Goal: Find specific page/section: Find specific page/section

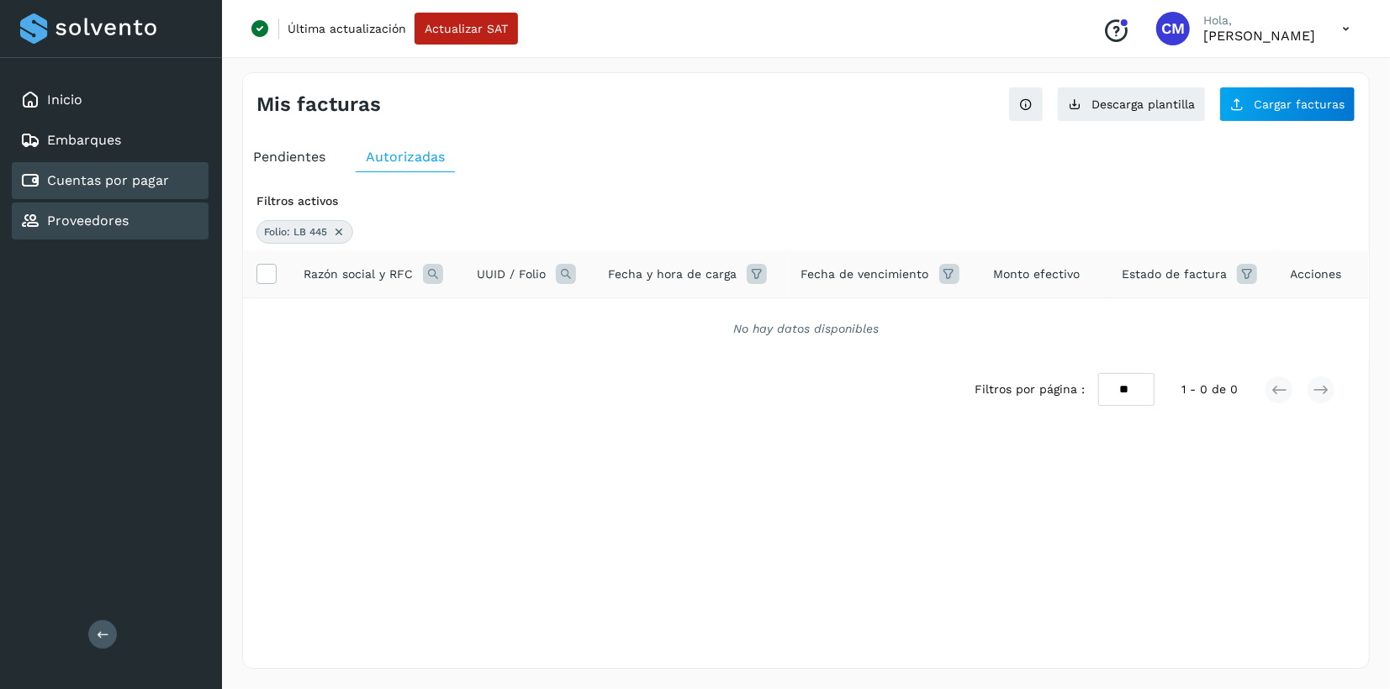
click at [114, 223] on link "Proveedores" at bounding box center [88, 221] width 82 height 16
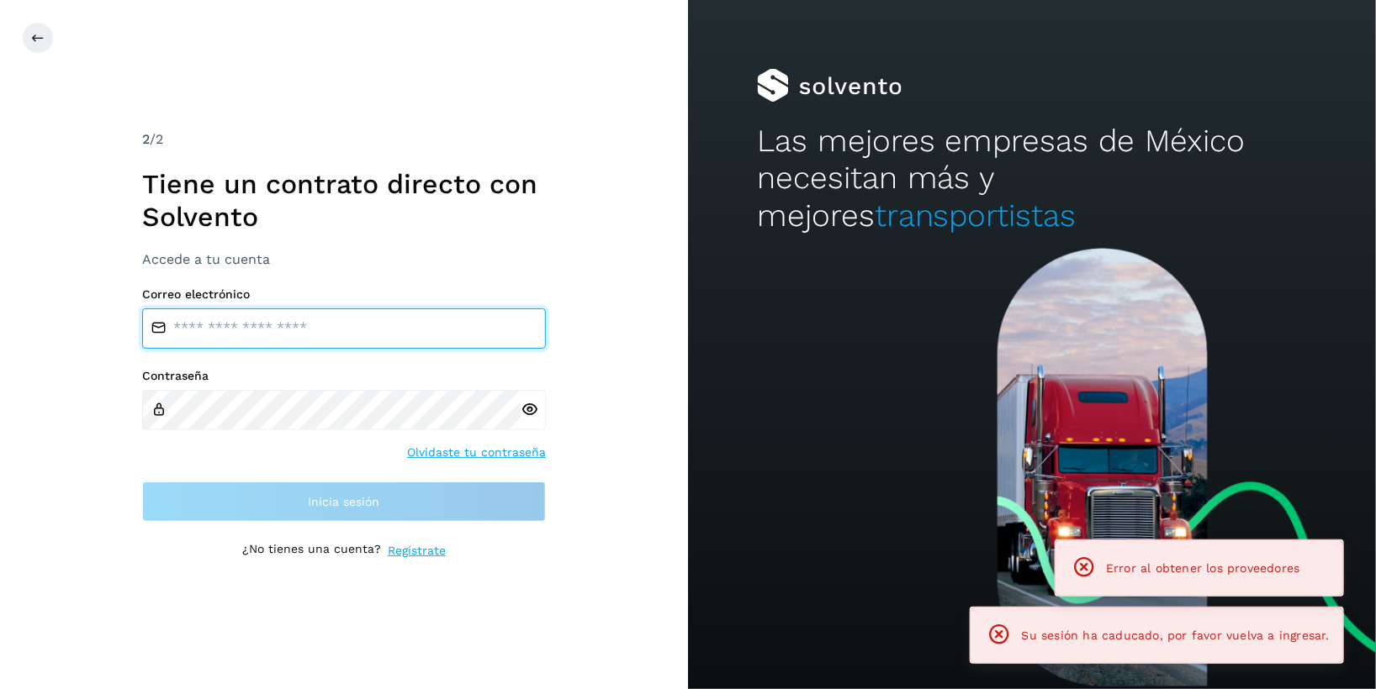
type input "**********"
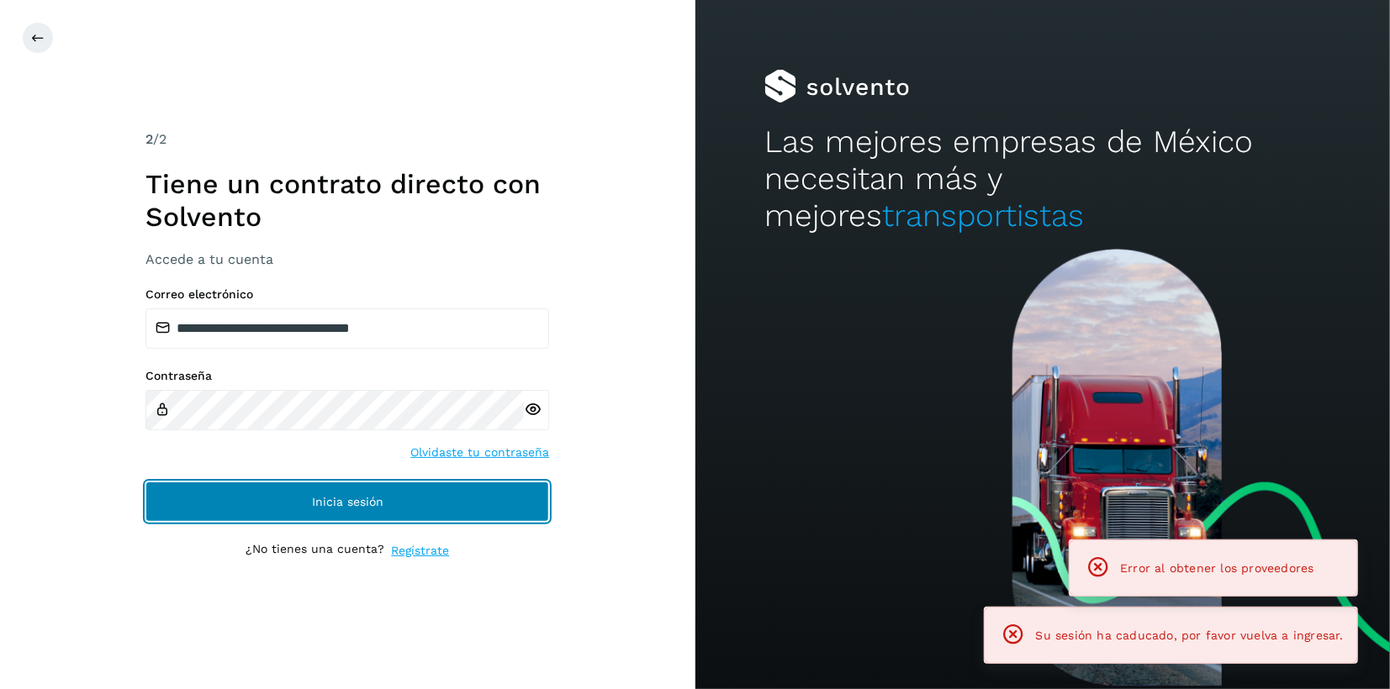
click at [373, 508] on span "Inicia sesión" at bounding box center [347, 502] width 71 height 12
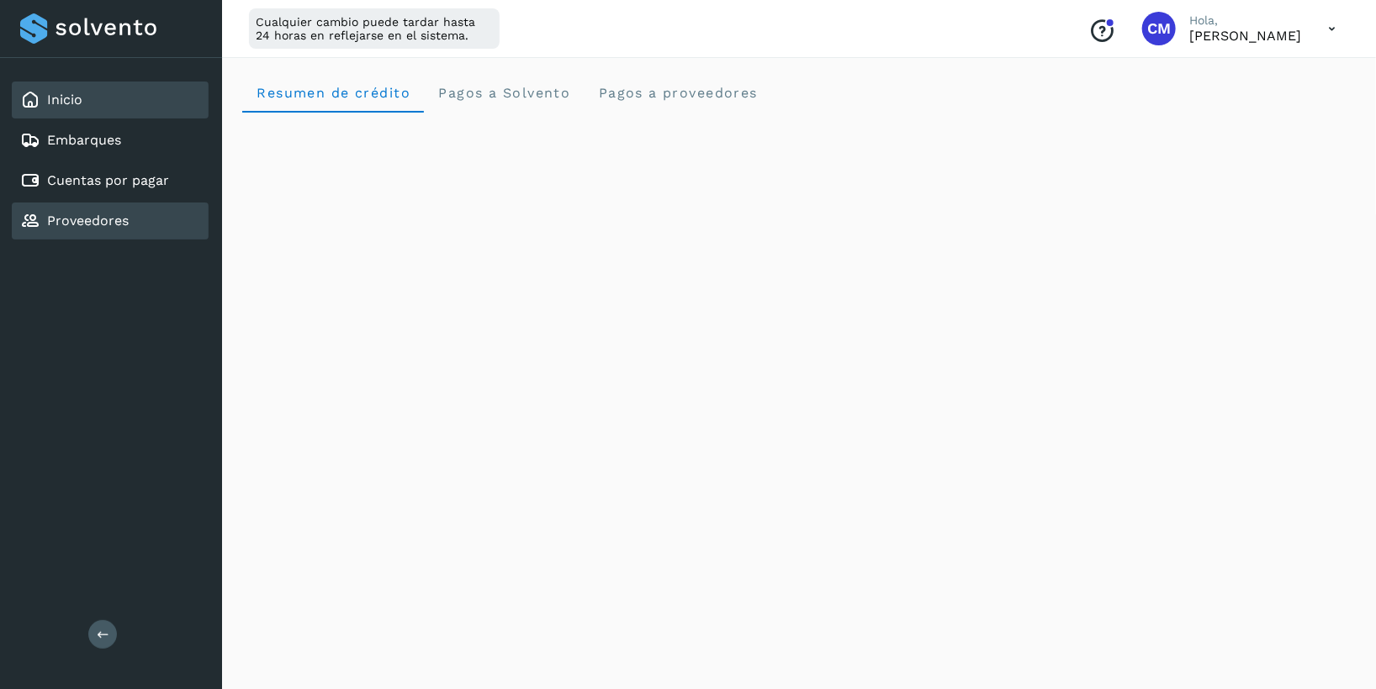
click at [82, 208] on div "Proveedores" at bounding box center [110, 221] width 197 height 37
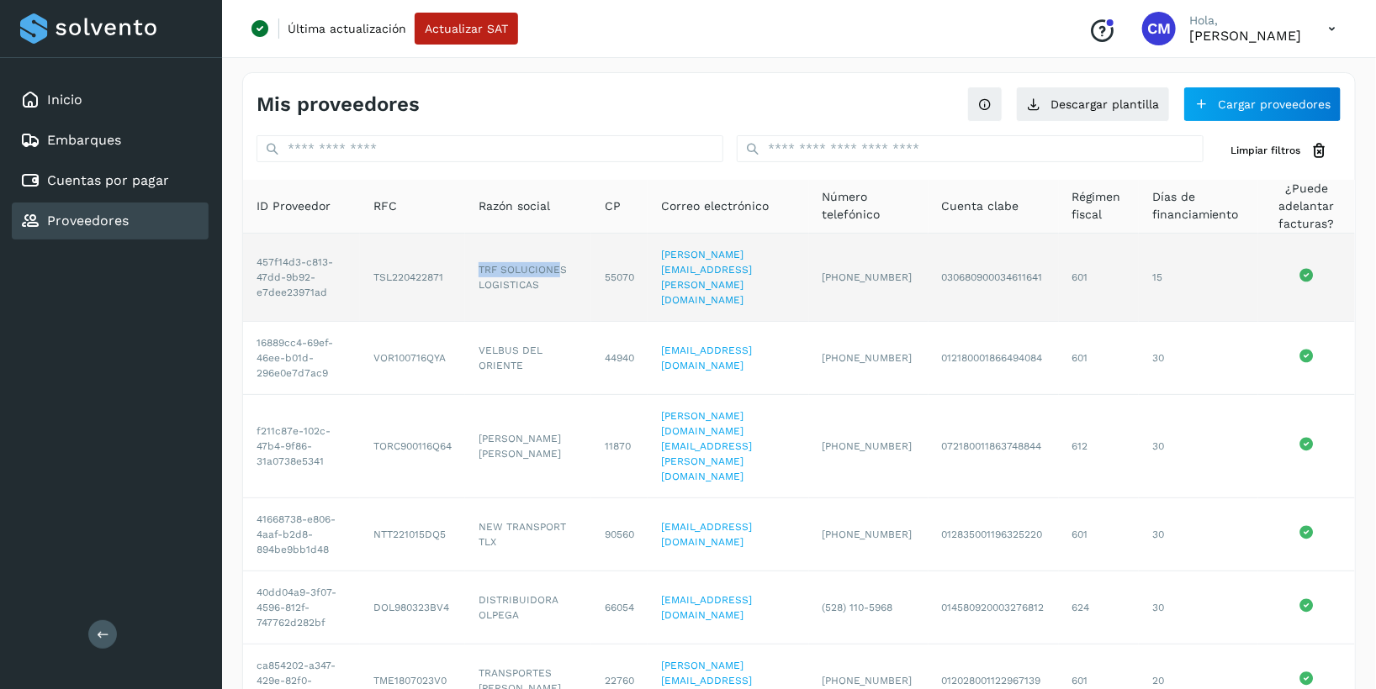
drag, startPoint x: 478, startPoint y: 260, endPoint x: 563, endPoint y: 261, distance: 84.9
click at [563, 261] on td "TRF SOLUCIONES LOGISTICAS" at bounding box center [528, 278] width 126 height 88
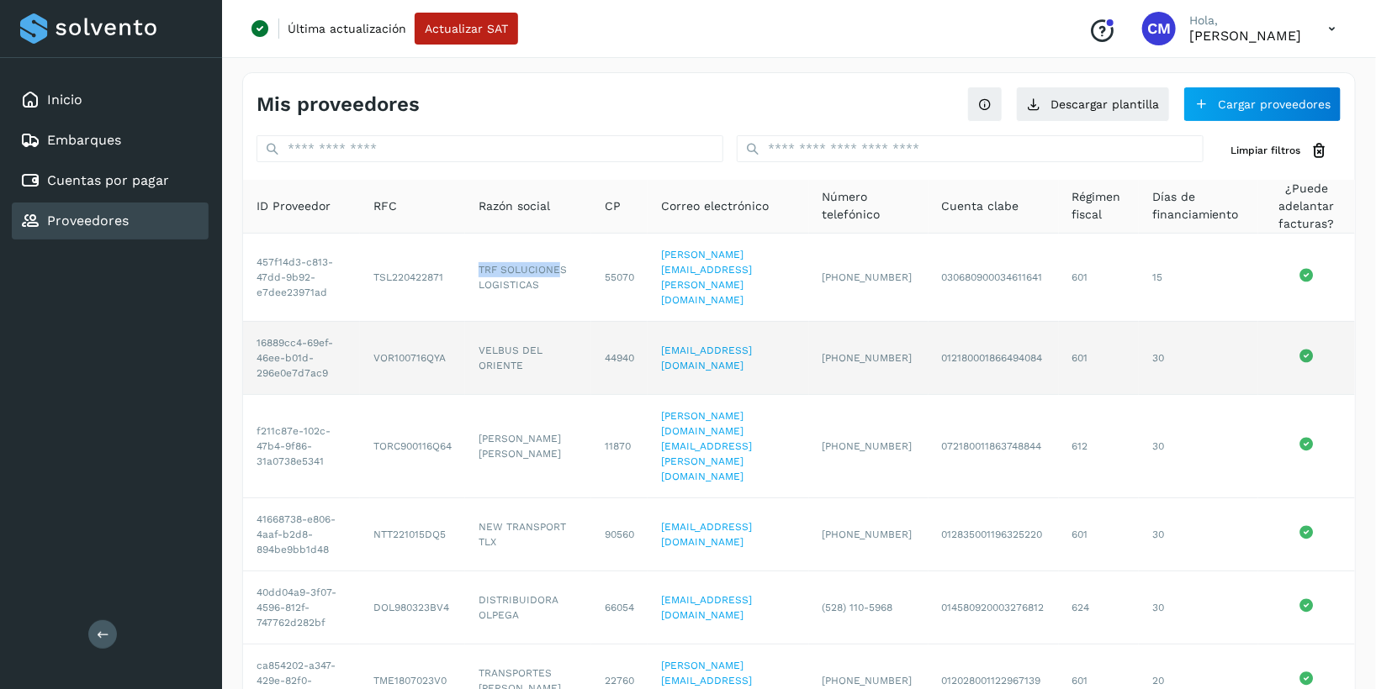
copy td "TRF SOLUCIONE"
drag, startPoint x: 480, startPoint y: 332, endPoint x: 564, endPoint y: 335, distance: 84.1
click at [564, 335] on td "VELBUS DEL ORIENTE" at bounding box center [528, 358] width 126 height 73
copy td "VELBUS DEL"
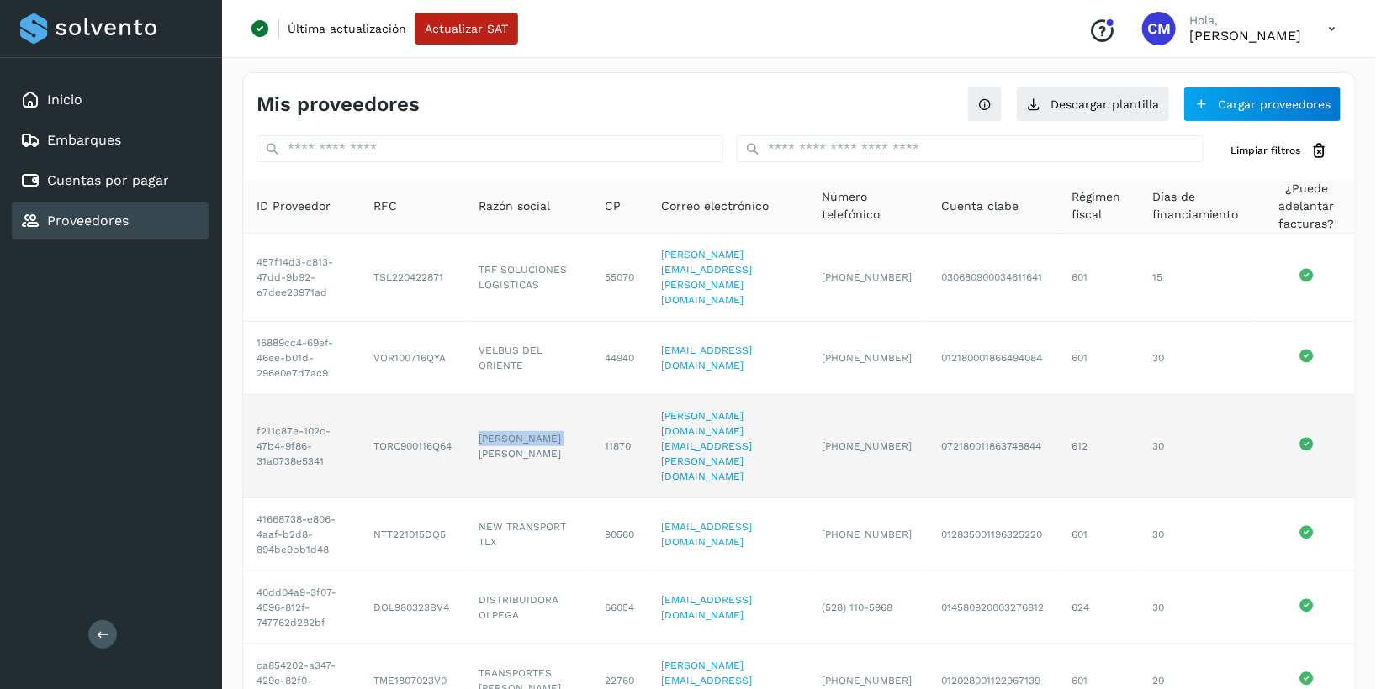
drag, startPoint x: 479, startPoint y: 409, endPoint x: 552, endPoint y: 414, distance: 73.3
click at [552, 414] on td "[PERSON_NAME] [PERSON_NAME]" at bounding box center [528, 446] width 126 height 103
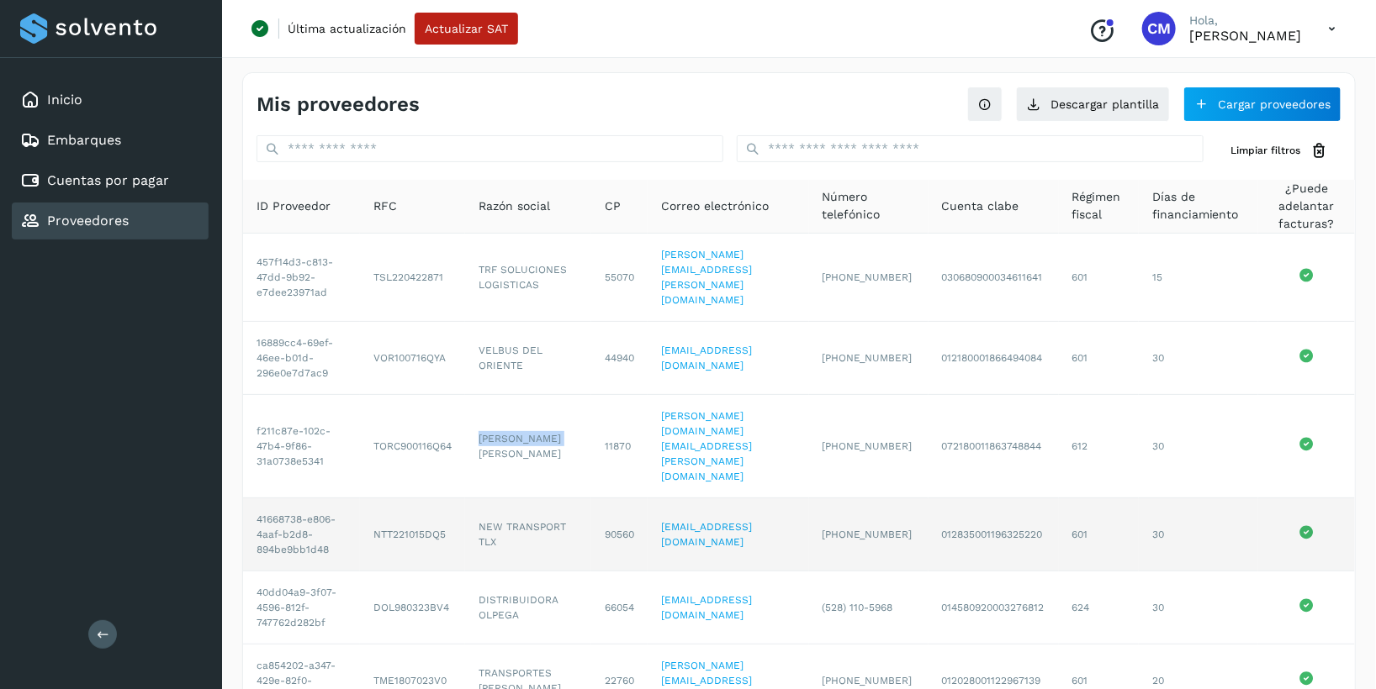
copy td "[PERSON_NAME]"
drag, startPoint x: 483, startPoint y: 477, endPoint x: 566, endPoint y: 477, distance: 82.4
click at [566, 499] on td "NEW TRANSPORT TLX" at bounding box center [528, 535] width 126 height 73
copy td "NEW TRANSPORT"
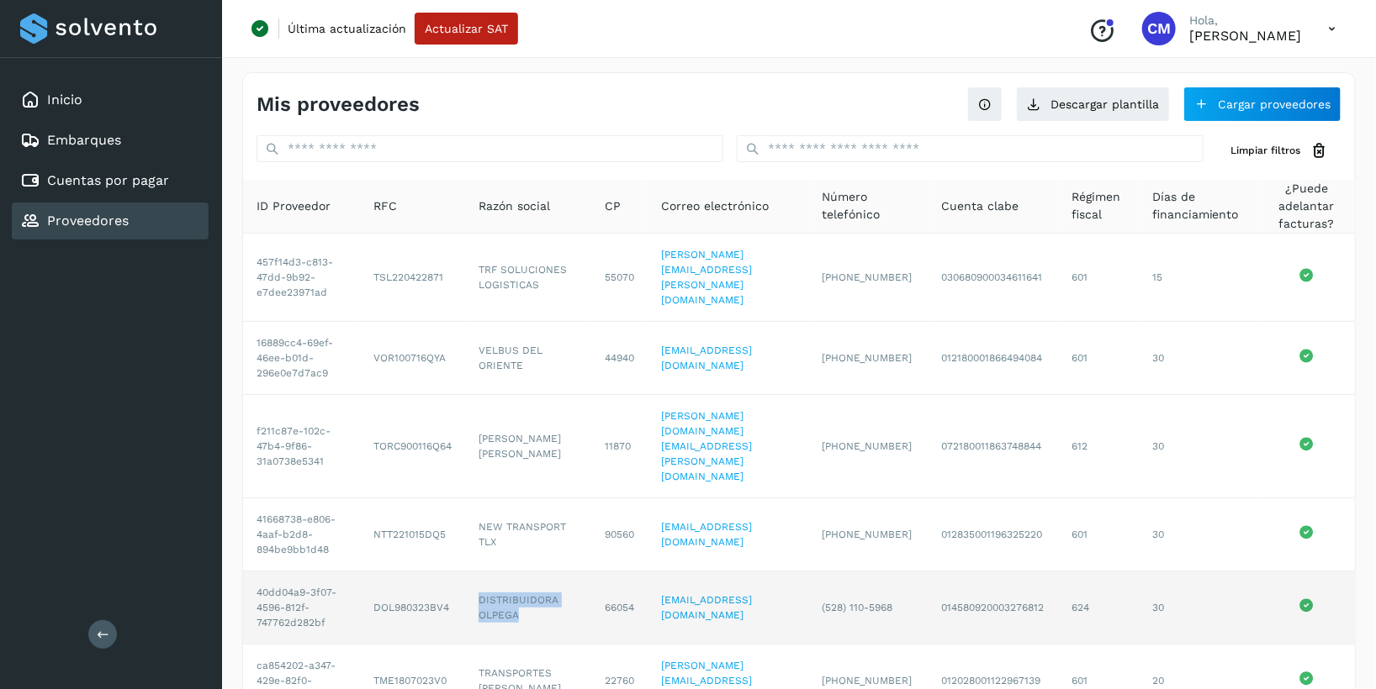
drag, startPoint x: 478, startPoint y: 550, endPoint x: 558, endPoint y: 573, distance: 83.9
click at [558, 573] on td "DISTRIBUIDORA OLPEGA" at bounding box center [528, 608] width 126 height 73
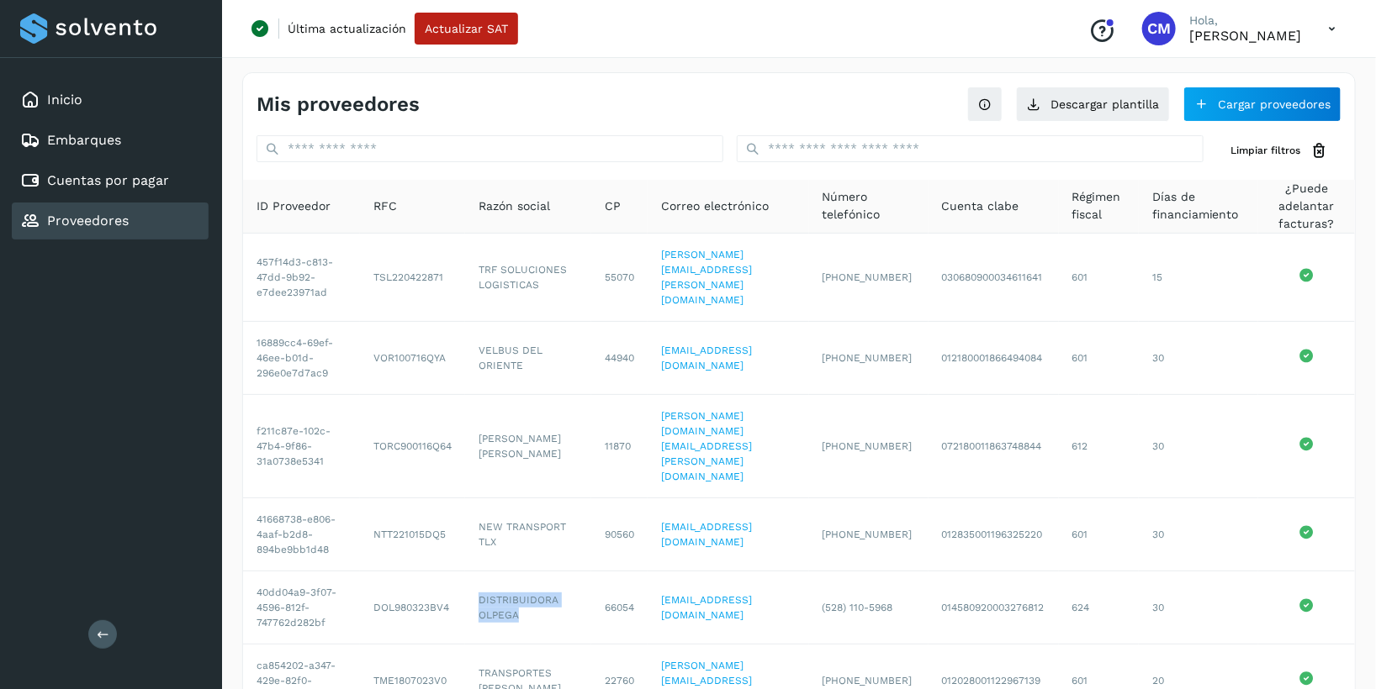
copy td "DISTRIBUIDORA OLPEGA"
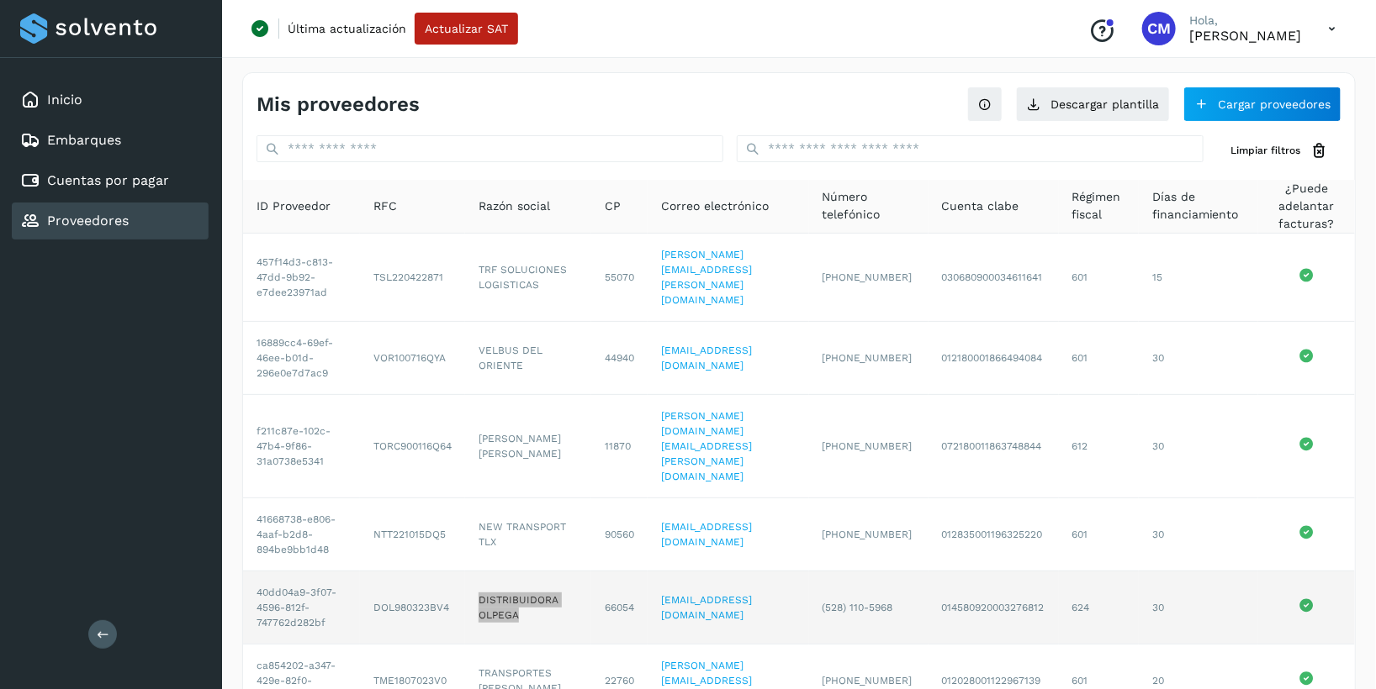
scroll to position [353, 0]
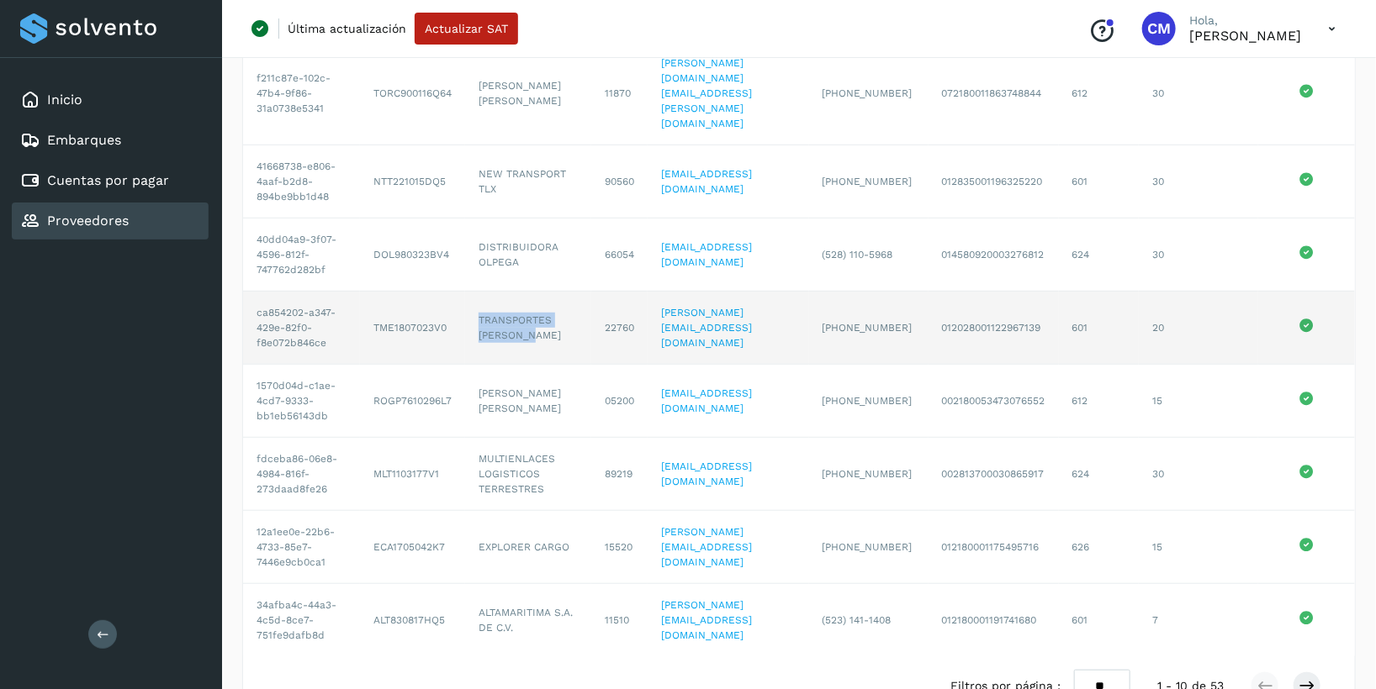
drag, startPoint x: 475, startPoint y: 267, endPoint x: 543, endPoint y: 299, distance: 75.2
click at [543, 299] on td "TRANSPORTES [PERSON_NAME]" at bounding box center [528, 328] width 126 height 73
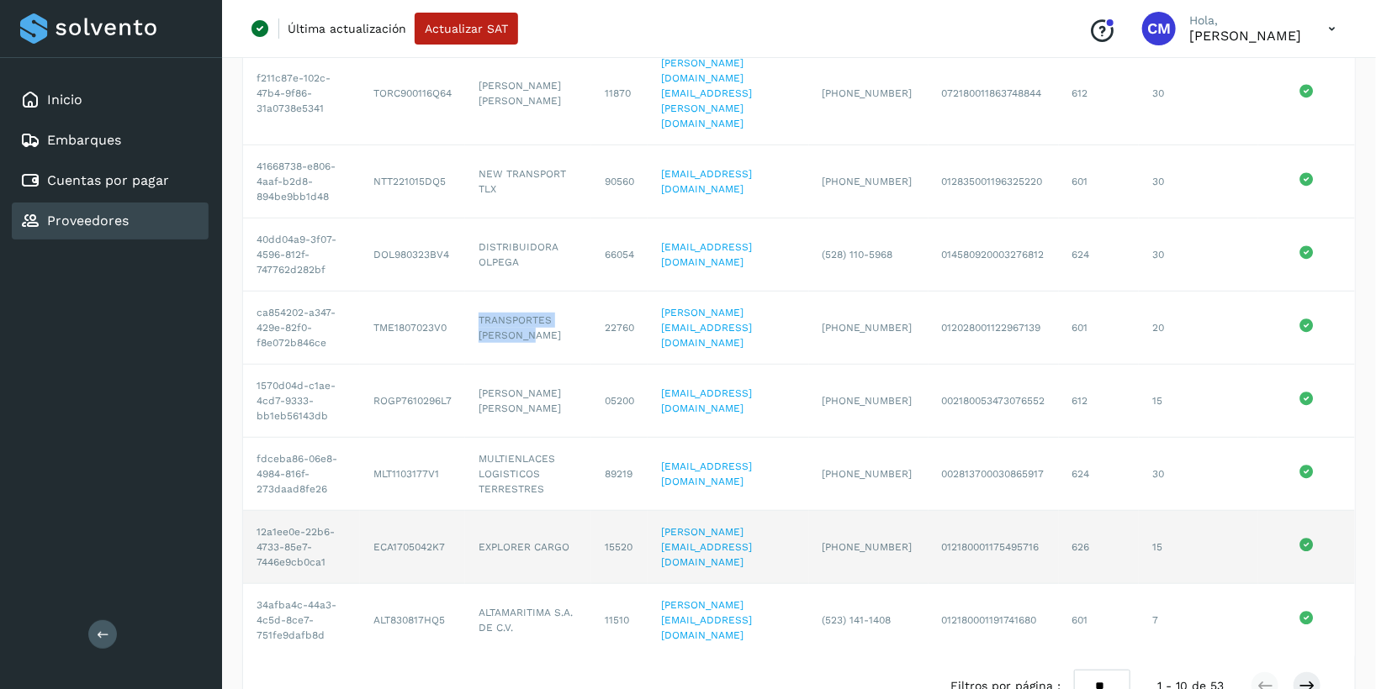
copy td "TRANSPORTES [PERSON_NAME]"
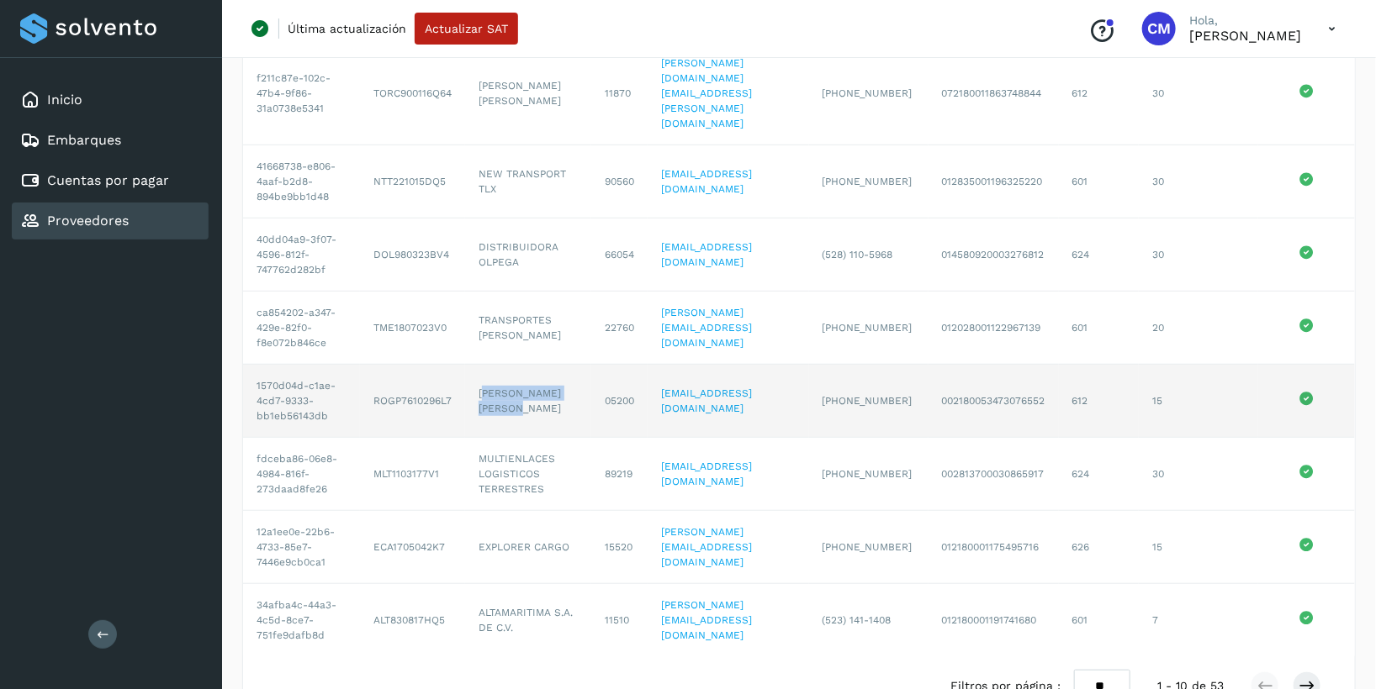
drag, startPoint x: 483, startPoint y: 344, endPoint x: 534, endPoint y: 373, distance: 58.4
click at [534, 373] on td "[PERSON_NAME] [PERSON_NAME]" at bounding box center [528, 401] width 126 height 73
click at [529, 370] on td "[PERSON_NAME] [PERSON_NAME]" at bounding box center [528, 401] width 126 height 73
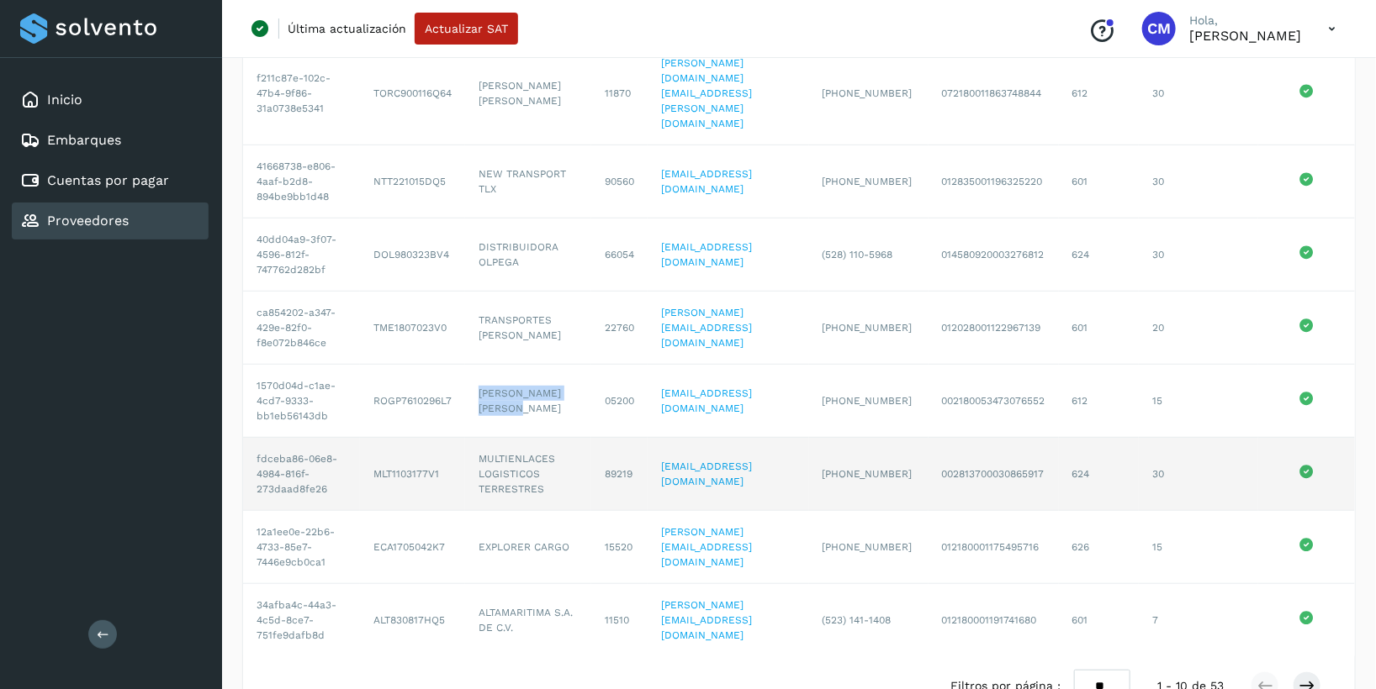
copy td "[PERSON_NAME] [PERSON_NAME]"
drag, startPoint x: 480, startPoint y: 411, endPoint x: 545, endPoint y: 451, distance: 75.9
click at [545, 451] on td "MULTIENLACES LOGISTICOS TERRESTRES" at bounding box center [528, 474] width 126 height 73
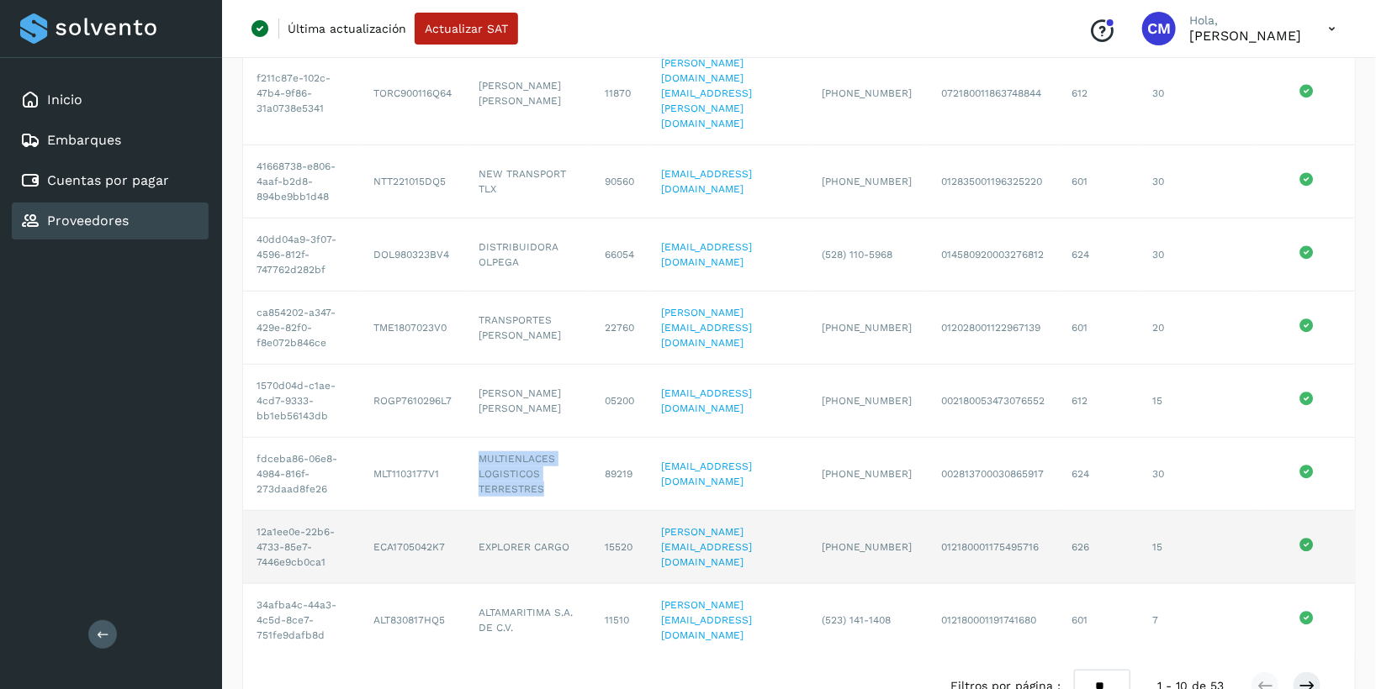
copy td "MULTIENLACES LOGISTICOS TERRESTRES"
drag, startPoint x: 479, startPoint y: 496, endPoint x: 578, endPoint y: 502, distance: 99.4
click at [578, 511] on td "EXPLORER CARGO" at bounding box center [528, 547] width 126 height 73
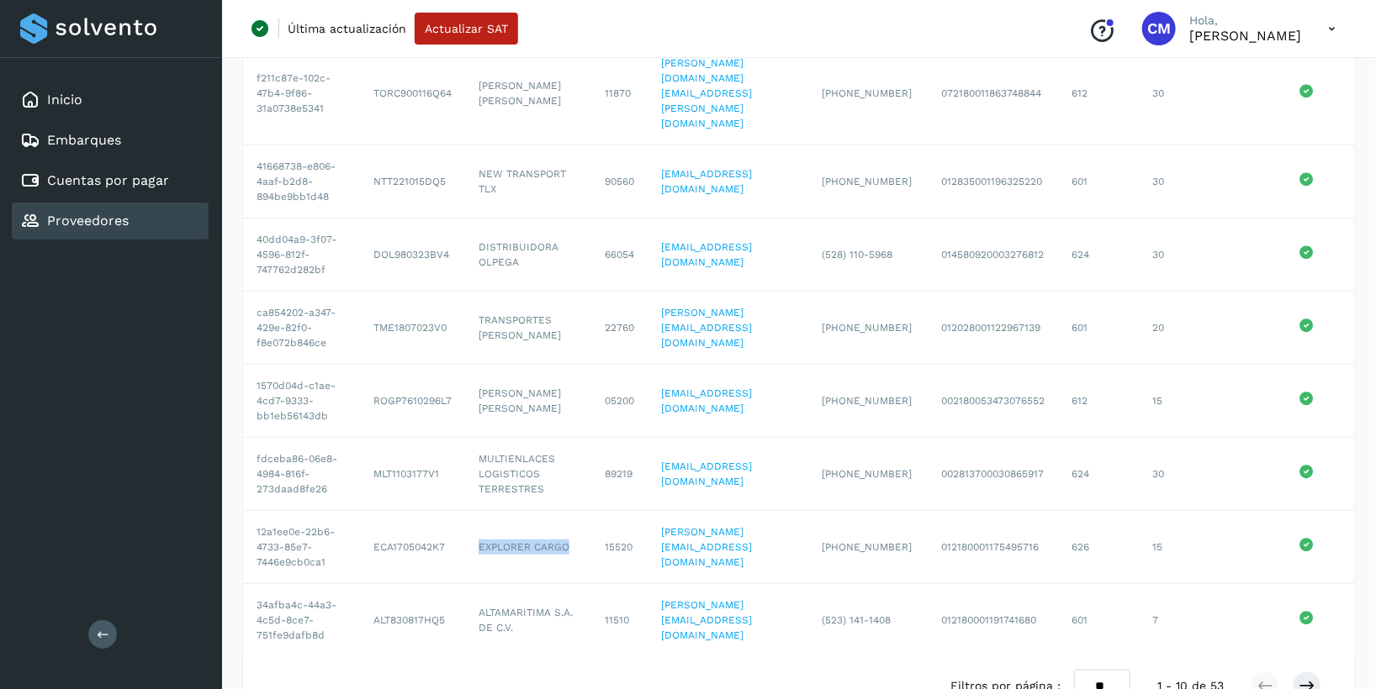
copy td "EXPLORER CARGO"
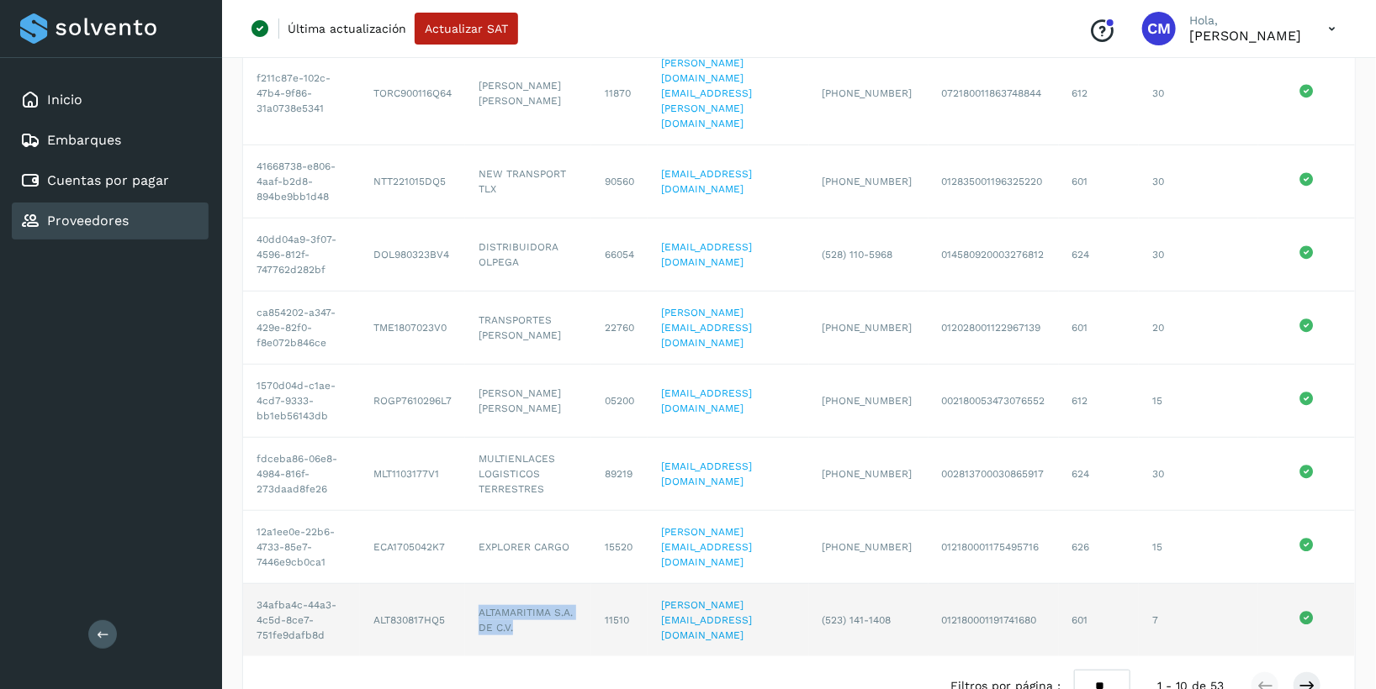
drag, startPoint x: 478, startPoint y: 560, endPoint x: 1158, endPoint y: 577, distance: 680.4
click at [538, 584] on td "ALTAMARITIMA S.A. DE C.V." at bounding box center [528, 620] width 126 height 72
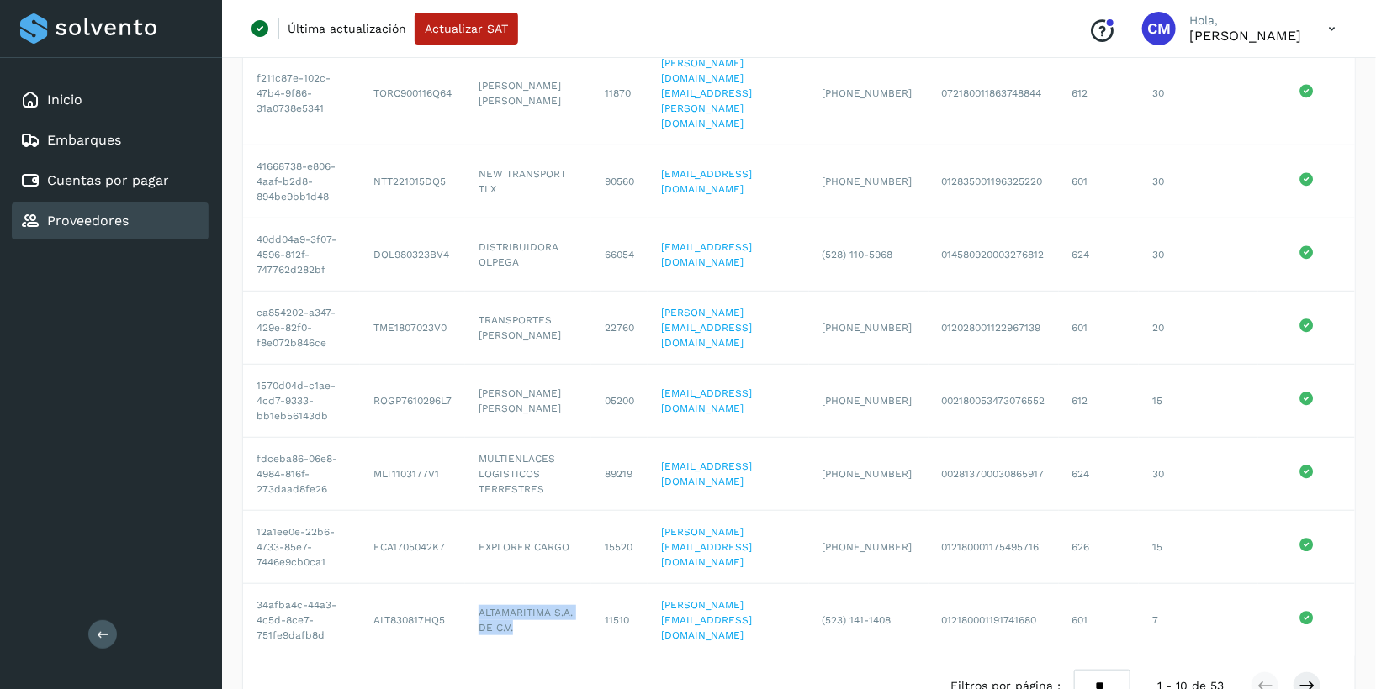
copy td "ALTAMARITIMA S.A. DE C.V."
drag, startPoint x: 1310, startPoint y: 640, endPoint x: 1228, endPoint y: 685, distance: 93.3
click at [1310, 678] on icon at bounding box center [1306, 686] width 17 height 17
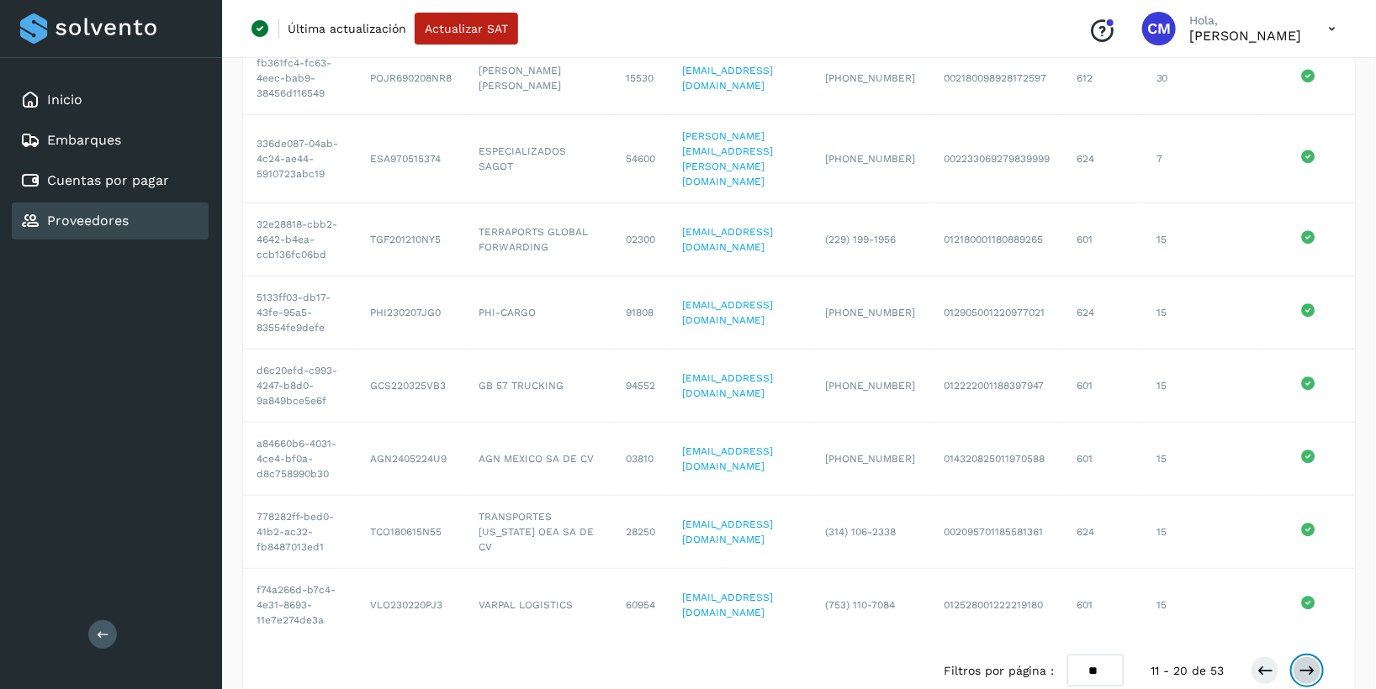
scroll to position [0, 0]
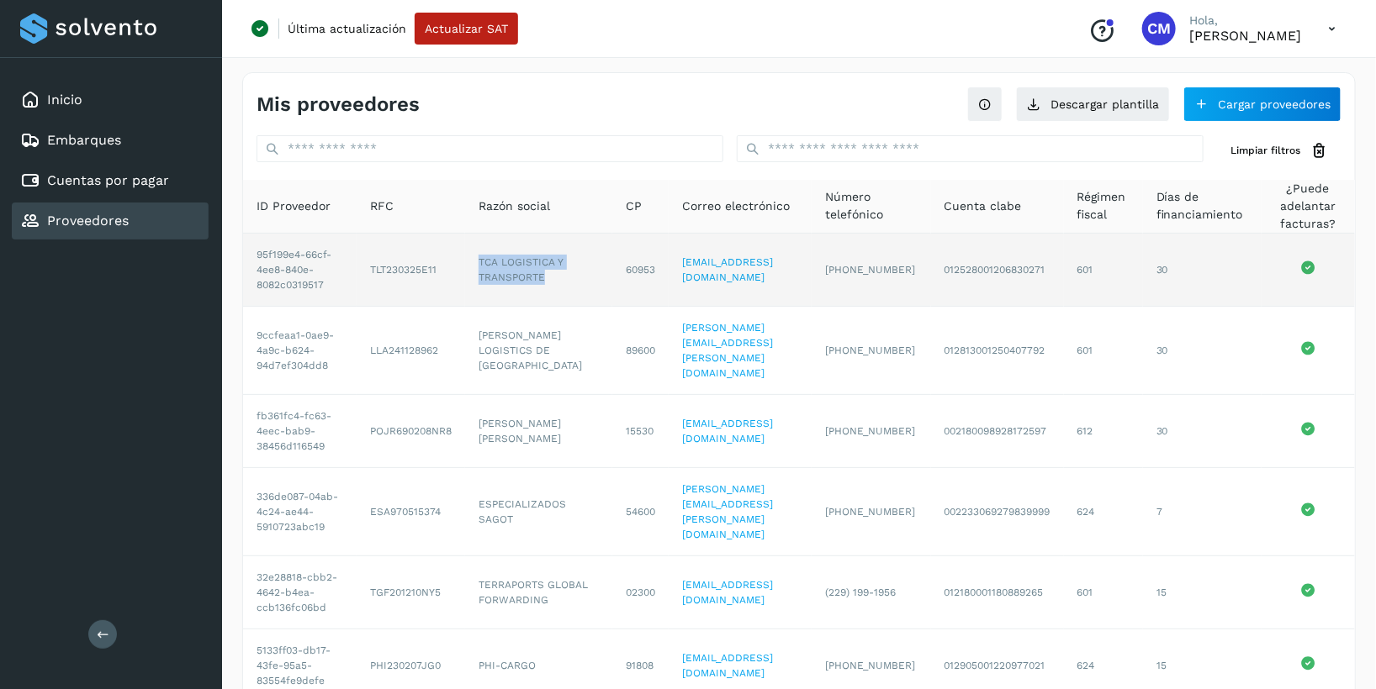
drag, startPoint x: 463, startPoint y: 265, endPoint x: 552, endPoint y: 296, distance: 93.6
click at [552, 296] on td "TCA LOGISTICA Y TRANSPORTE" at bounding box center [538, 270] width 147 height 73
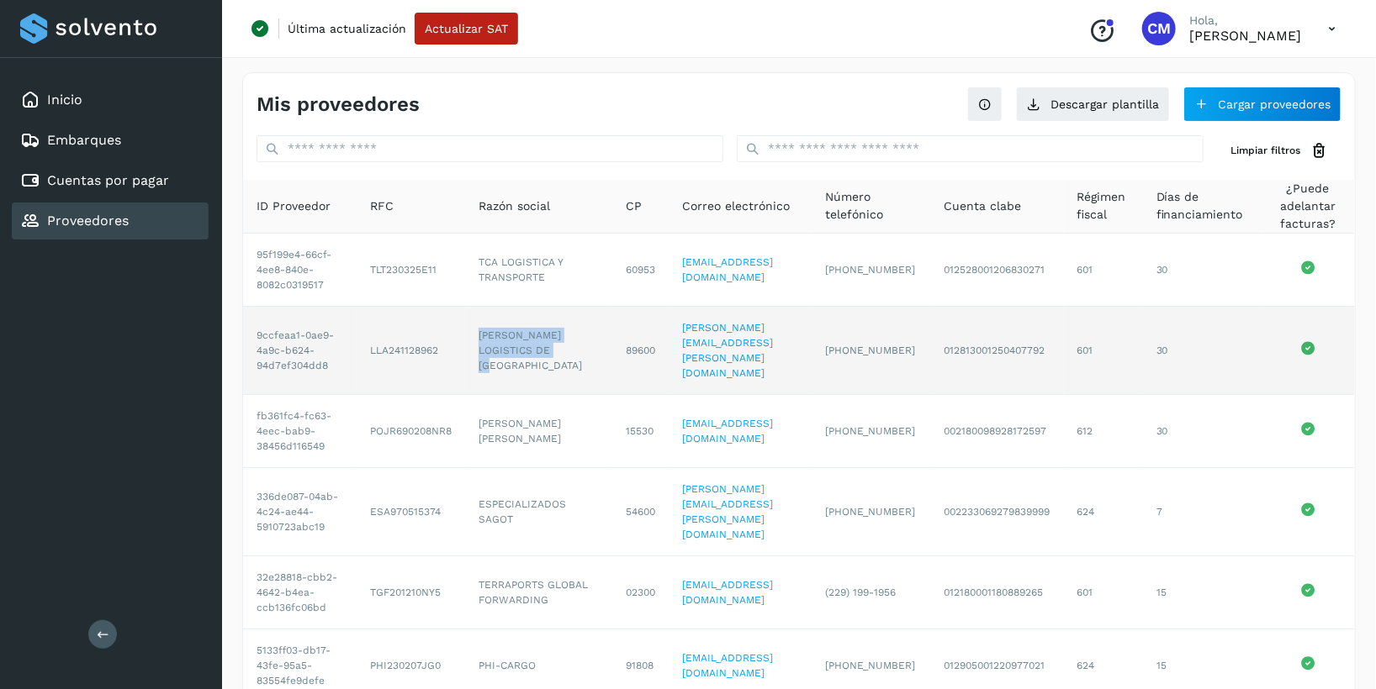
drag, startPoint x: 466, startPoint y: 346, endPoint x: 514, endPoint y: 381, distance: 59.0
click at [514, 381] on td "[PERSON_NAME] LOGISTICS DE [GEOGRAPHIC_DATA]" at bounding box center [538, 351] width 147 height 88
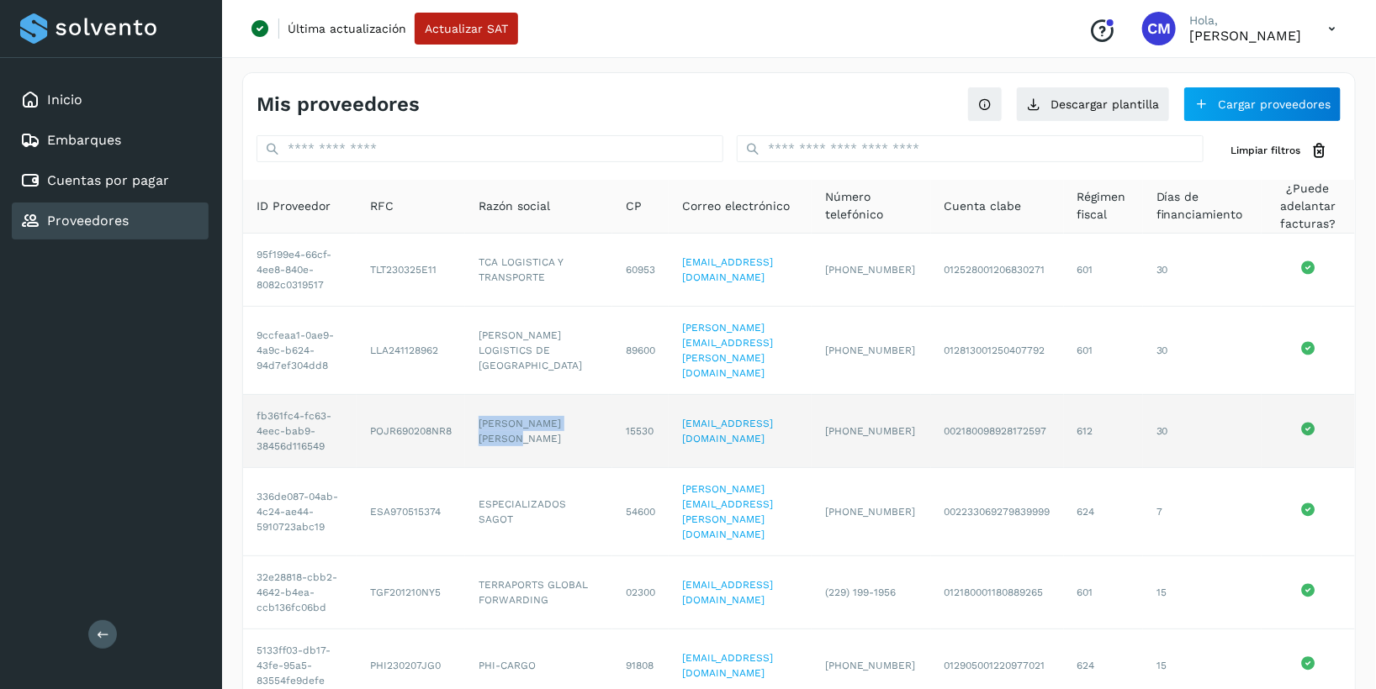
drag, startPoint x: 468, startPoint y: 434, endPoint x: 511, endPoint y: 461, distance: 50.6
click at [511, 461] on td "[PERSON_NAME] [PERSON_NAME]" at bounding box center [538, 431] width 147 height 73
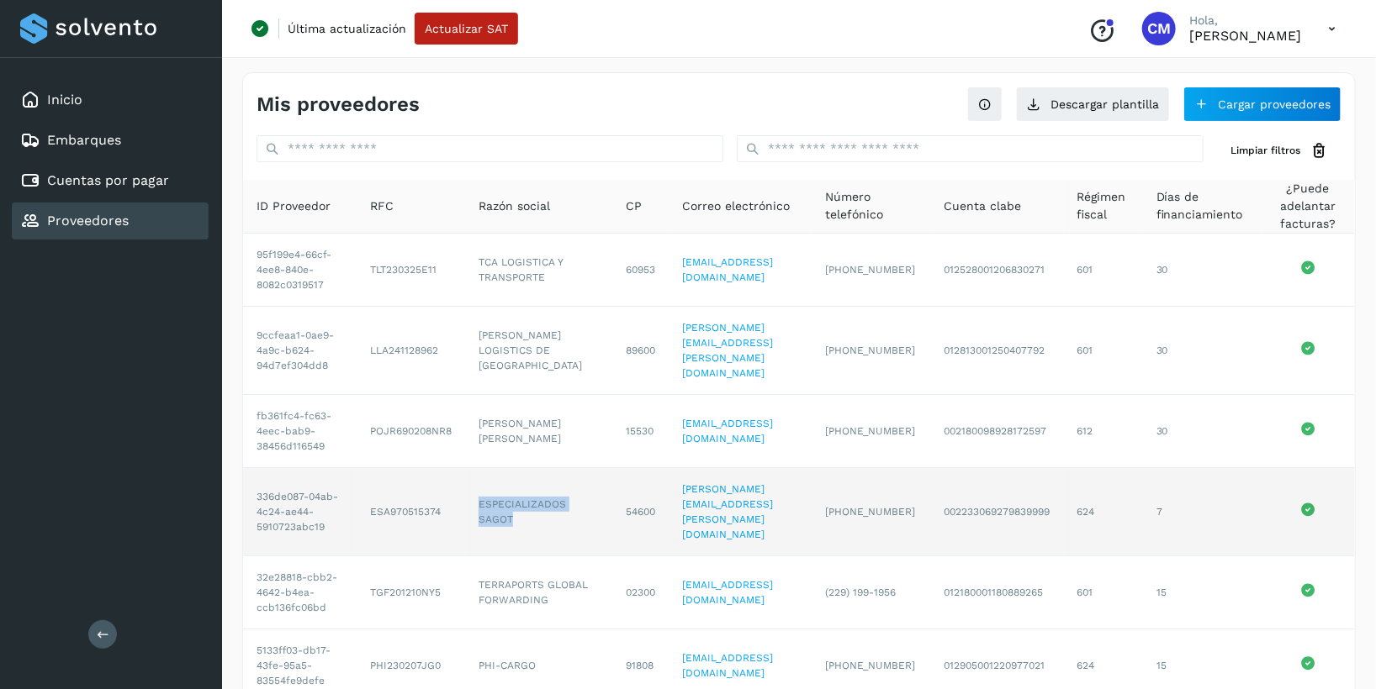
drag, startPoint x: 457, startPoint y: 515, endPoint x: 511, endPoint y: 545, distance: 61.7
click at [511, 545] on td "ESPECIALIZADOS SAGOT" at bounding box center [538, 512] width 147 height 88
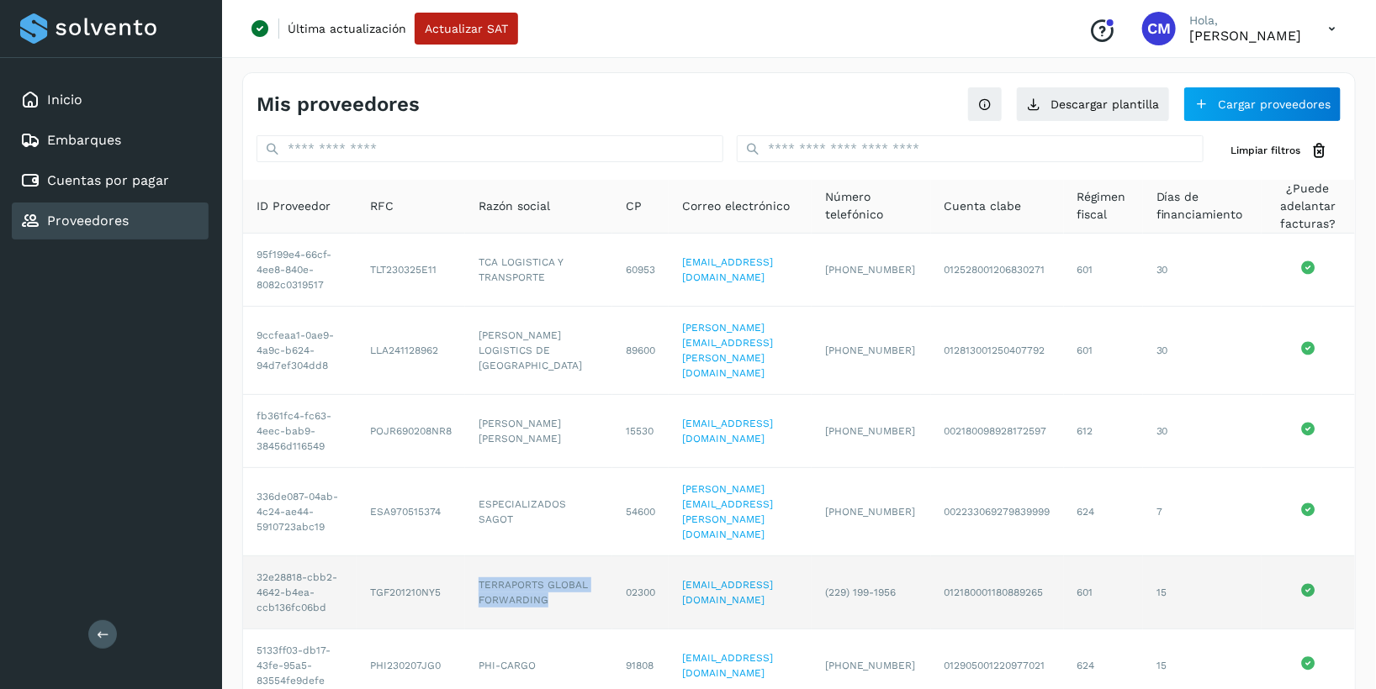
drag, startPoint x: 471, startPoint y: 605, endPoint x: 541, endPoint y: 637, distance: 76.8
click at [541, 630] on td "TERRAPORTS GLOBAL FORWARDING" at bounding box center [538, 593] width 147 height 73
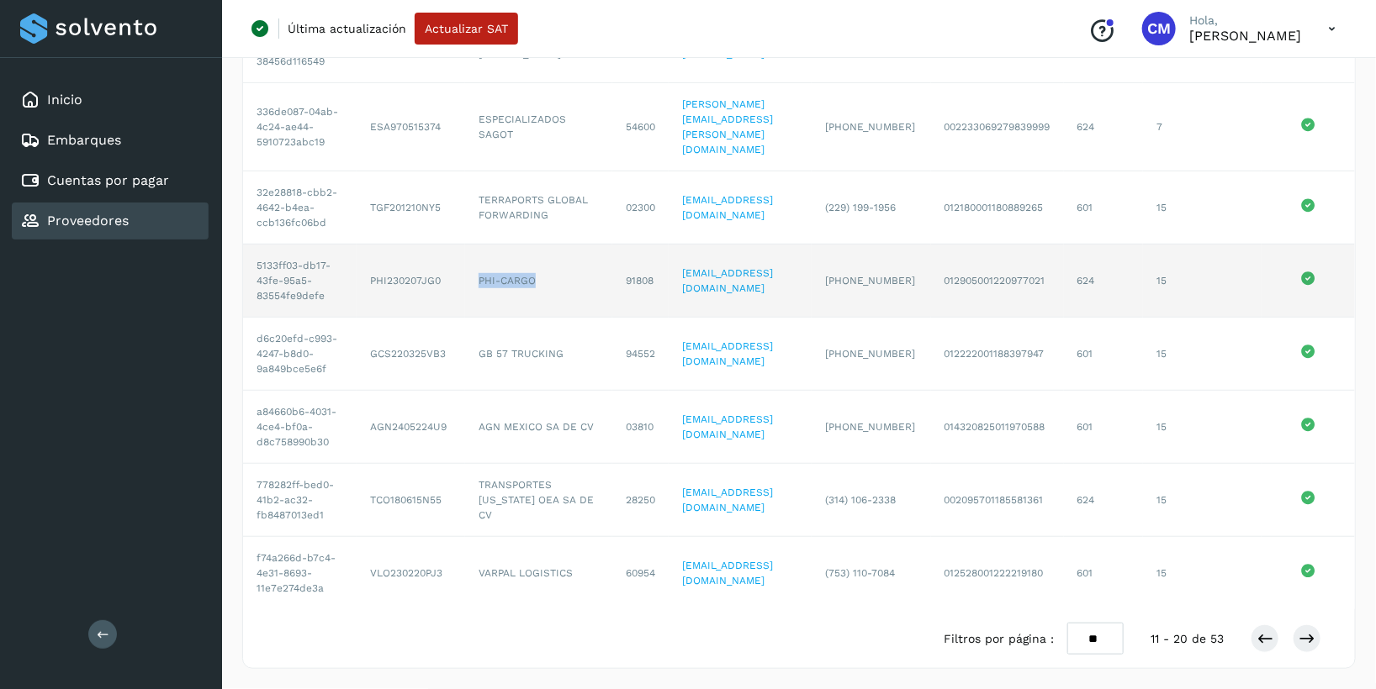
drag, startPoint x: 464, startPoint y: 225, endPoint x: 528, endPoint y: 230, distance: 64.1
click at [528, 245] on td "PHI-CARGO" at bounding box center [538, 281] width 147 height 73
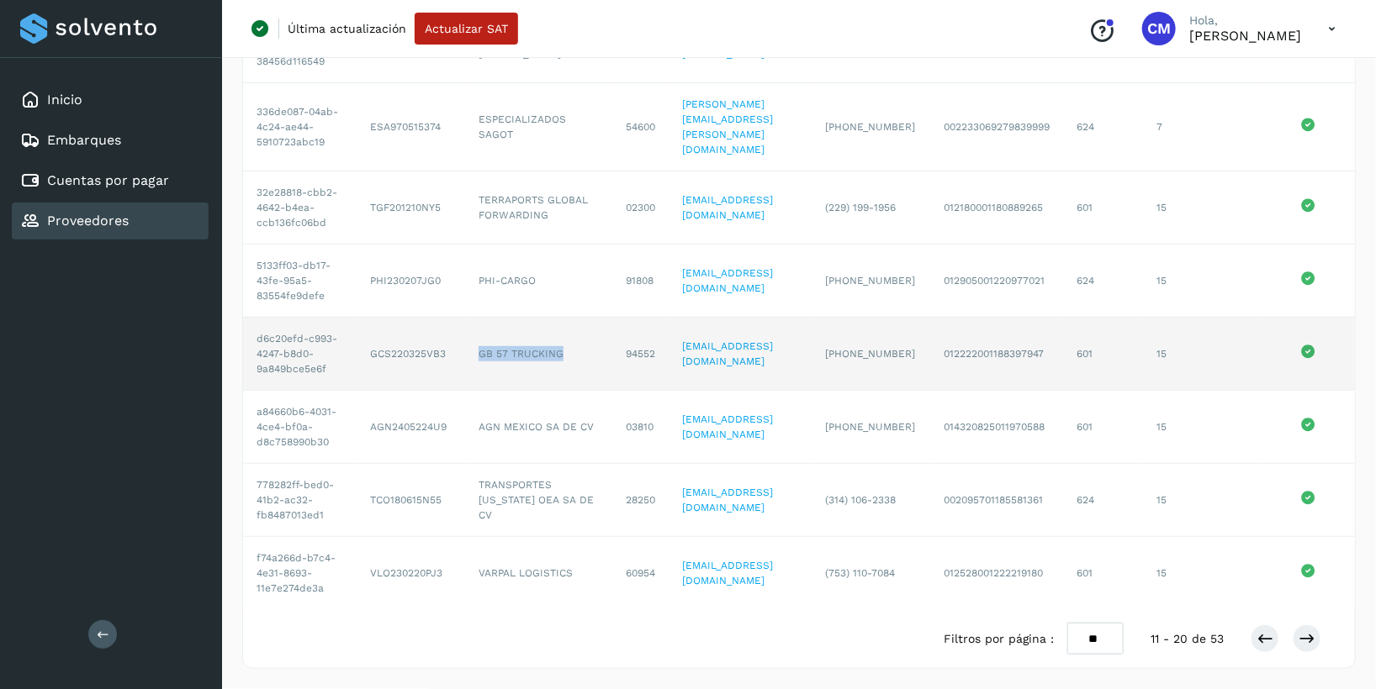
drag, startPoint x: 463, startPoint y: 302, endPoint x: 552, endPoint y: 309, distance: 89.4
click at [552, 318] on td "GB 57 TRUCKING" at bounding box center [538, 354] width 147 height 73
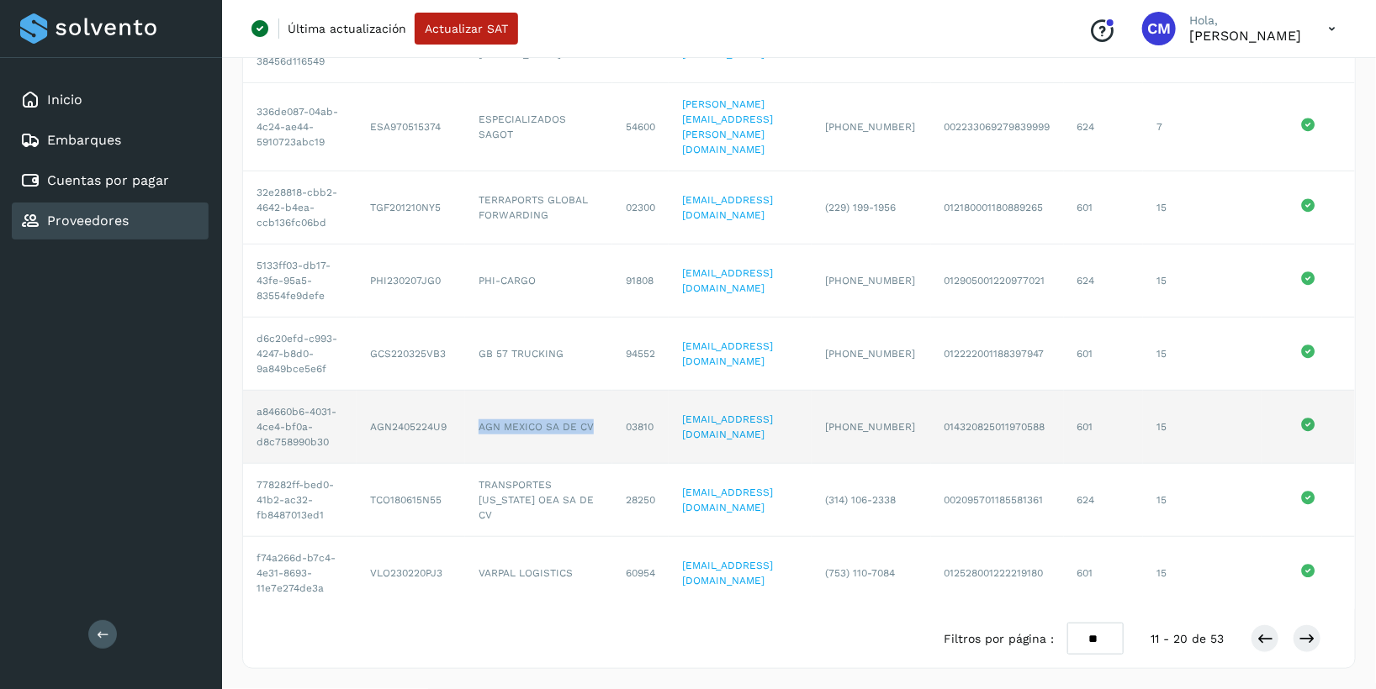
drag, startPoint x: 464, startPoint y: 380, endPoint x: 519, endPoint y: 397, distance: 57.2
click at [519, 397] on td "AGN MEXICO SA DE CV" at bounding box center [538, 427] width 147 height 73
click at [487, 400] on td "AGN MEXICO SA DE CV" at bounding box center [538, 427] width 147 height 73
drag, startPoint x: 468, startPoint y: 380, endPoint x: 528, endPoint y: 386, distance: 60.0
click at [528, 391] on td "AGN MEXICO SA DE CV" at bounding box center [538, 427] width 147 height 73
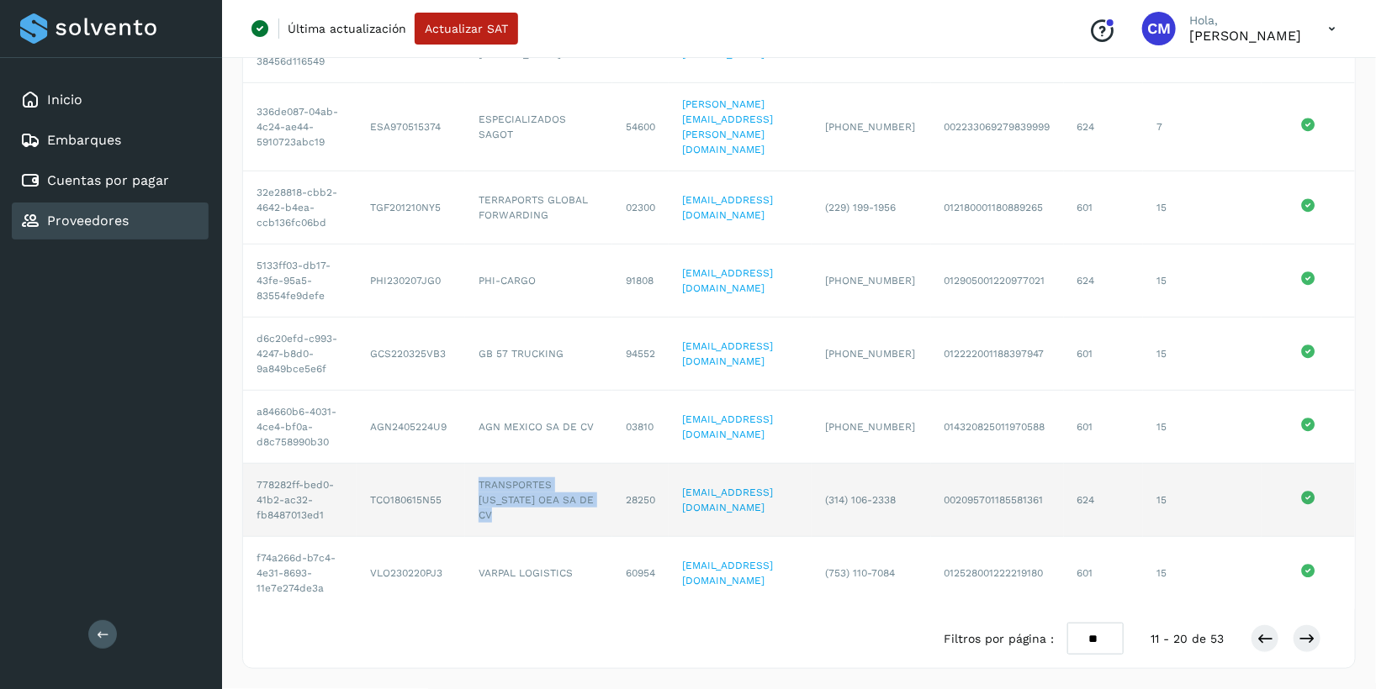
drag, startPoint x: 466, startPoint y: 460, endPoint x: 514, endPoint y: 490, distance: 56.7
click at [514, 490] on td "TRANSPORTES [US_STATE] OEA SA DE CV" at bounding box center [538, 500] width 147 height 73
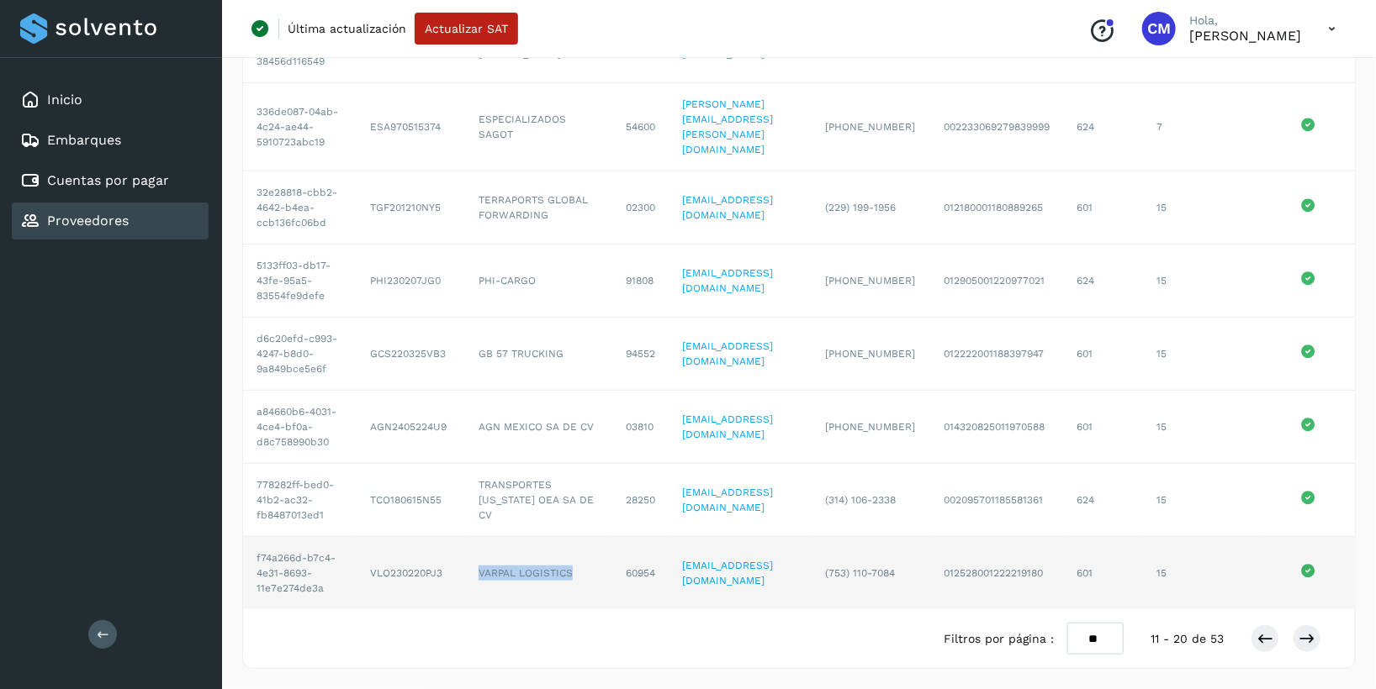
drag, startPoint x: 464, startPoint y: 551, endPoint x: 523, endPoint y: 575, distance: 63.7
click at [523, 575] on td "VARPAL LOGISTICS" at bounding box center [538, 573] width 147 height 72
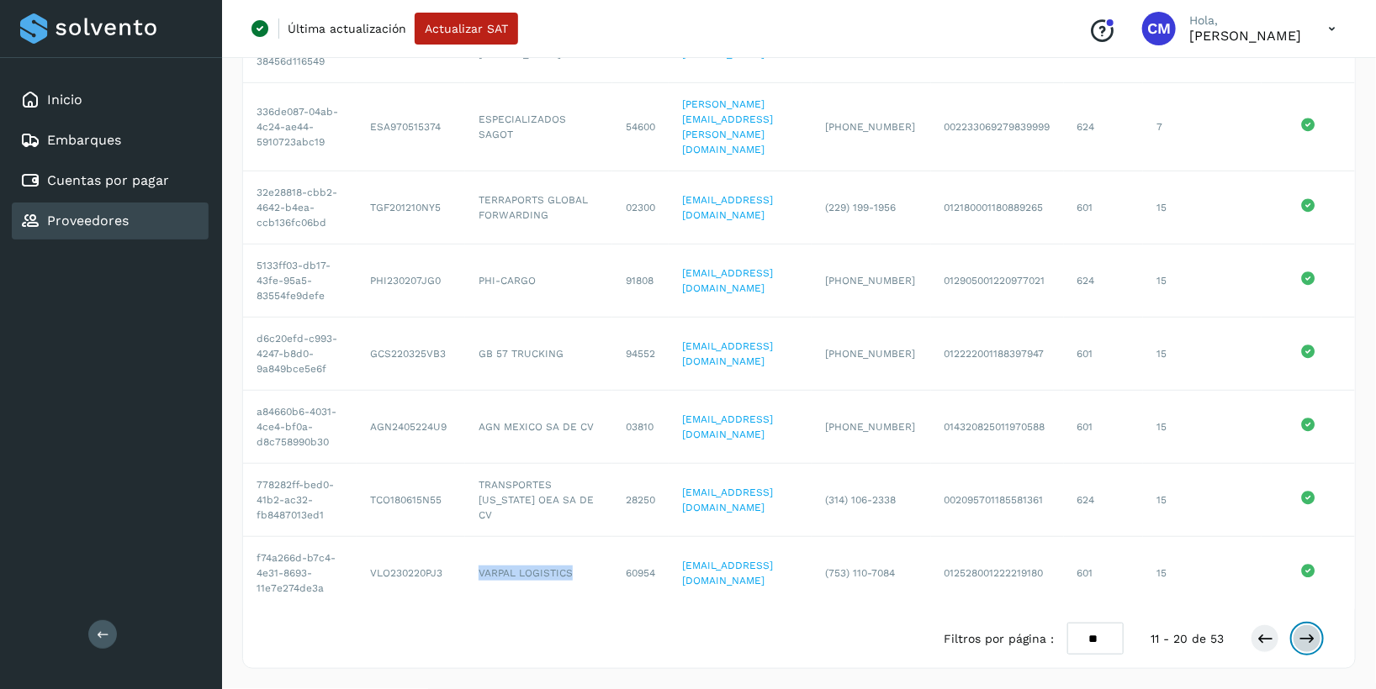
click at [1306, 638] on icon at bounding box center [1306, 639] width 17 height 17
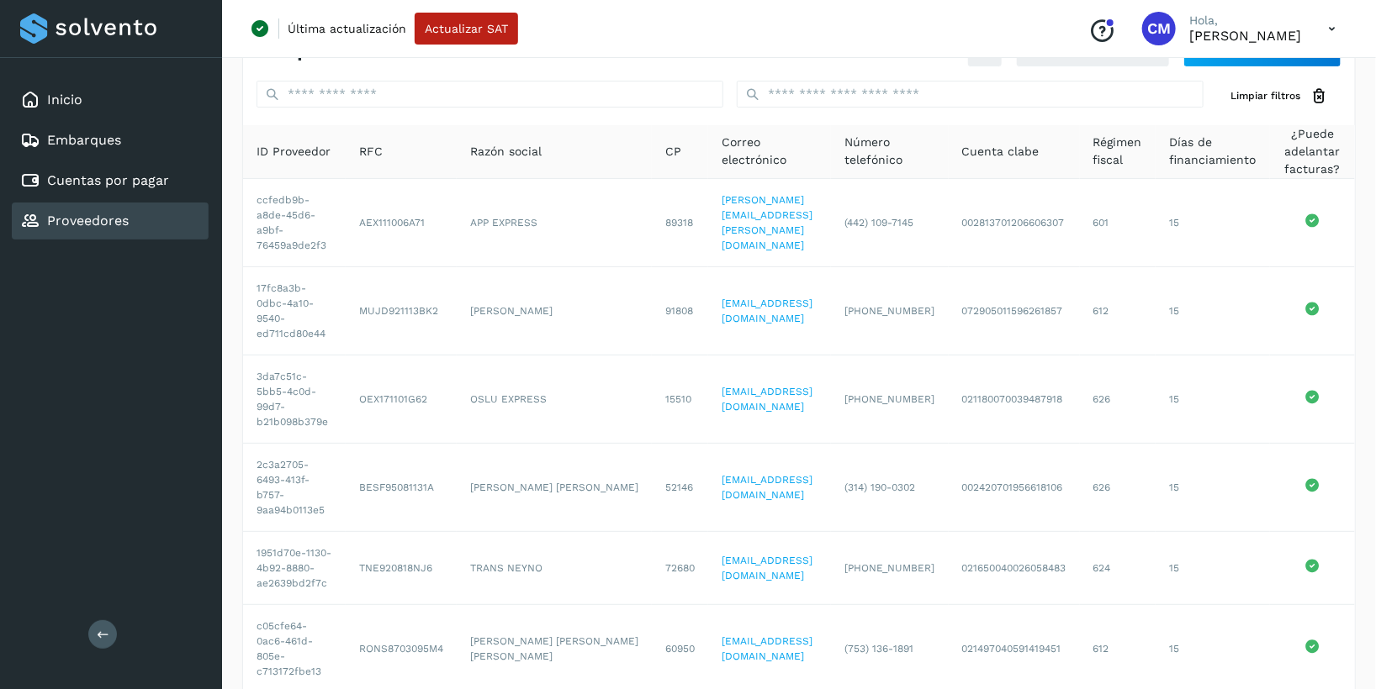
scroll to position [0, 0]
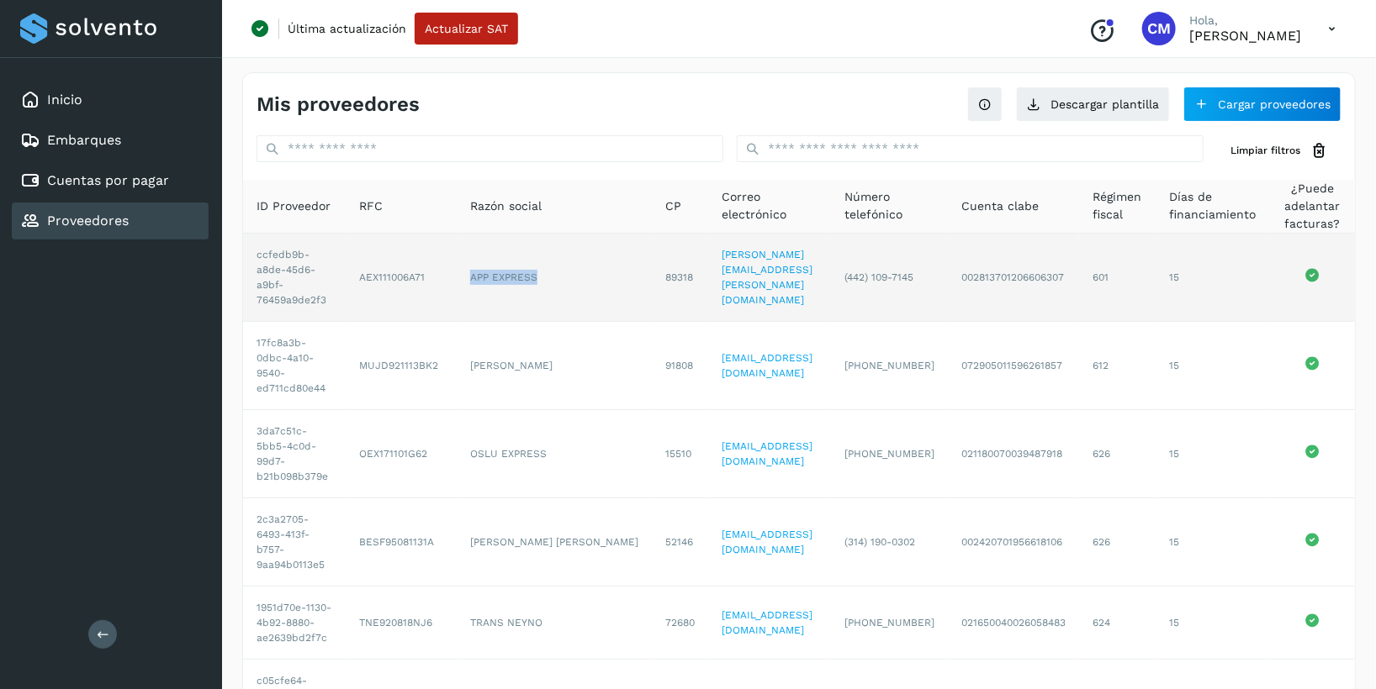
drag, startPoint x: 464, startPoint y: 273, endPoint x: 557, endPoint y: 286, distance: 94.2
click at [557, 286] on td "APP EXPRESS" at bounding box center [554, 278] width 195 height 88
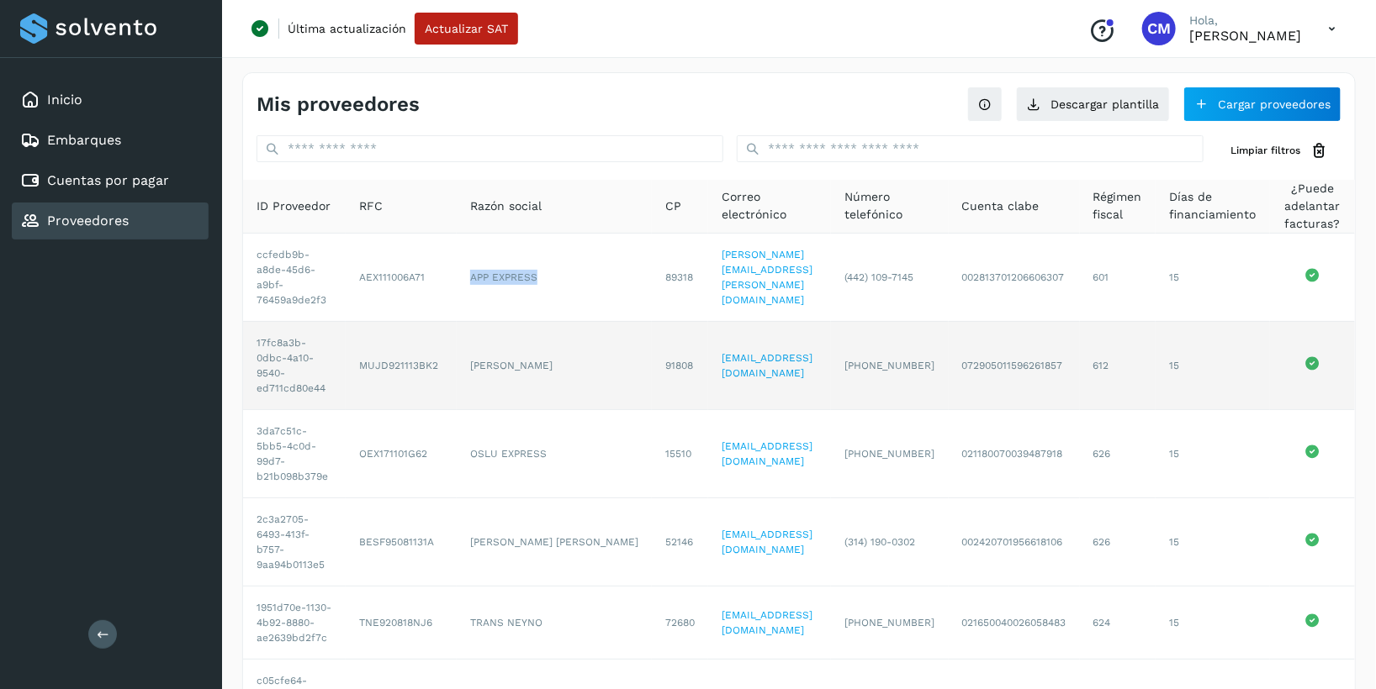
drag, startPoint x: 464, startPoint y: 365, endPoint x: 579, endPoint y: 371, distance: 115.3
click at [579, 371] on td "[PERSON_NAME]" at bounding box center [554, 366] width 195 height 88
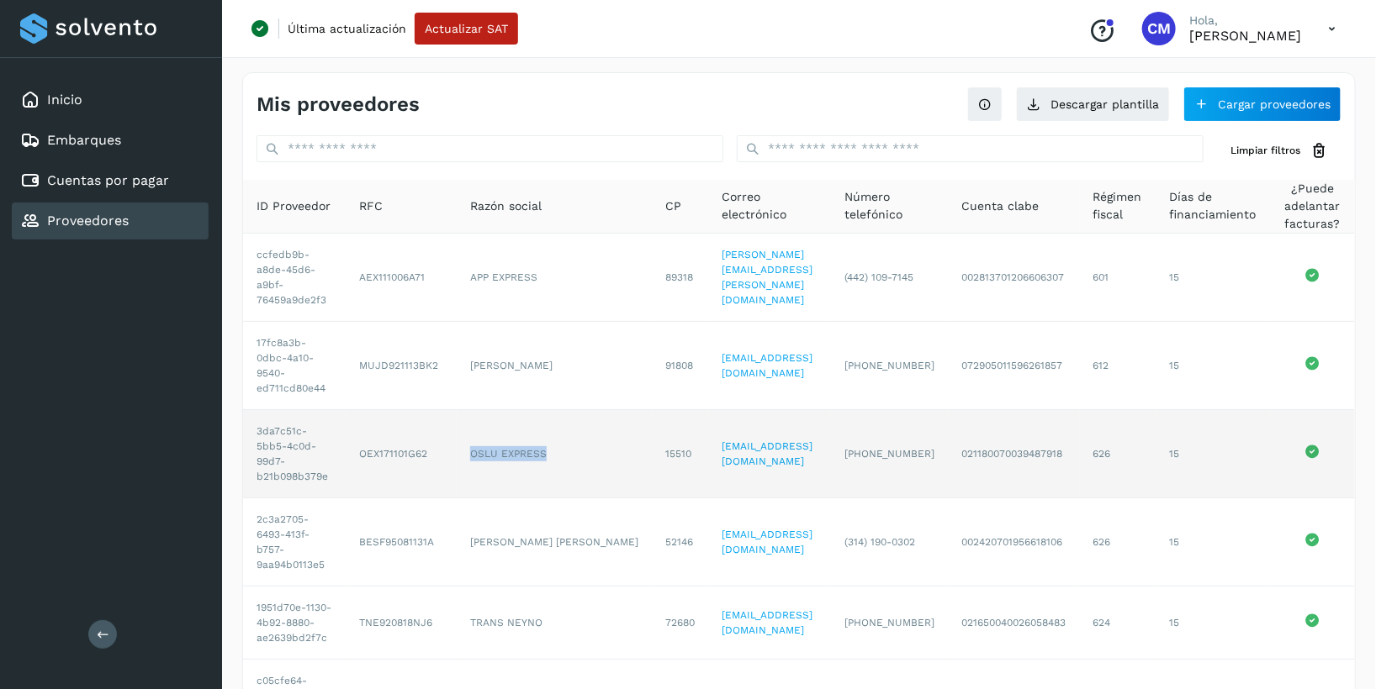
drag, startPoint x: 471, startPoint y: 452, endPoint x: 541, endPoint y: 459, distance: 70.9
click at [541, 459] on td "OSLU EXPRESS" at bounding box center [554, 454] width 195 height 88
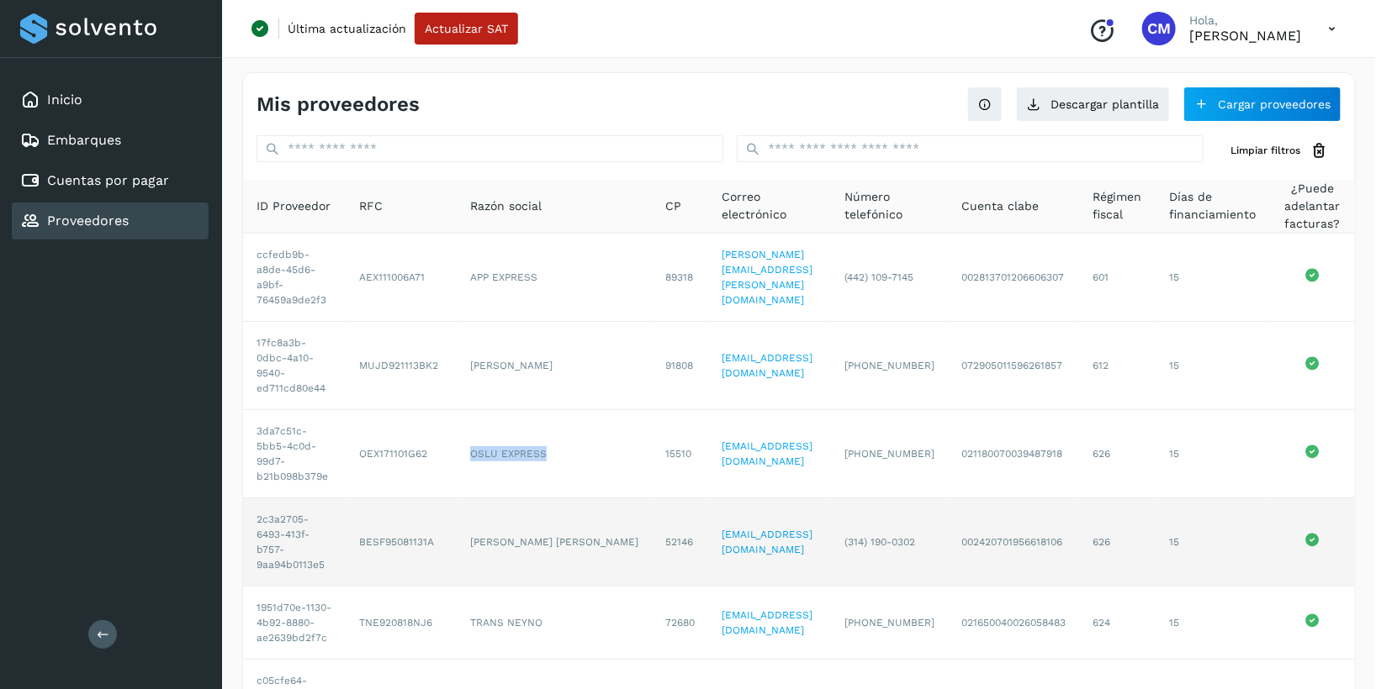
drag, startPoint x: 467, startPoint y: 533, endPoint x: 635, endPoint y: 555, distance: 169.6
click at [534, 551] on td "[PERSON_NAME] [PERSON_NAME]" at bounding box center [554, 543] width 195 height 88
drag, startPoint x: 506, startPoint y: 533, endPoint x: 491, endPoint y: 533, distance: 15.1
click at [504, 532] on td "[PERSON_NAME] [PERSON_NAME]" at bounding box center [554, 543] width 195 height 88
click at [466, 531] on td "[PERSON_NAME] [PERSON_NAME]" at bounding box center [554, 543] width 195 height 88
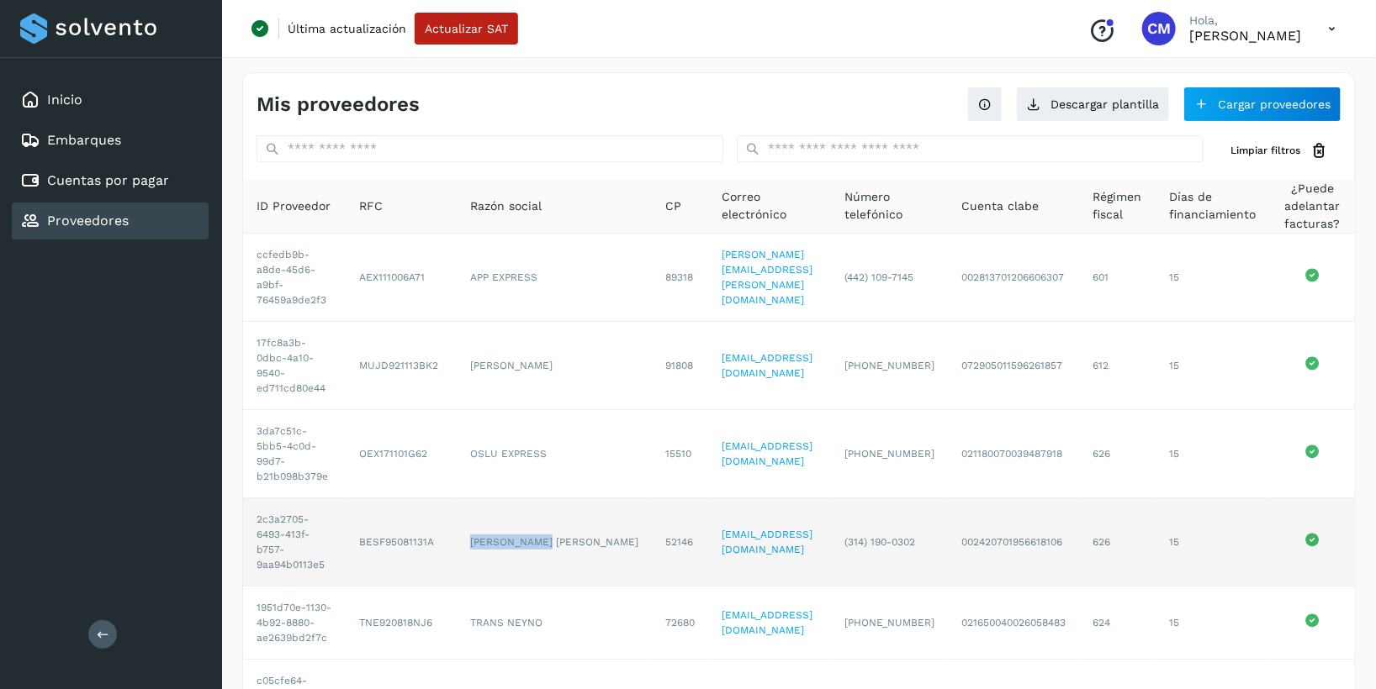
drag, startPoint x: 464, startPoint y: 535, endPoint x: 547, endPoint y: 535, distance: 83.2
click at [547, 535] on td "[PERSON_NAME] [PERSON_NAME]" at bounding box center [554, 543] width 195 height 88
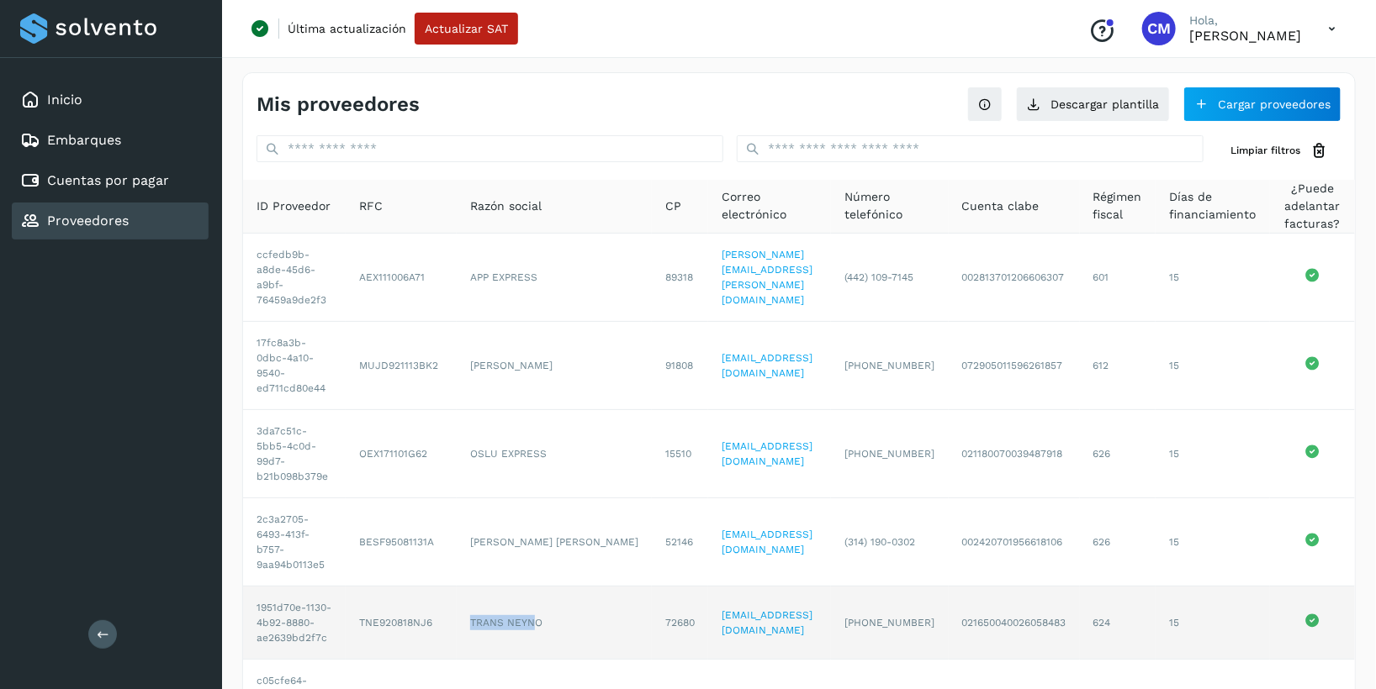
drag, startPoint x: 470, startPoint y: 634, endPoint x: 530, endPoint y: 633, distance: 59.7
click at [530, 633] on td "TRANS NEYNO" at bounding box center [554, 623] width 195 height 73
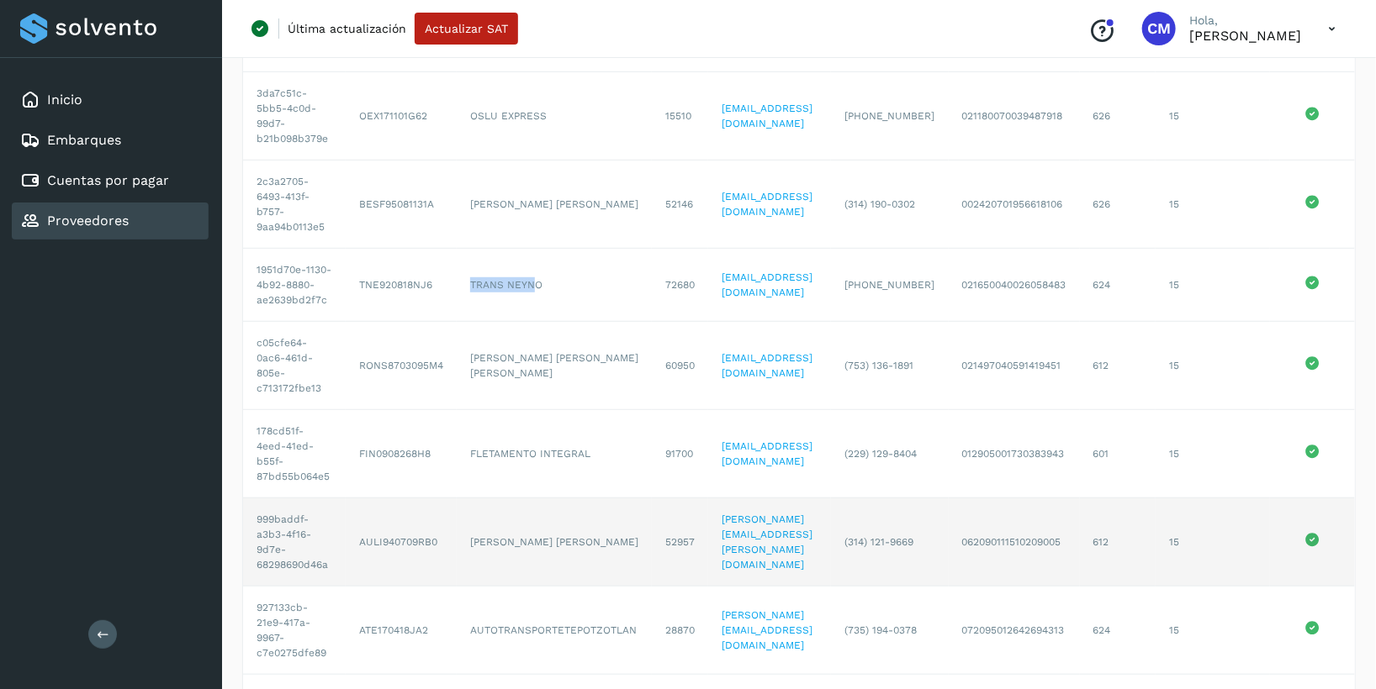
scroll to position [340, 0]
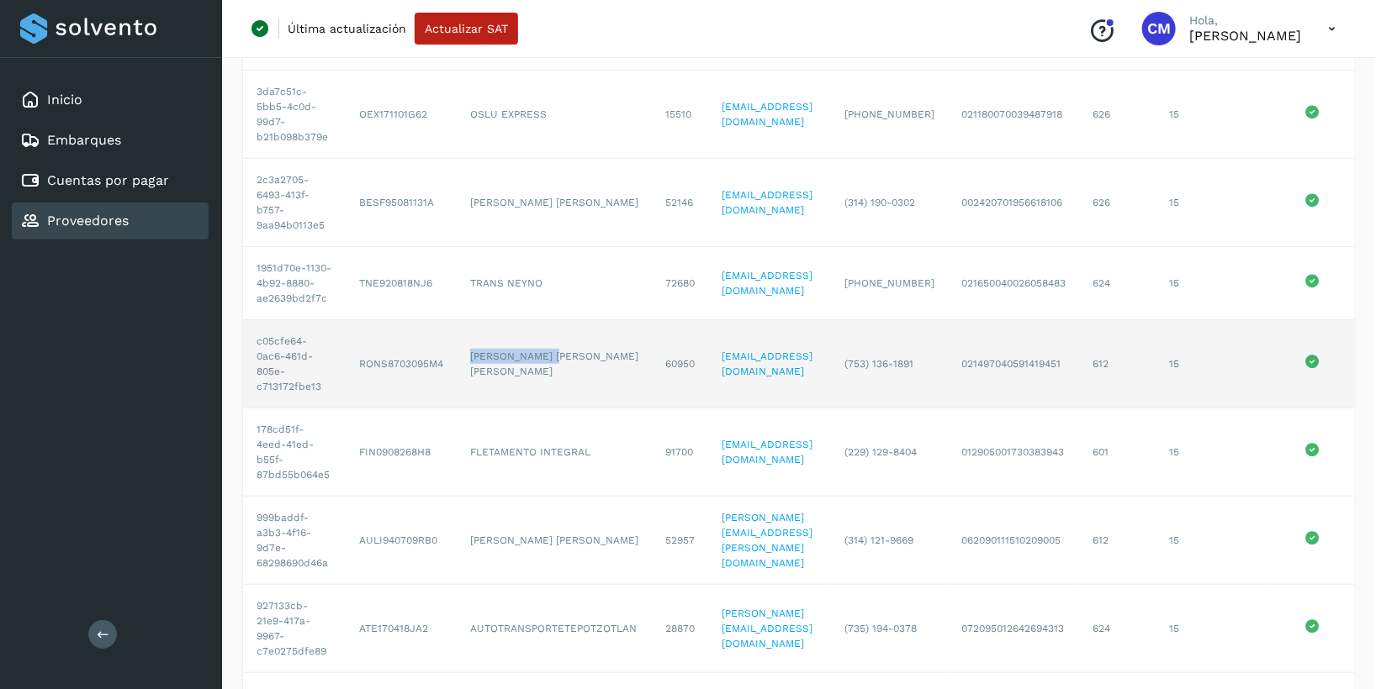
drag, startPoint x: 466, startPoint y: 367, endPoint x: 564, endPoint y: 371, distance: 98.5
click at [564, 371] on td "[PERSON_NAME] [PERSON_NAME] [PERSON_NAME]" at bounding box center [554, 364] width 195 height 88
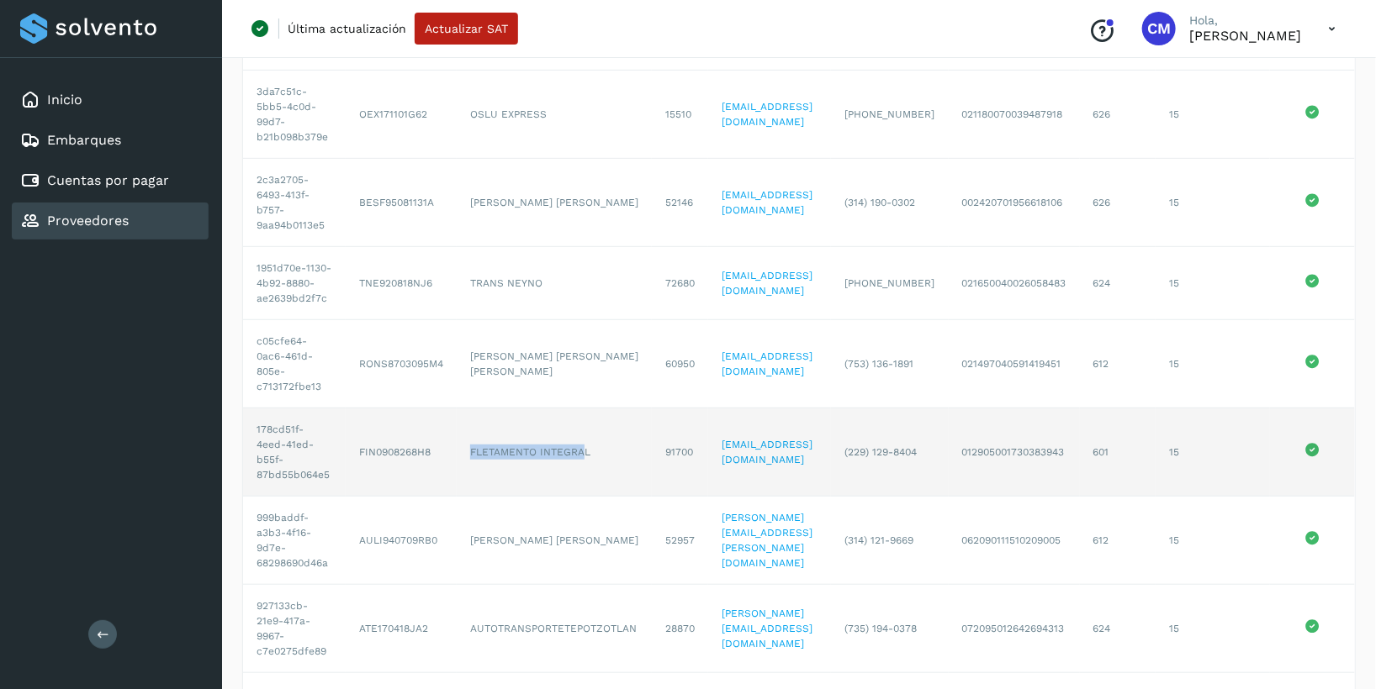
drag, startPoint x: 466, startPoint y: 462, endPoint x: 582, endPoint y: 465, distance: 116.1
click at [582, 465] on td "FLETAMENTO INTEGRAL" at bounding box center [554, 453] width 195 height 88
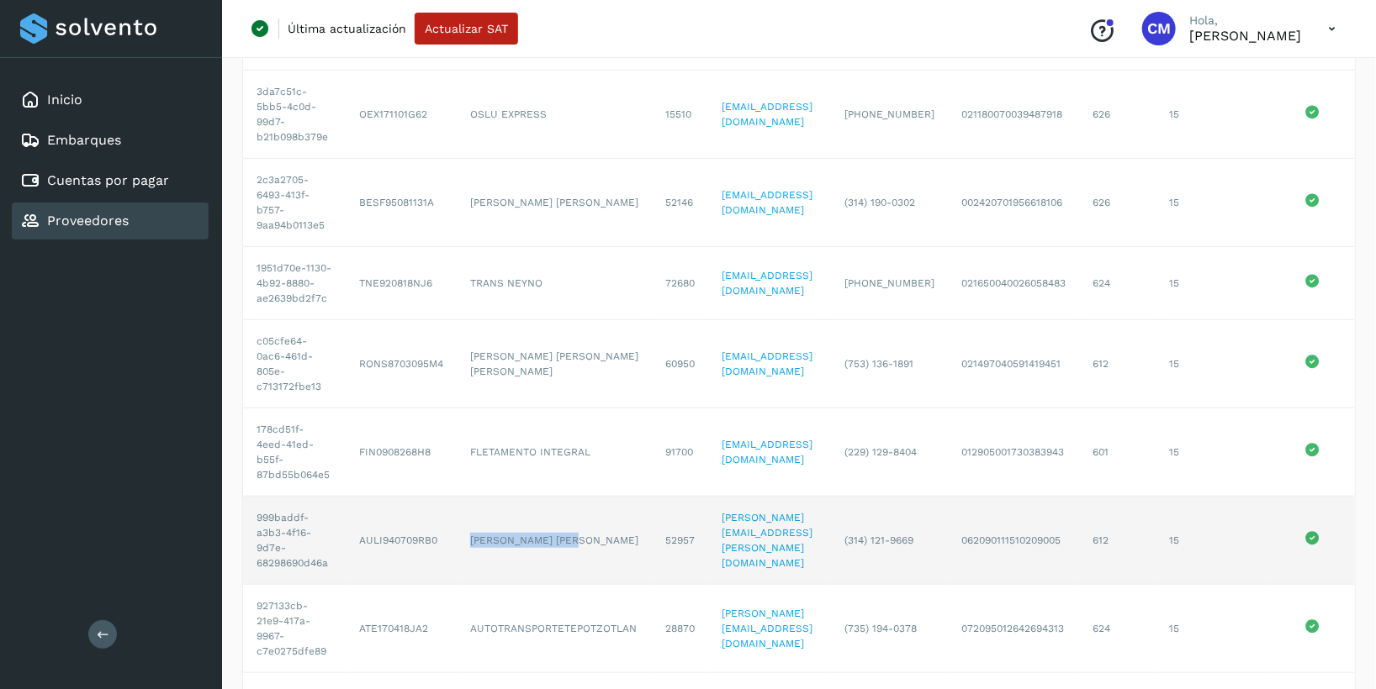
drag, startPoint x: 472, startPoint y: 554, endPoint x: 576, endPoint y: 560, distance: 104.4
click at [576, 560] on td "[PERSON_NAME] [PERSON_NAME]" at bounding box center [554, 541] width 195 height 88
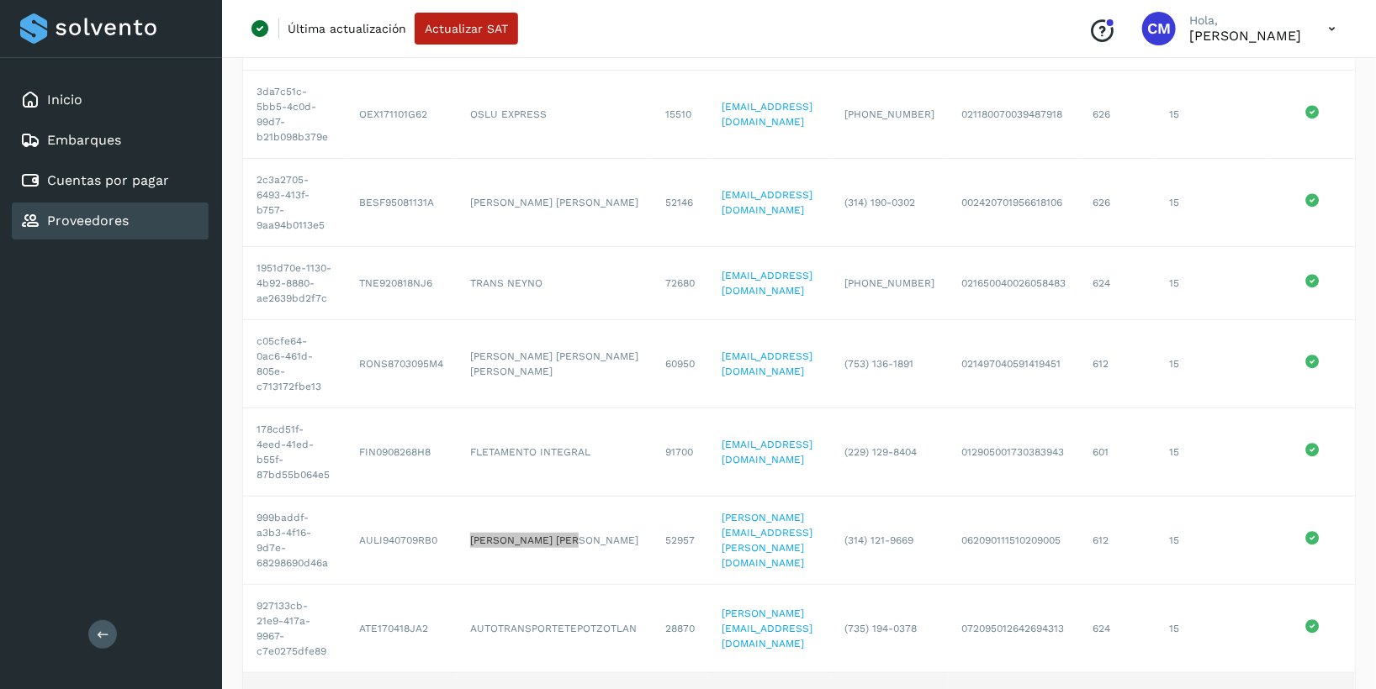
scroll to position [519, 0]
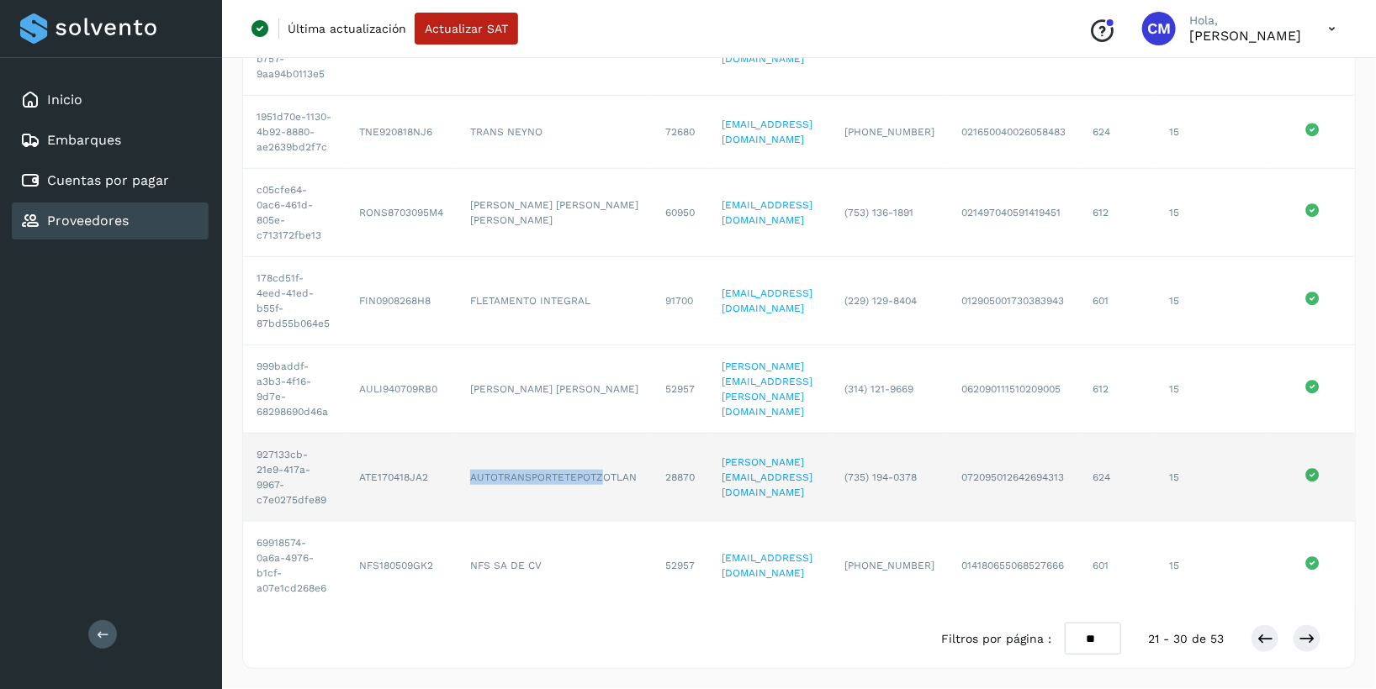
drag, startPoint x: 467, startPoint y: 462, endPoint x: 599, endPoint y: 462, distance: 131.2
click at [599, 462] on td "AUTOTRANSPORTETEPOTZOTLAN" at bounding box center [554, 478] width 195 height 88
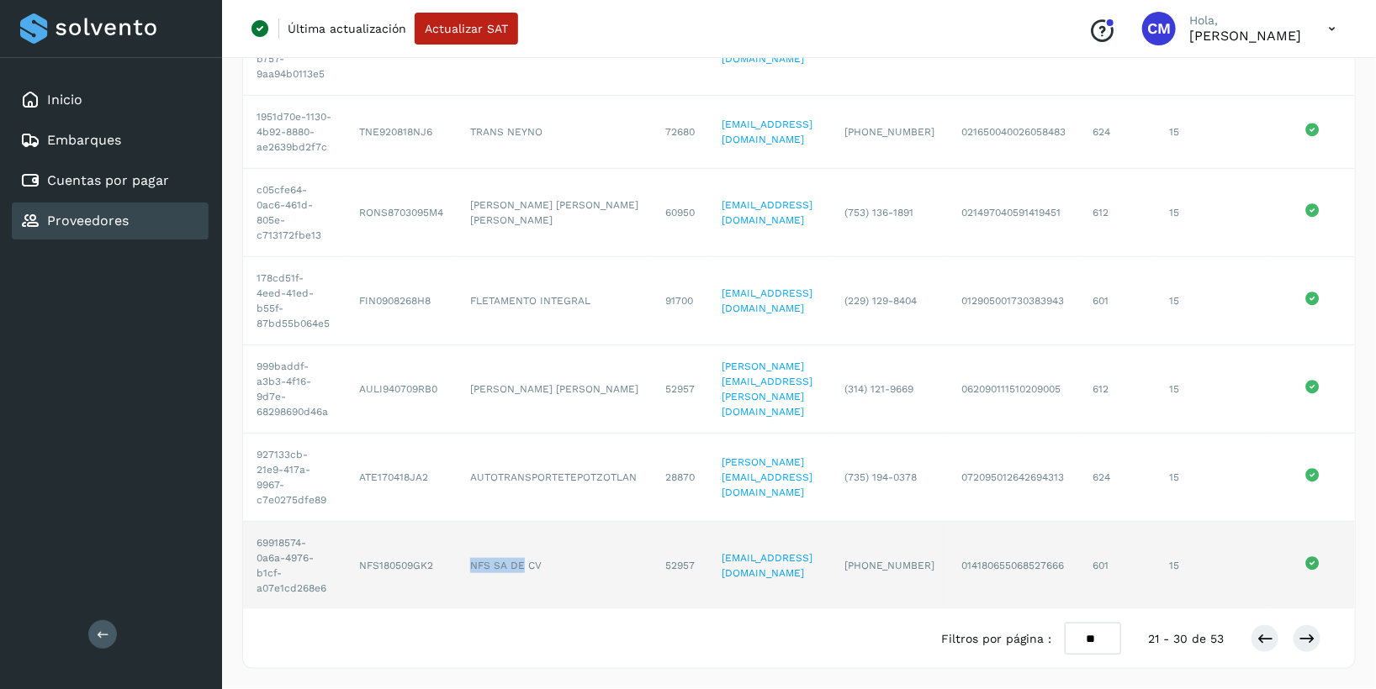
drag, startPoint x: 497, startPoint y: 558, endPoint x: 522, endPoint y: 558, distance: 25.2
click at [522, 558] on td "NFS SA DE CV" at bounding box center [554, 565] width 195 height 87
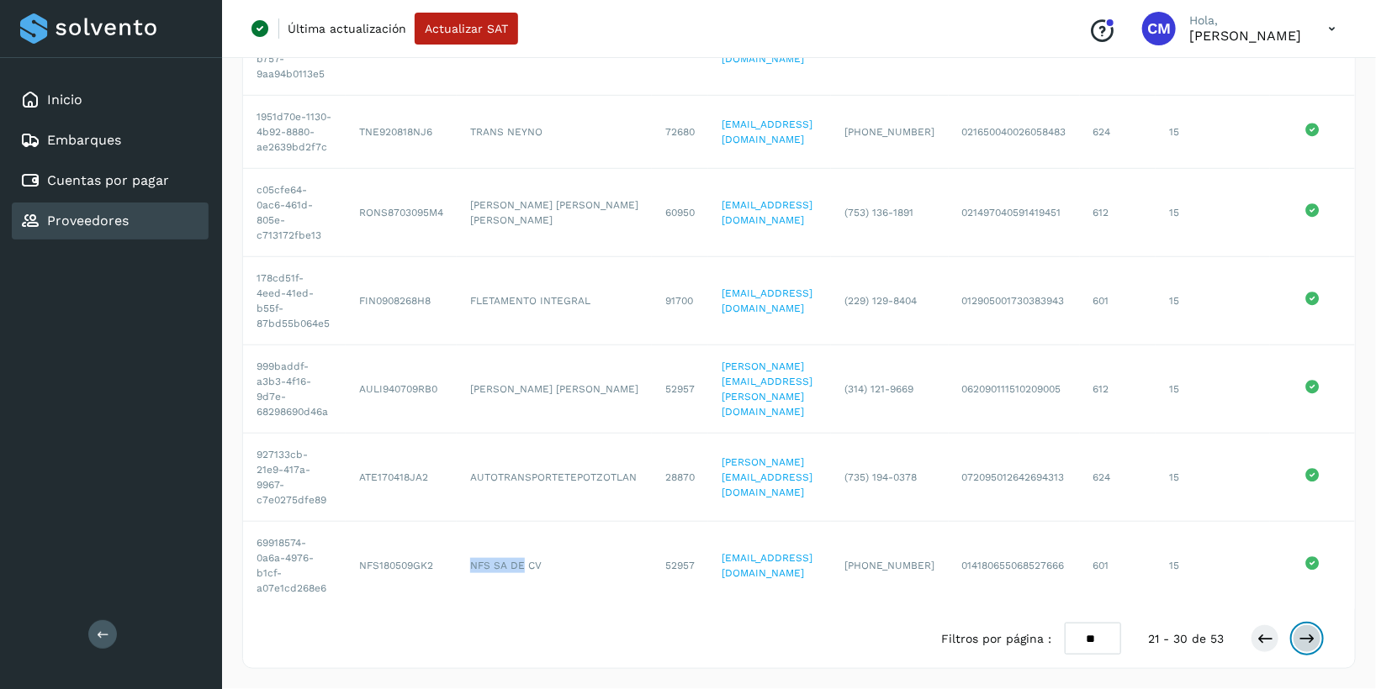
drag, startPoint x: 1309, startPoint y: 642, endPoint x: 1045, endPoint y: 533, distance: 285.4
click at [1309, 642] on icon at bounding box center [1306, 639] width 17 height 17
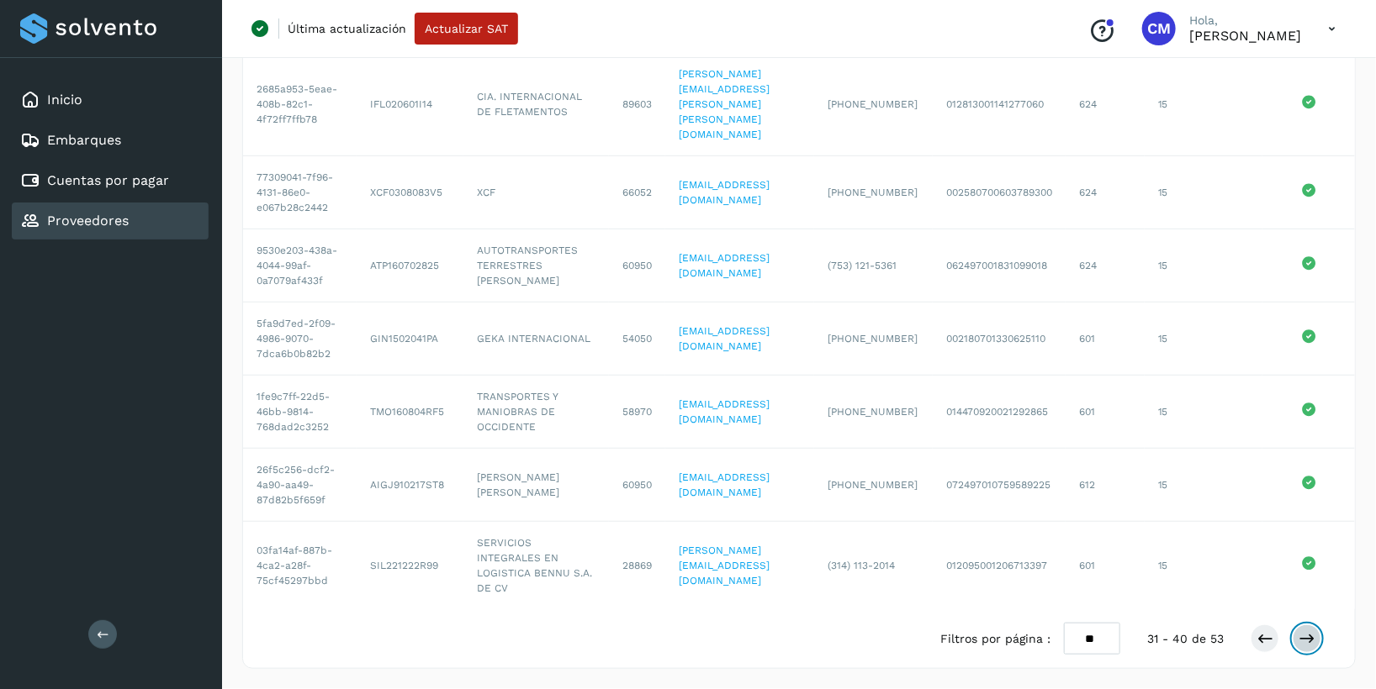
scroll to position [0, 0]
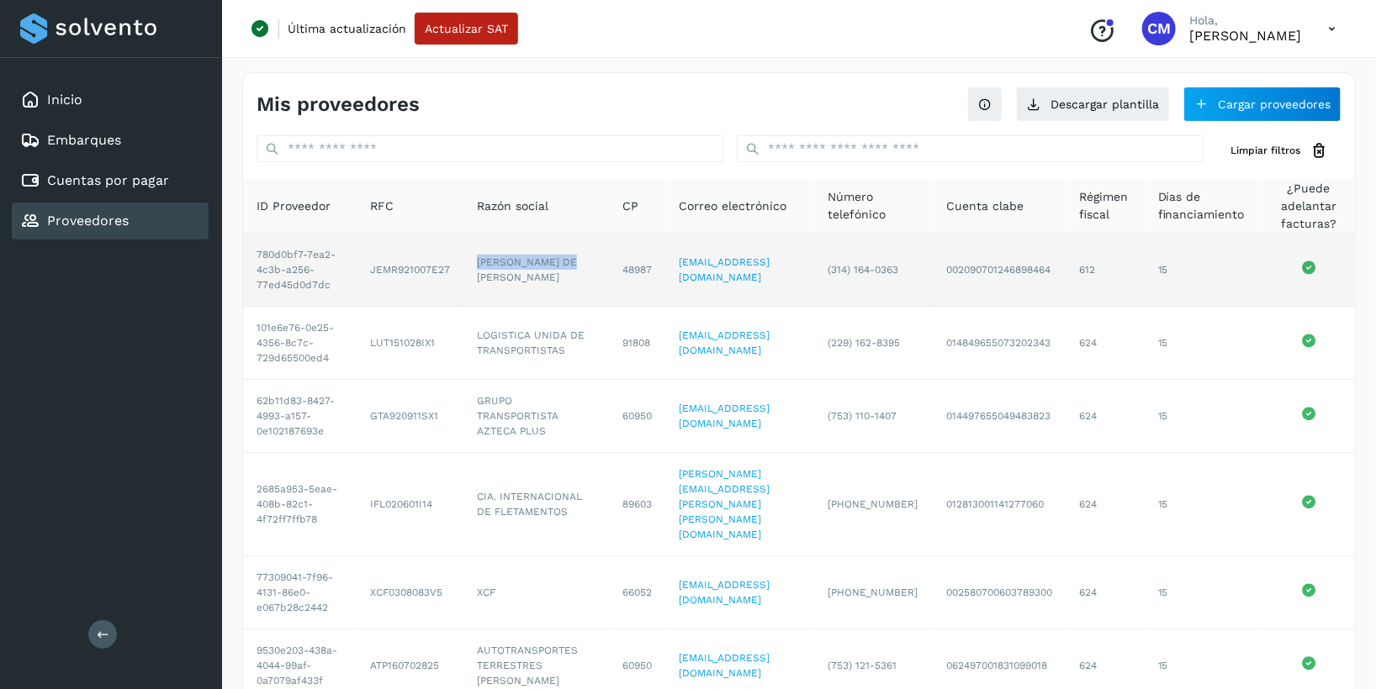
drag, startPoint x: 459, startPoint y: 267, endPoint x: 570, endPoint y: 269, distance: 111.0
click at [570, 269] on td "[PERSON_NAME] DE [PERSON_NAME]" at bounding box center [535, 270] width 145 height 73
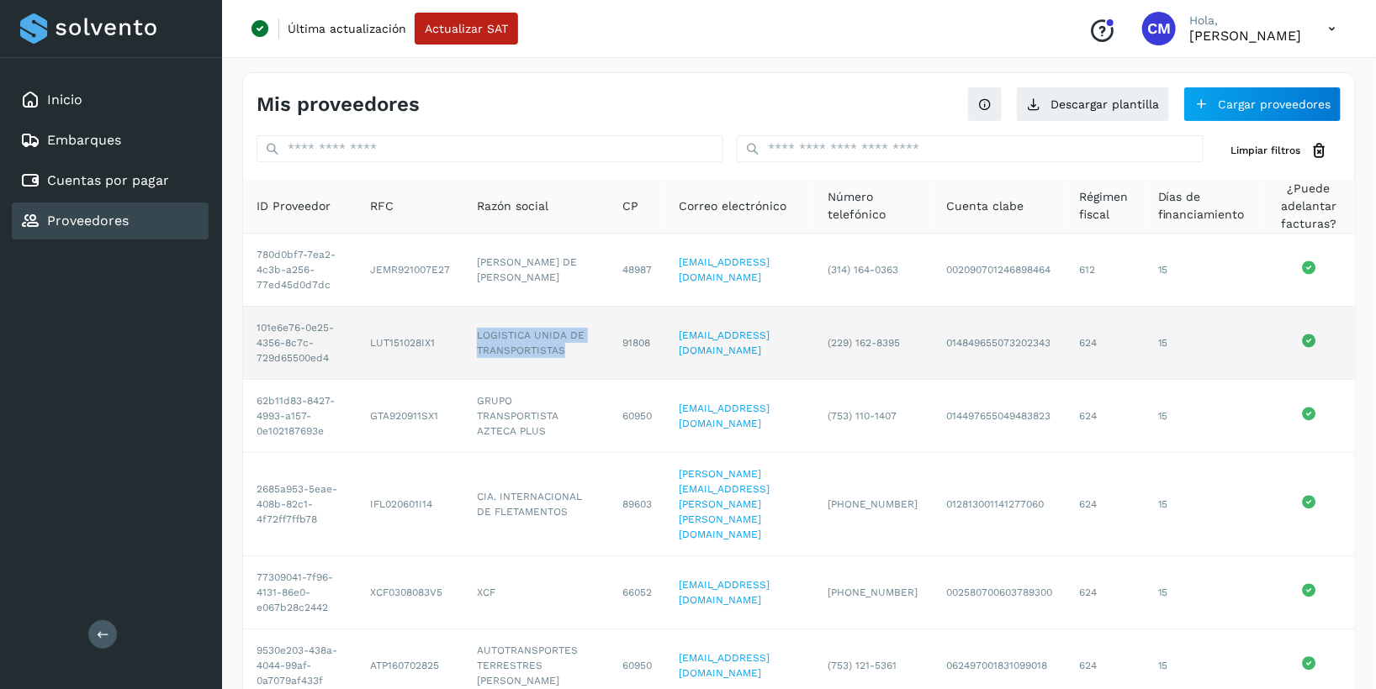
drag, startPoint x: 461, startPoint y: 349, endPoint x: 558, endPoint y: 384, distance: 103.7
click at [558, 380] on td "LOGISTICA UNIDA DE TRANSPORTISTAS" at bounding box center [535, 343] width 145 height 73
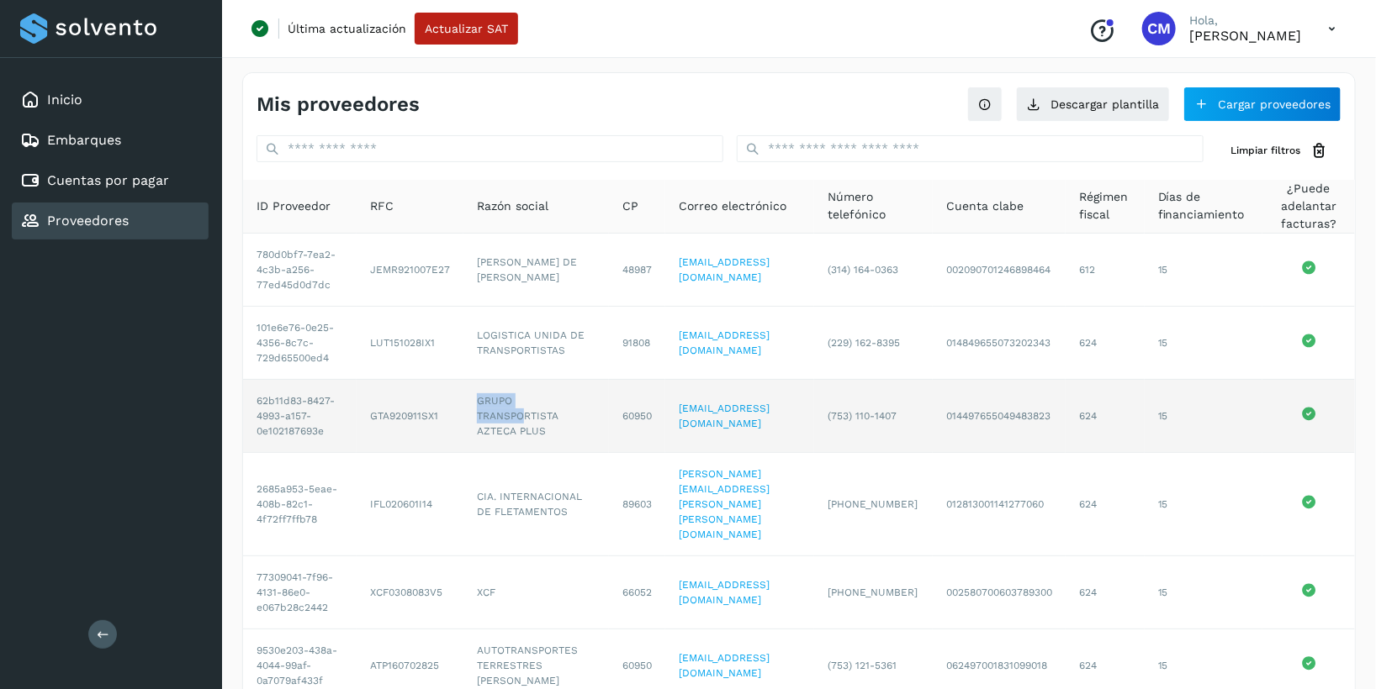
drag, startPoint x: 462, startPoint y: 440, endPoint x: 510, endPoint y: 456, distance: 50.5
click at [510, 453] on td "GRUPO TRANSPORTISTA AZTECA PLUS" at bounding box center [535, 416] width 145 height 73
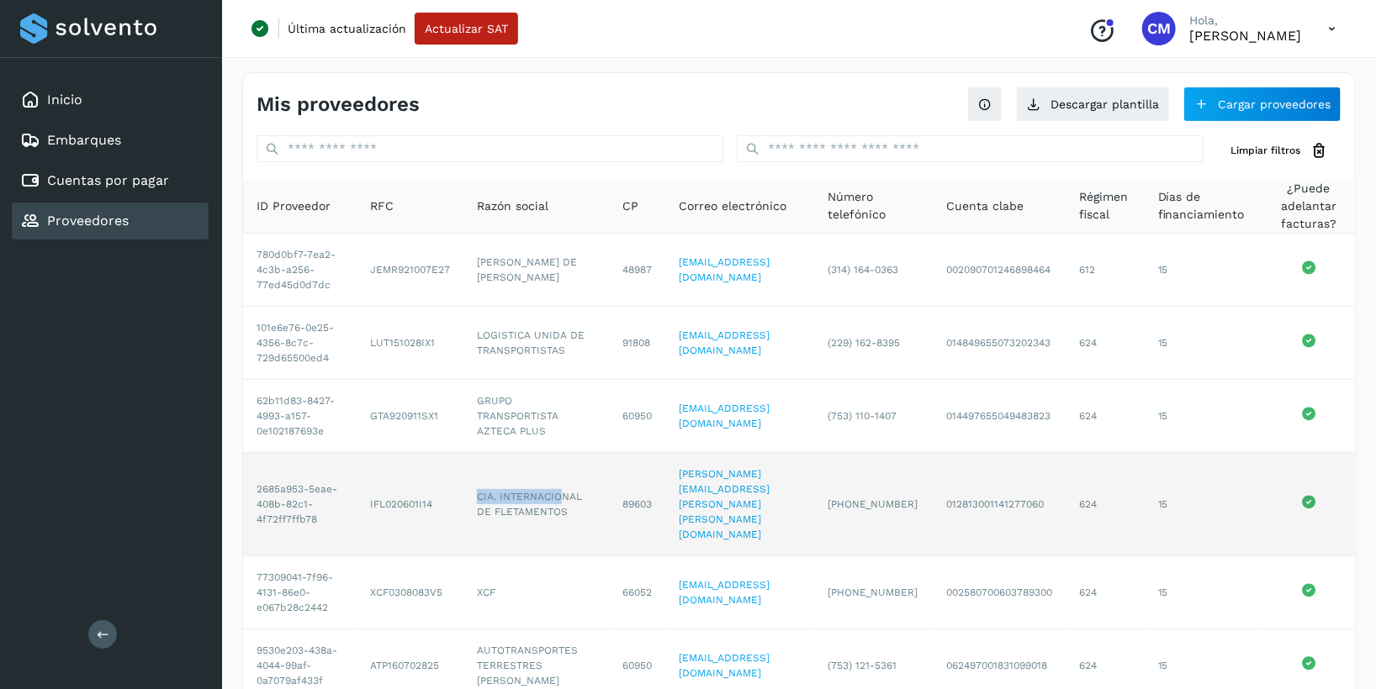
drag, startPoint x: 462, startPoint y: 523, endPoint x: 525, endPoint y: 541, distance: 64.9
click at [525, 541] on td "CIA. INTERNACIONAL DE FLETAMENTOS" at bounding box center [535, 504] width 145 height 103
click at [472, 540] on td "CIA. INTERNACIONAL DE FLETAMENTOS" at bounding box center [535, 504] width 145 height 103
drag, startPoint x: 464, startPoint y: 526, endPoint x: 522, endPoint y: 544, distance: 60.9
click at [522, 544] on td "CIA. INTERNACIONAL DE FLETAMENTOS" at bounding box center [535, 504] width 145 height 103
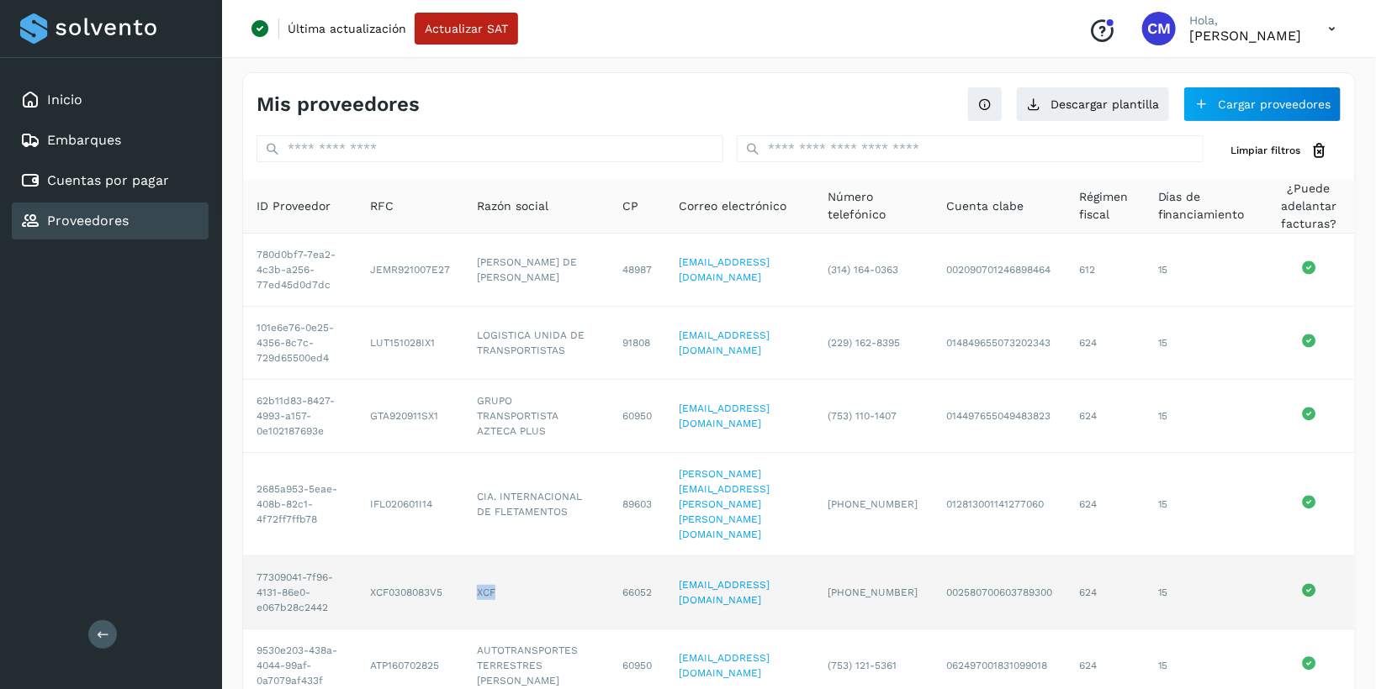
drag, startPoint x: 456, startPoint y: 637, endPoint x: 482, endPoint y: 636, distance: 26.1
click at [482, 630] on td "XCF" at bounding box center [535, 593] width 145 height 73
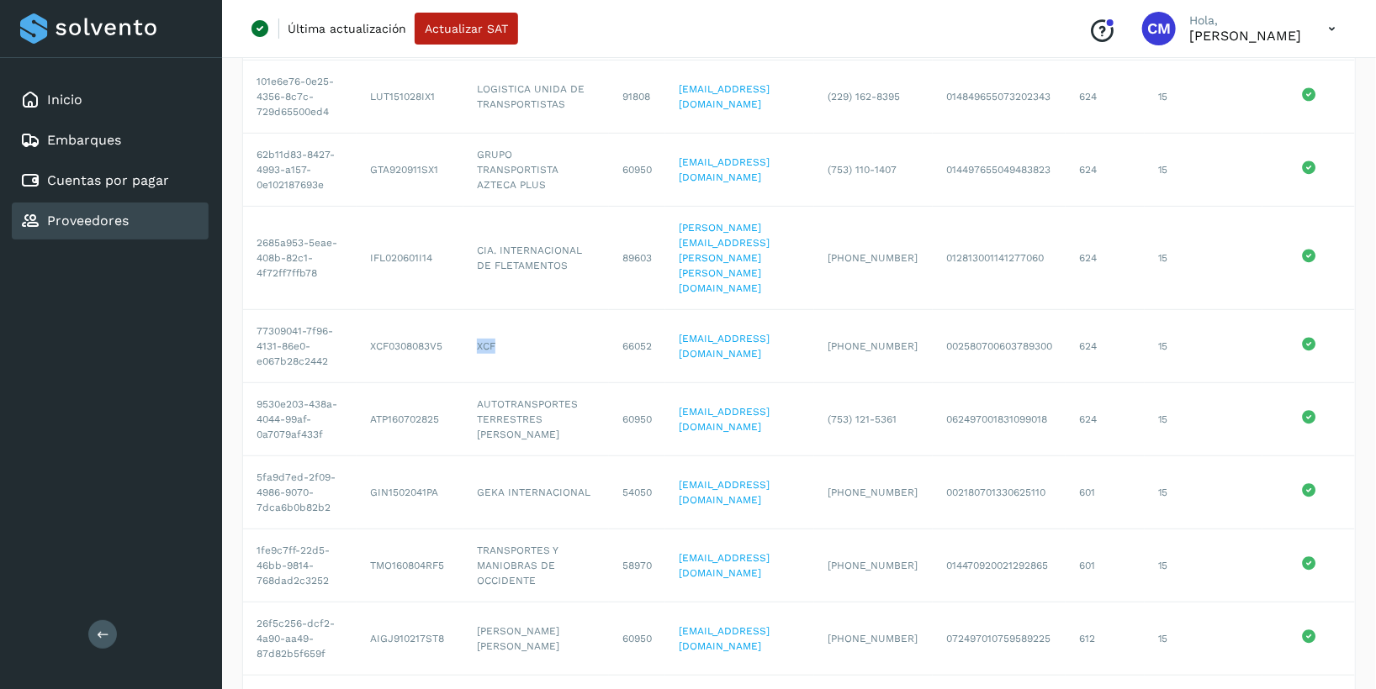
scroll to position [261, 0]
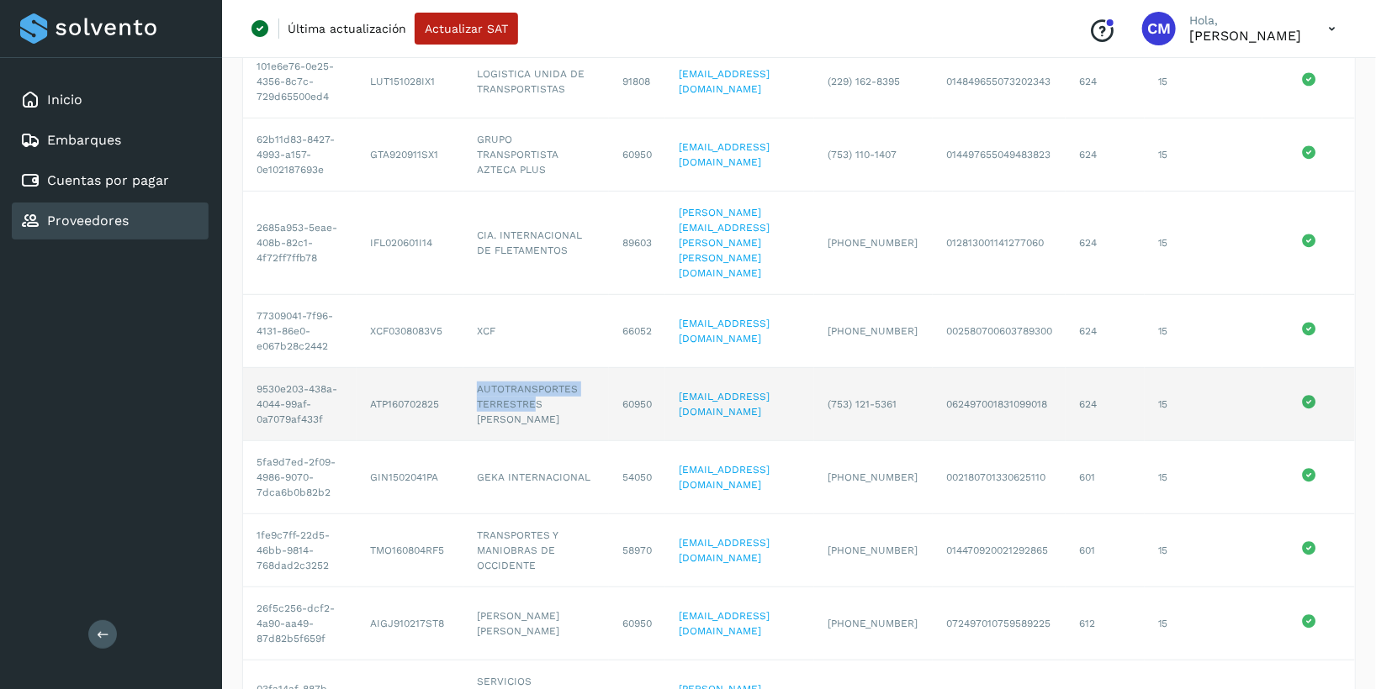
drag, startPoint x: 464, startPoint y: 441, endPoint x: 518, endPoint y: 454, distance: 55.5
click at [518, 441] on td "AUTOTRANSPORTES TERRESTRES [PERSON_NAME]" at bounding box center [535, 404] width 145 height 73
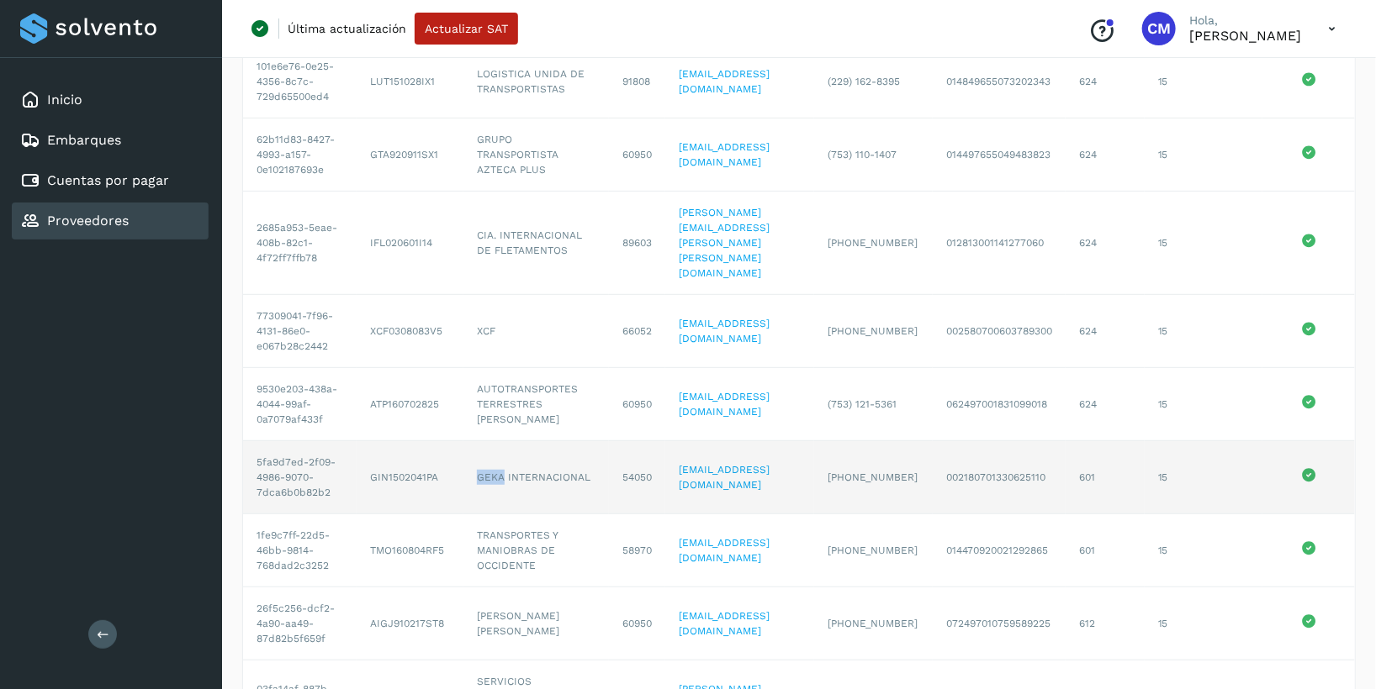
drag, startPoint x: 460, startPoint y: 535, endPoint x: 494, endPoint y: 541, distance: 35.1
click at [494, 515] on td "GEKA INTERNACIONAL" at bounding box center [535, 477] width 145 height 73
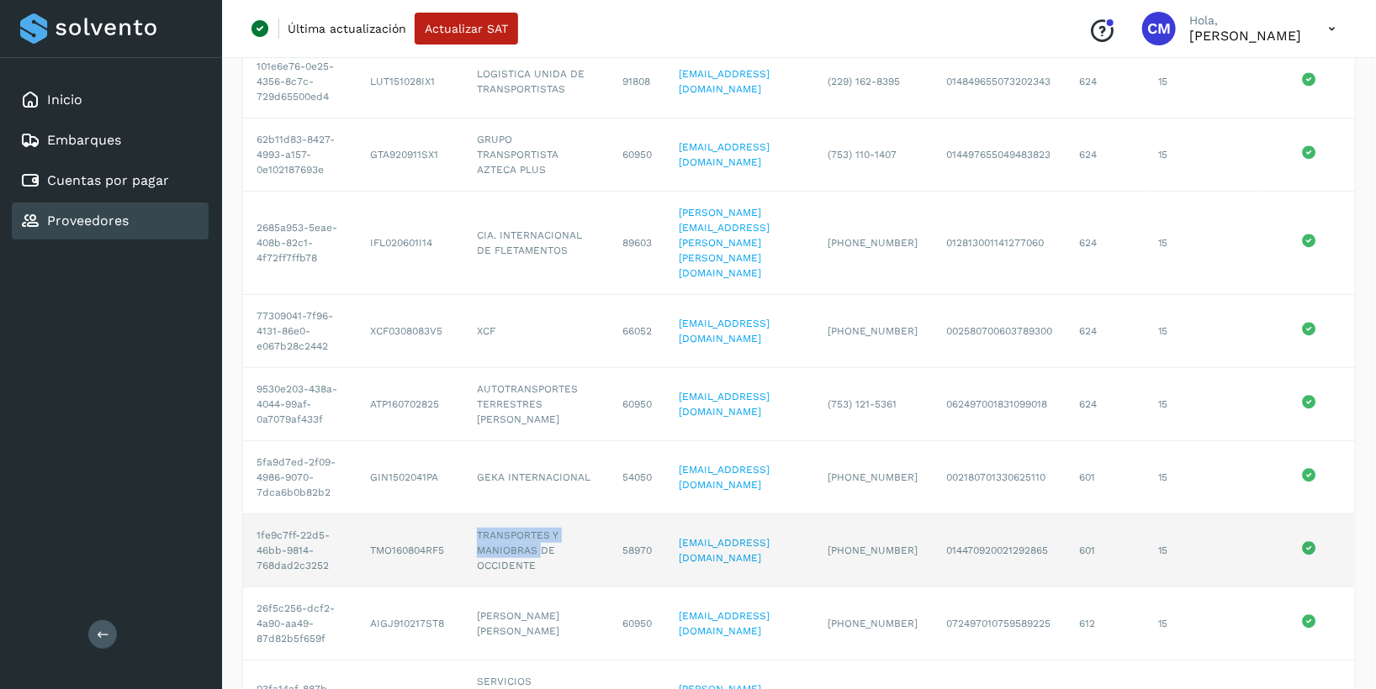
drag, startPoint x: 462, startPoint y: 605, endPoint x: 528, endPoint y: 628, distance: 70.2
click at [528, 588] on td "TRANSPORTES Y MANIOBRAS DE OCCIDENTE" at bounding box center [535, 551] width 145 height 73
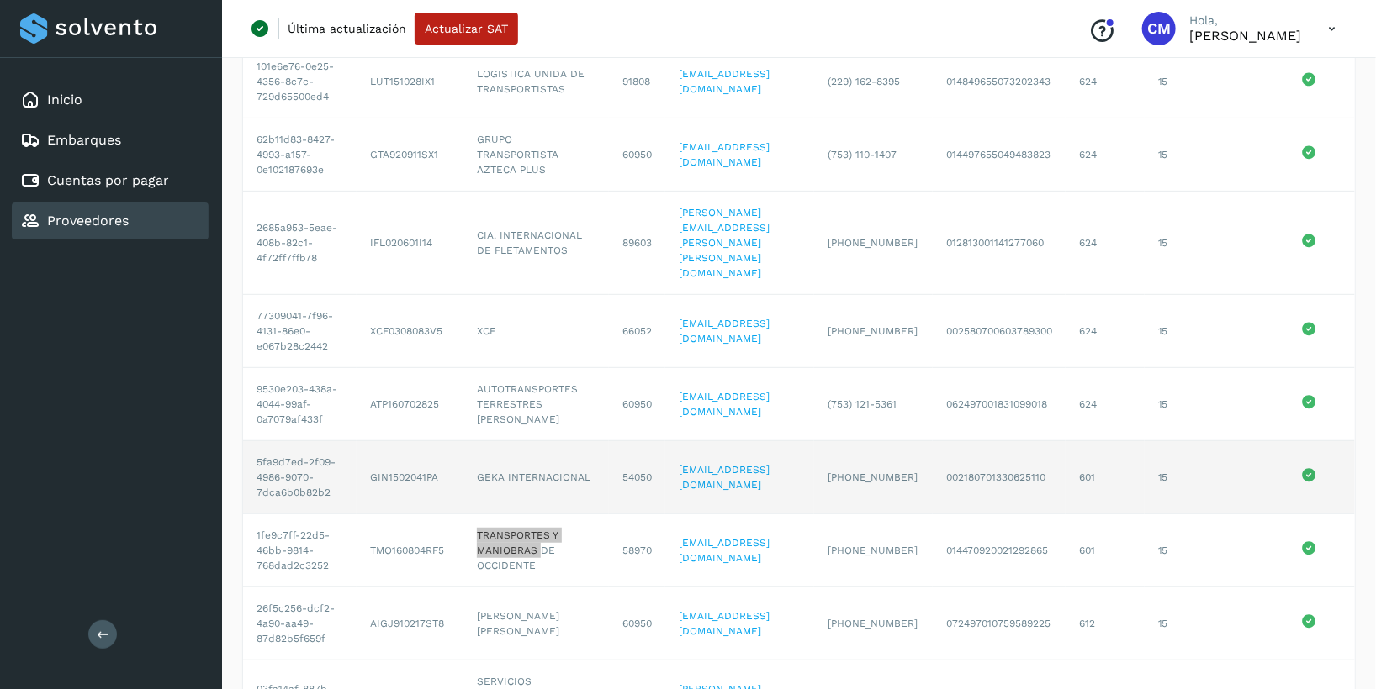
scroll to position [504, 0]
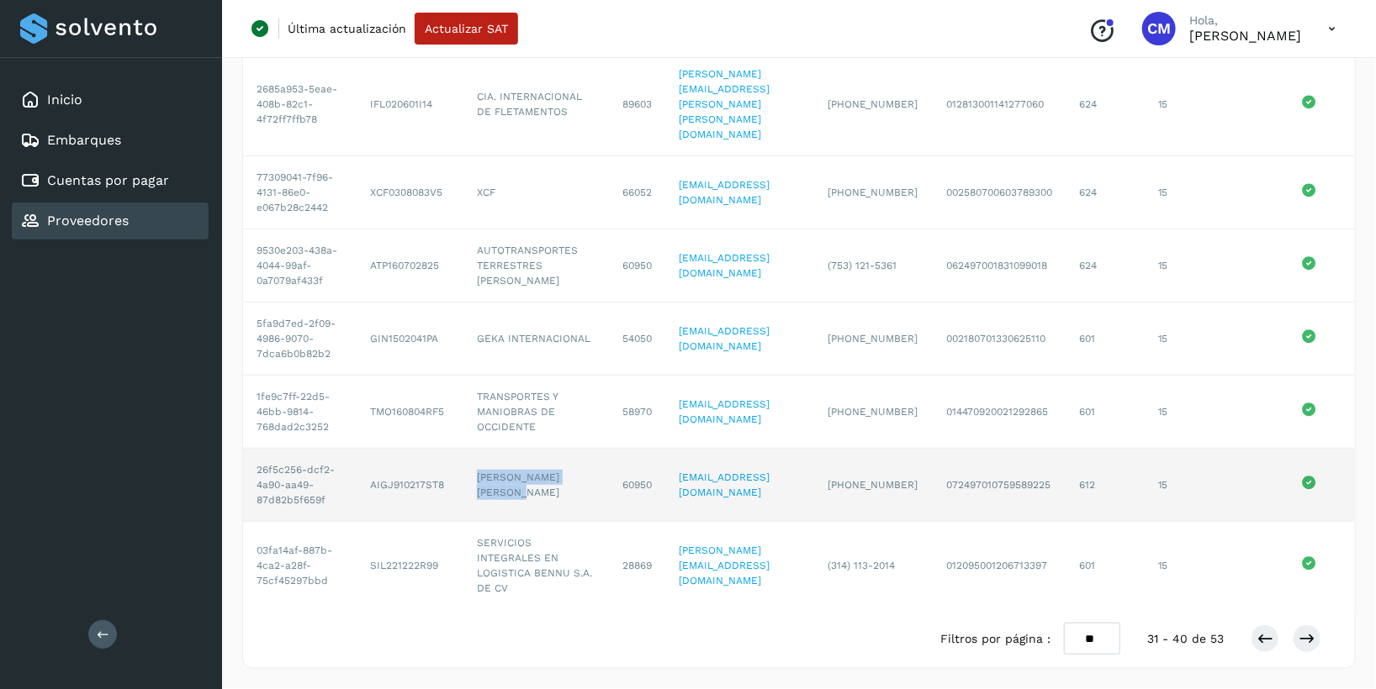
drag, startPoint x: 457, startPoint y: 456, endPoint x: 521, endPoint y: 467, distance: 65.0
click at [521, 467] on td "[PERSON_NAME] [PERSON_NAME]" at bounding box center [535, 485] width 145 height 73
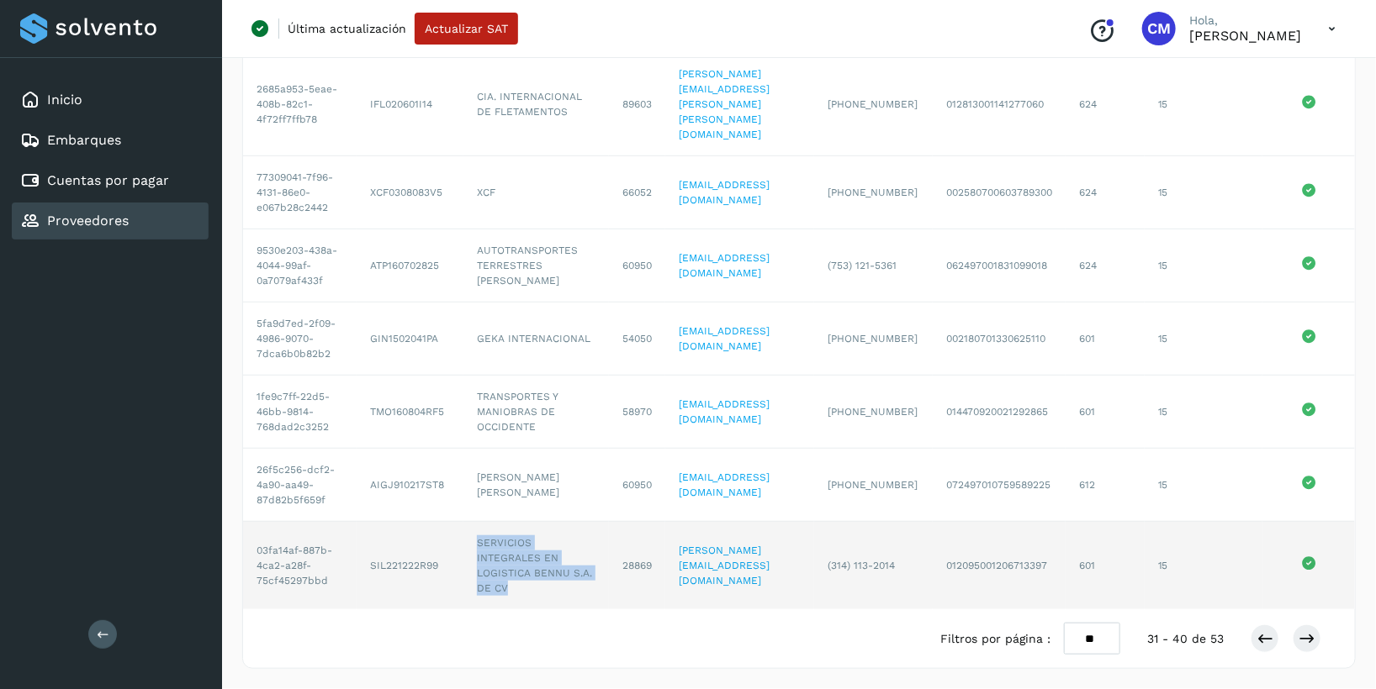
drag, startPoint x: 462, startPoint y: 527, endPoint x: 539, endPoint y: 568, distance: 86.9
click at [539, 568] on td "SERVICIOS INTEGRALES EN LOGISTICA BENNU S.A. DE CV" at bounding box center [535, 565] width 145 height 87
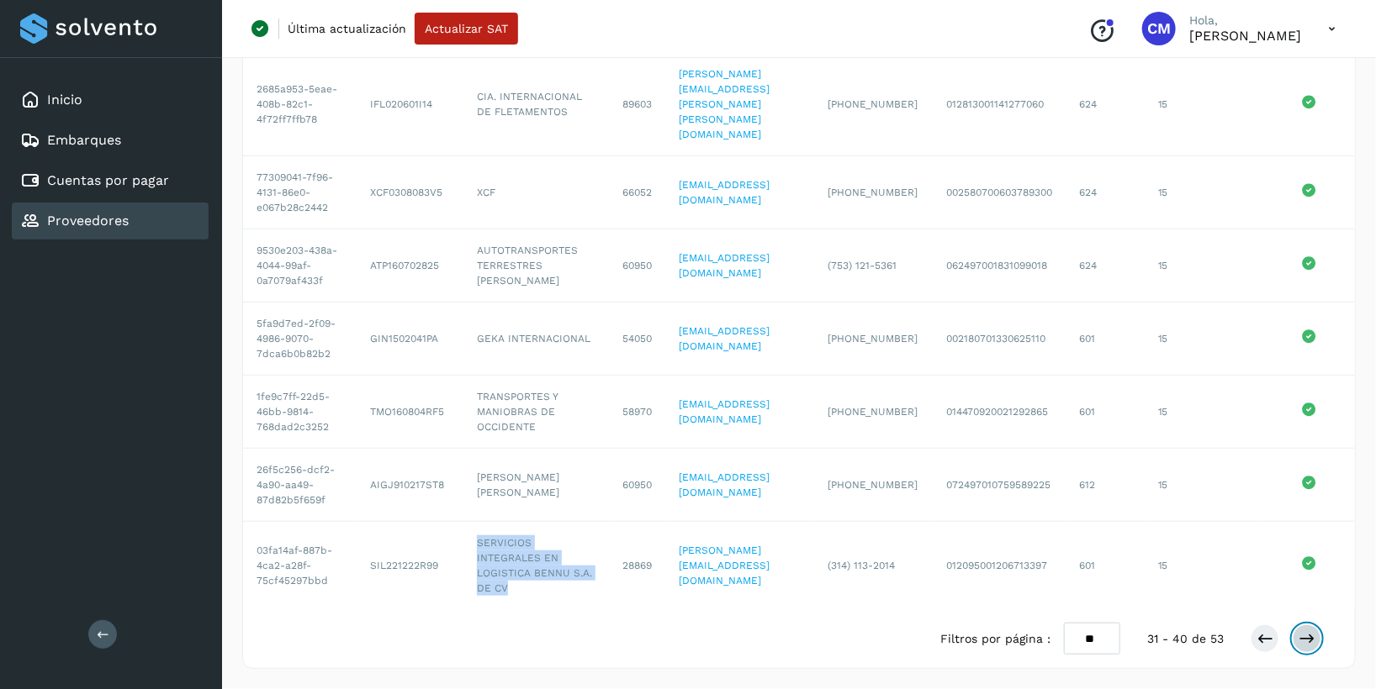
drag, startPoint x: 1312, startPoint y: 637, endPoint x: 1292, endPoint y: 637, distance: 19.3
click at [1312, 637] on icon at bounding box center [1306, 639] width 17 height 17
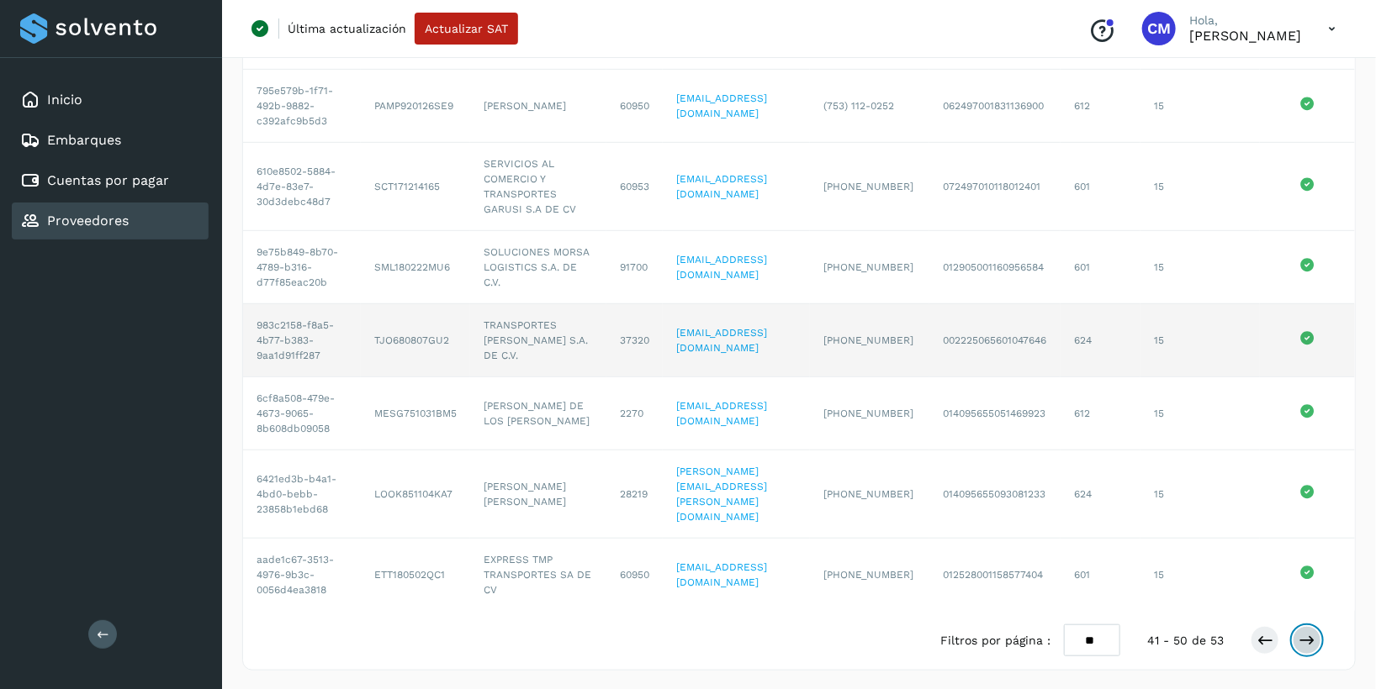
scroll to position [0, 0]
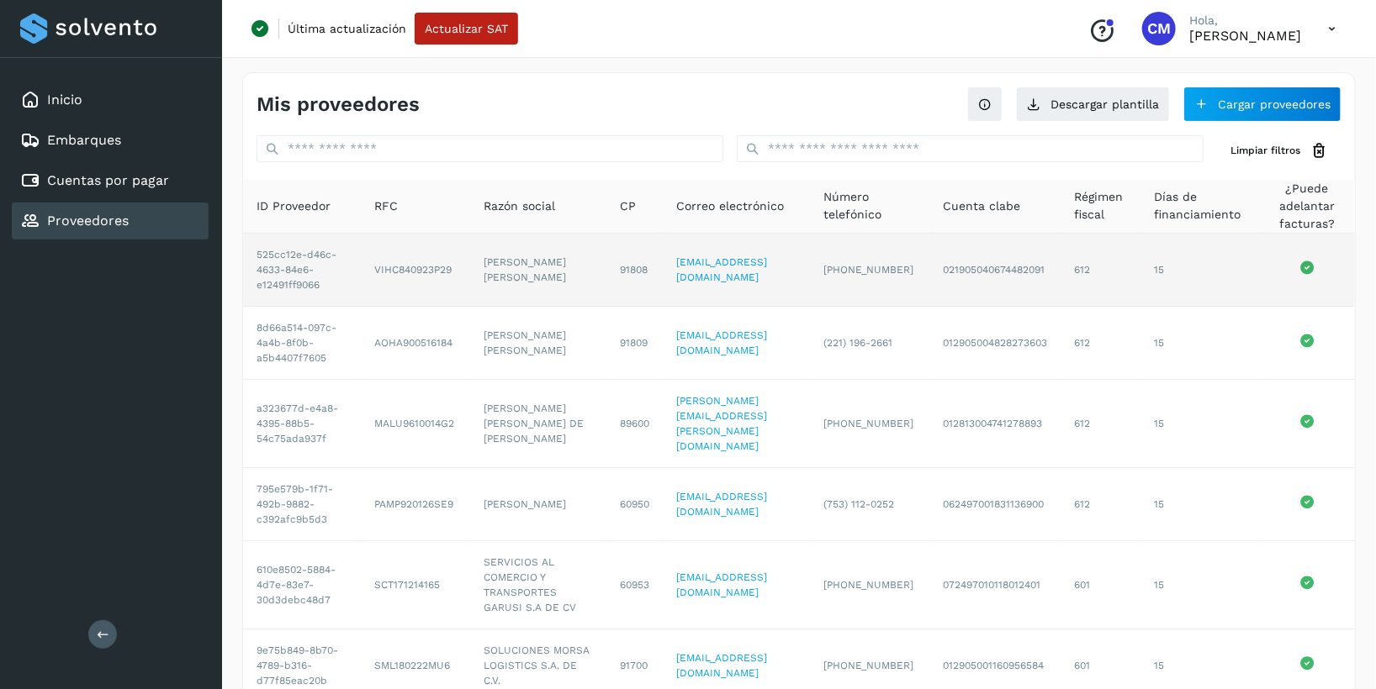
drag, startPoint x: 477, startPoint y: 251, endPoint x: 541, endPoint y: 290, distance: 75.1
click at [541, 290] on td "[PERSON_NAME] [PERSON_NAME]" at bounding box center [538, 270] width 136 height 73
drag, startPoint x: 494, startPoint y: 261, endPoint x: 483, endPoint y: 259, distance: 11.2
click at [494, 261] on td "[PERSON_NAME] [PERSON_NAME]" at bounding box center [538, 270] width 136 height 73
click at [477, 254] on td "[PERSON_NAME] [PERSON_NAME]" at bounding box center [538, 270] width 136 height 73
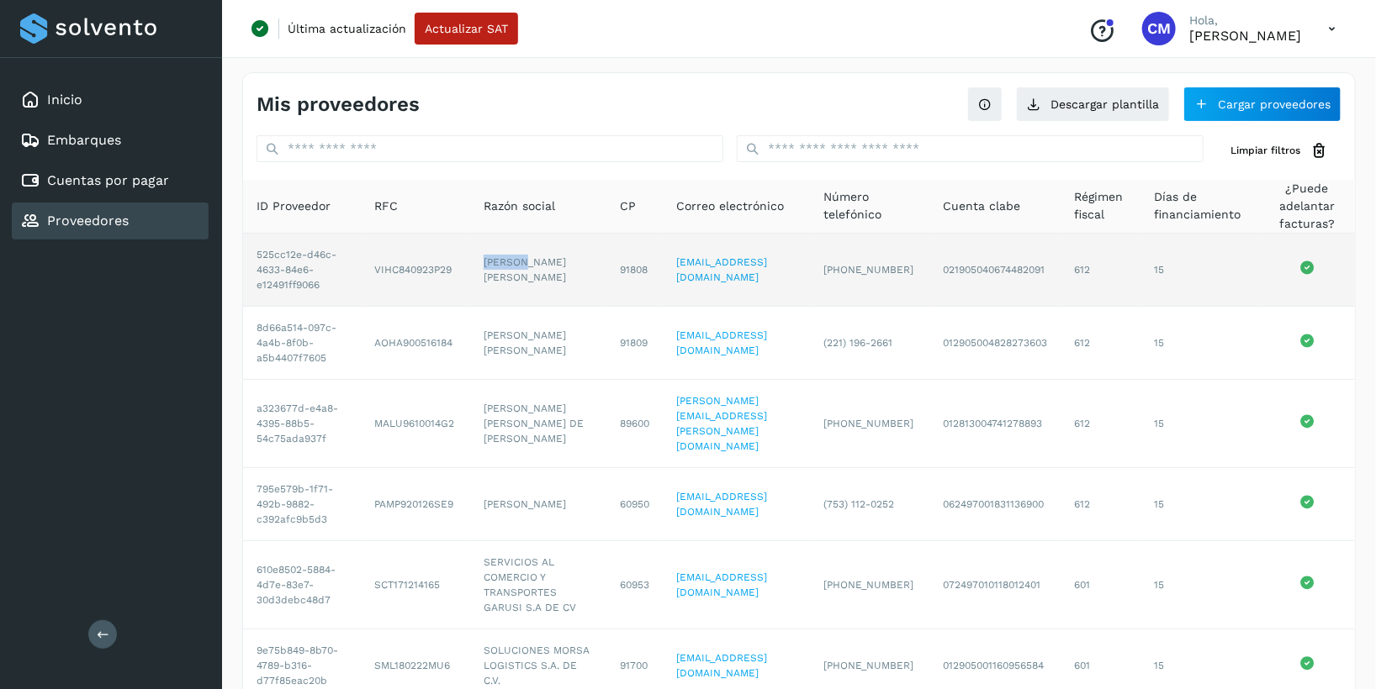
click at [478, 253] on td "[PERSON_NAME] [PERSON_NAME]" at bounding box center [538, 270] width 136 height 73
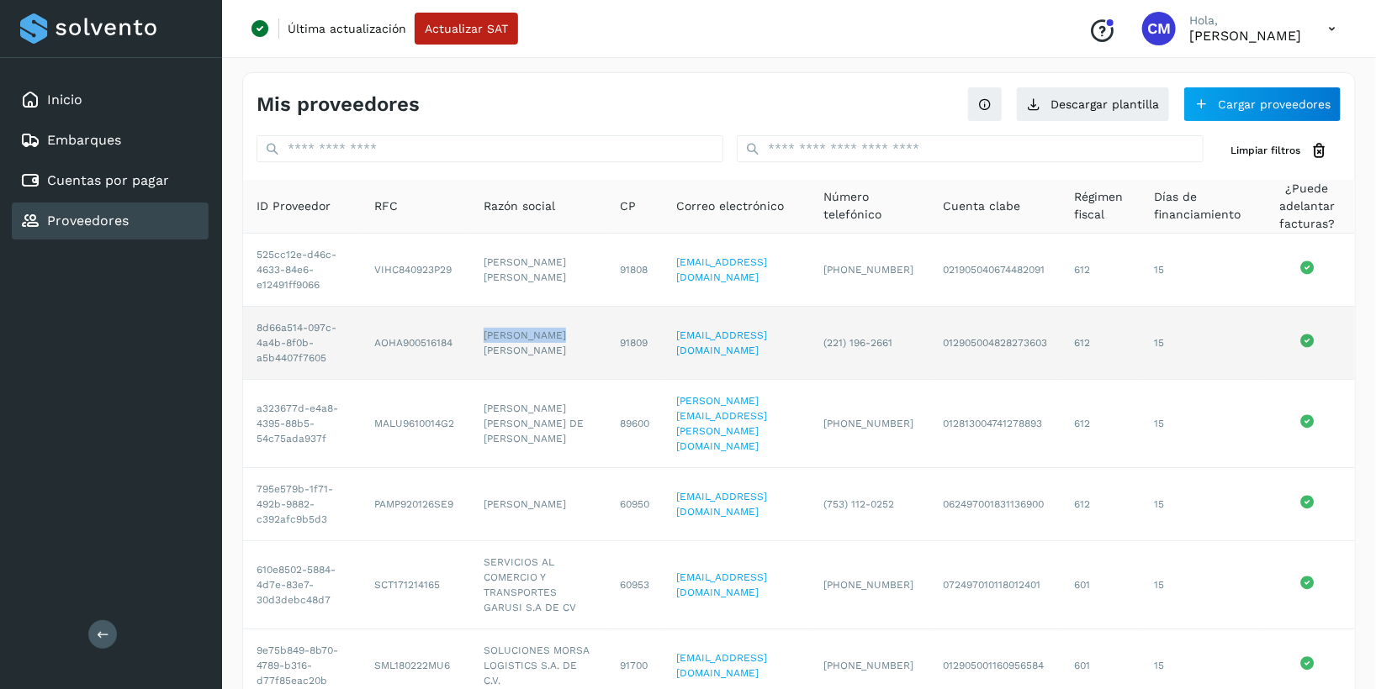
drag, startPoint x: 478, startPoint y: 334, endPoint x: 576, endPoint y: 337, distance: 98.4
click at [576, 337] on td "[PERSON_NAME] [PERSON_NAME]" at bounding box center [538, 343] width 136 height 73
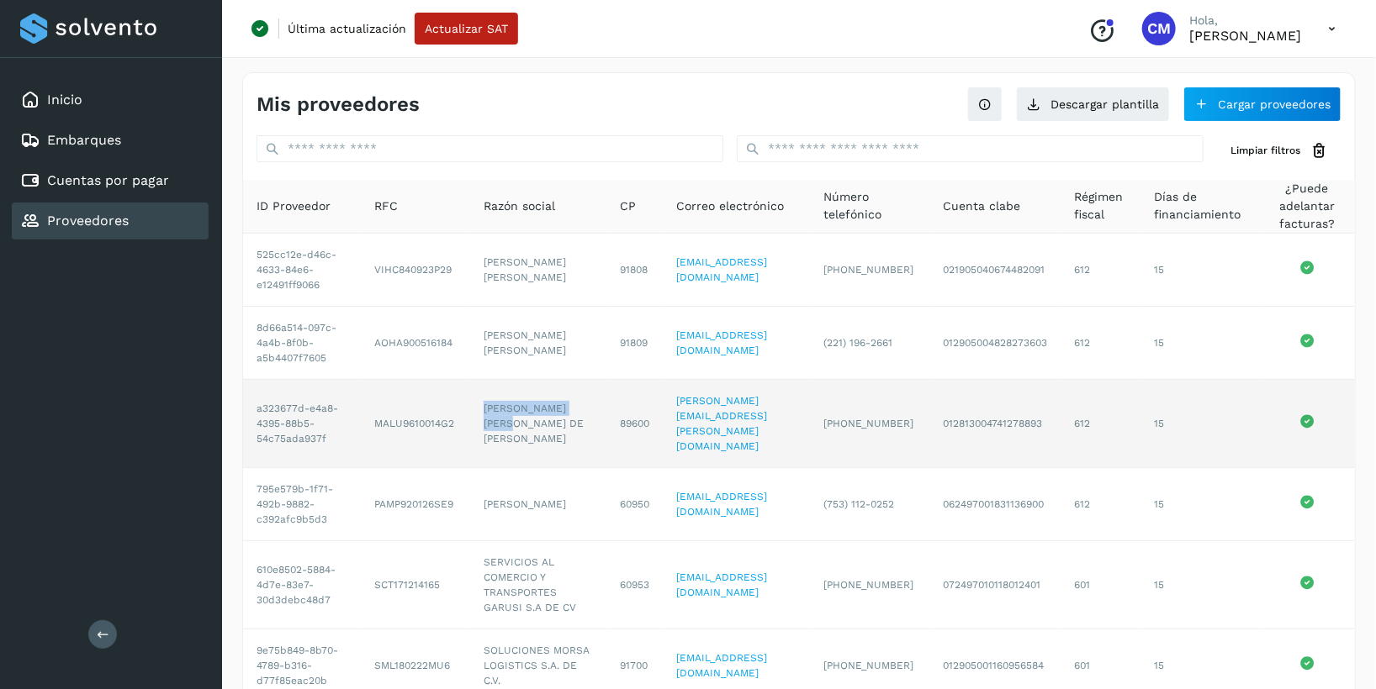
drag, startPoint x: 475, startPoint y: 394, endPoint x: 539, endPoint y: 413, distance: 66.5
click at [539, 413] on td "[PERSON_NAME] [PERSON_NAME] DE [PERSON_NAME]" at bounding box center [538, 424] width 136 height 88
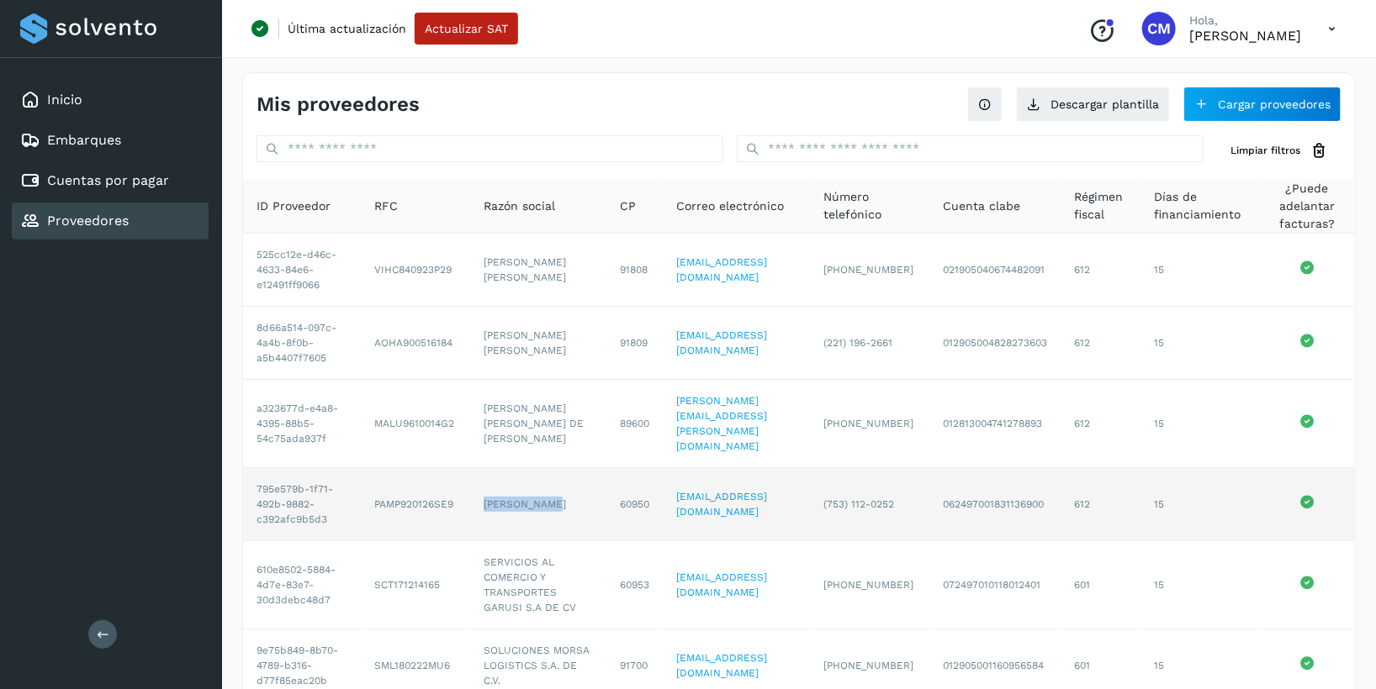
drag, startPoint x: 483, startPoint y: 477, endPoint x: 550, endPoint y: 481, distance: 67.4
click at [550, 481] on td "[PERSON_NAME]" at bounding box center [538, 504] width 136 height 73
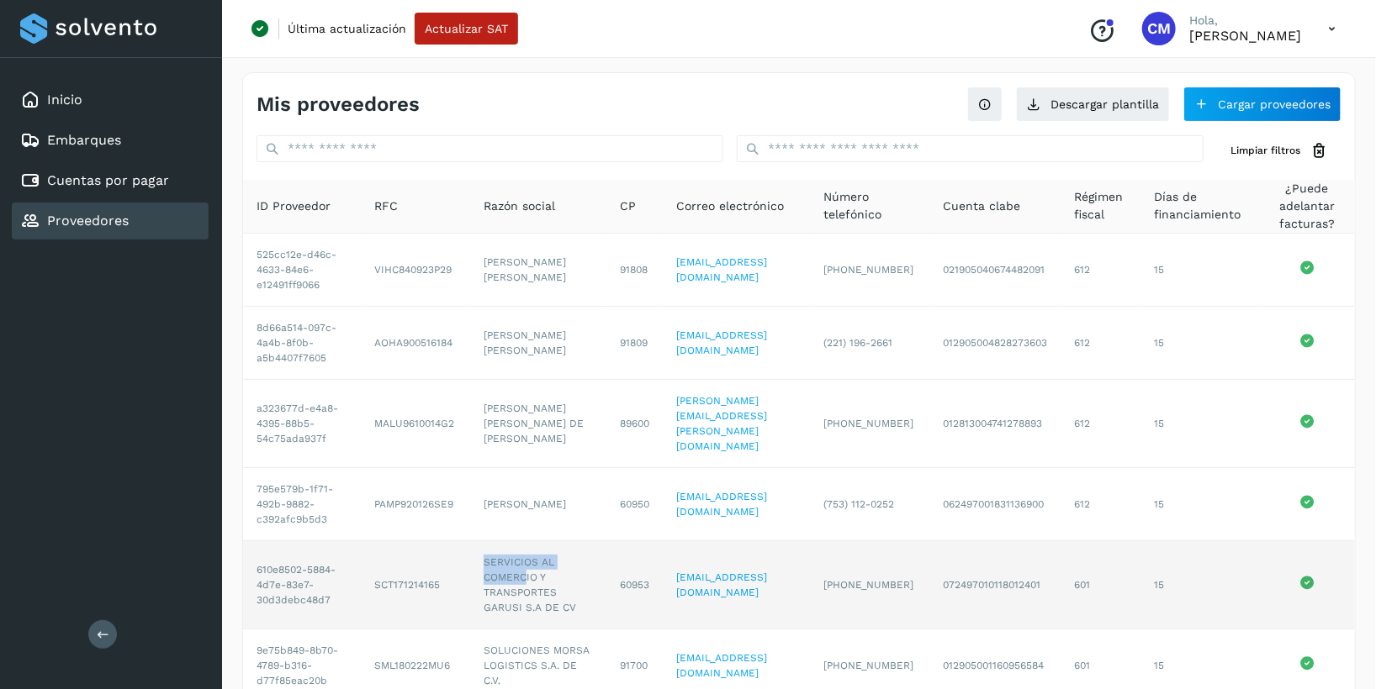
drag, startPoint x: 479, startPoint y: 542, endPoint x: 518, endPoint y: 565, distance: 44.8
click at [518, 565] on td "SERVICIOS AL COMERCIO Y TRANSPORTES GARUSI S.A DE CV" at bounding box center [538, 585] width 136 height 88
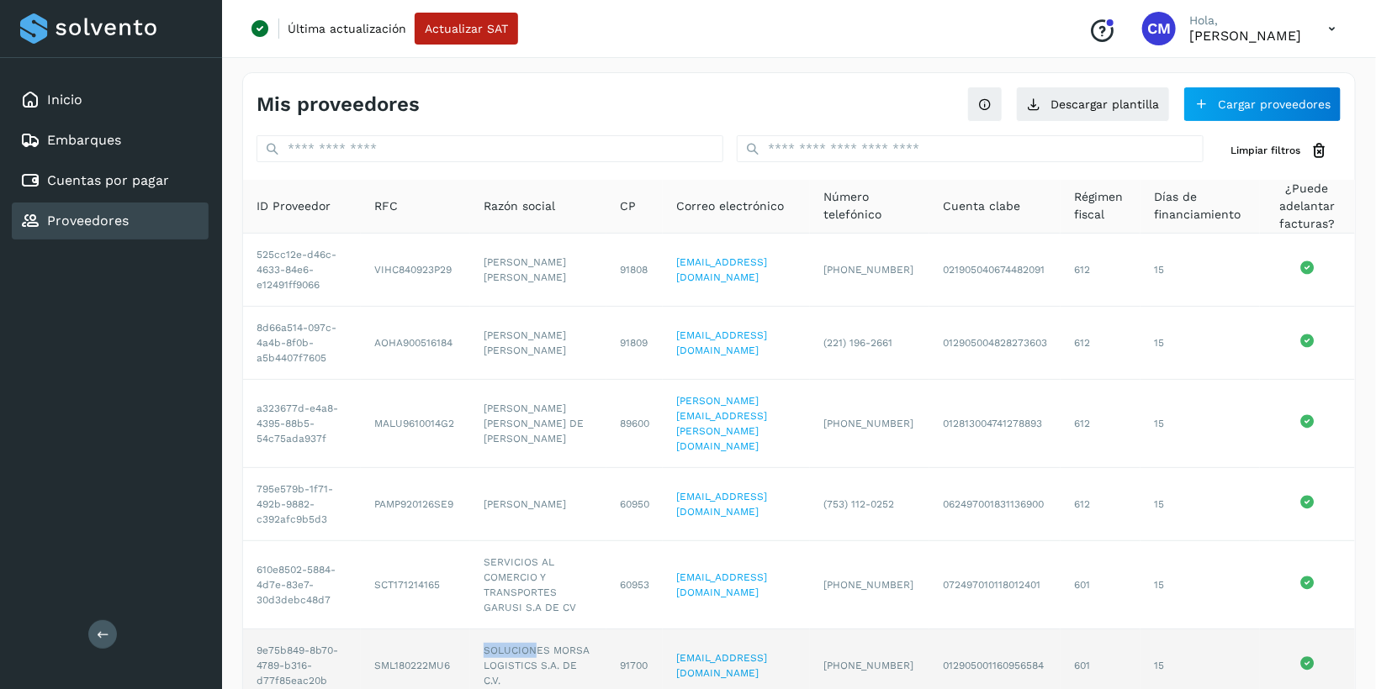
drag, startPoint x: 476, startPoint y: 631, endPoint x: 526, endPoint y: 642, distance: 50.8
click at [526, 642] on td "SOLUCIONES MORSA LOGISTICS S.A. DE C.V." at bounding box center [538, 666] width 136 height 73
drag, startPoint x: 526, startPoint y: 642, endPoint x: 498, endPoint y: 643, distance: 27.8
click at [498, 643] on td "SOLUCIONES MORSA LOGISTICS S.A. DE C.V." at bounding box center [538, 666] width 136 height 73
drag, startPoint x: 480, startPoint y: 631, endPoint x: 511, endPoint y: 647, distance: 35.0
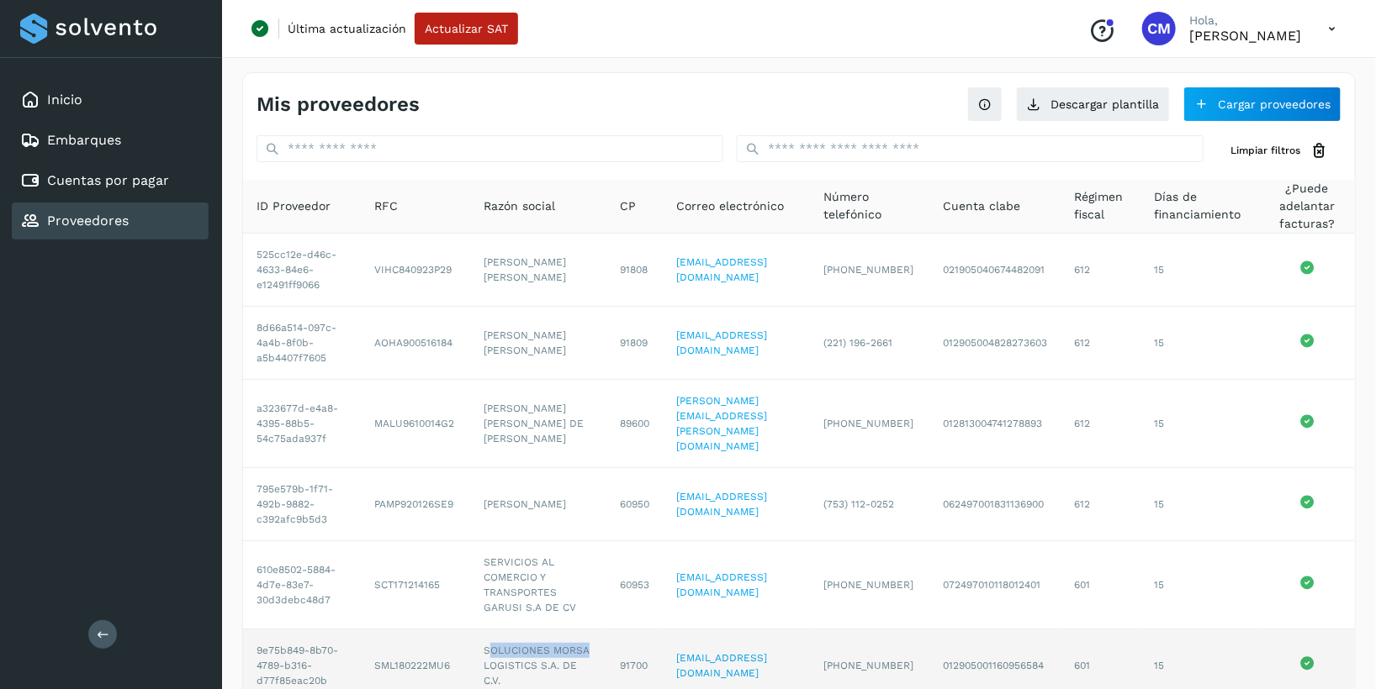
click at [511, 647] on td "SOLUCIONES MORSA LOGISTICS S.A. DE C.V." at bounding box center [538, 666] width 136 height 73
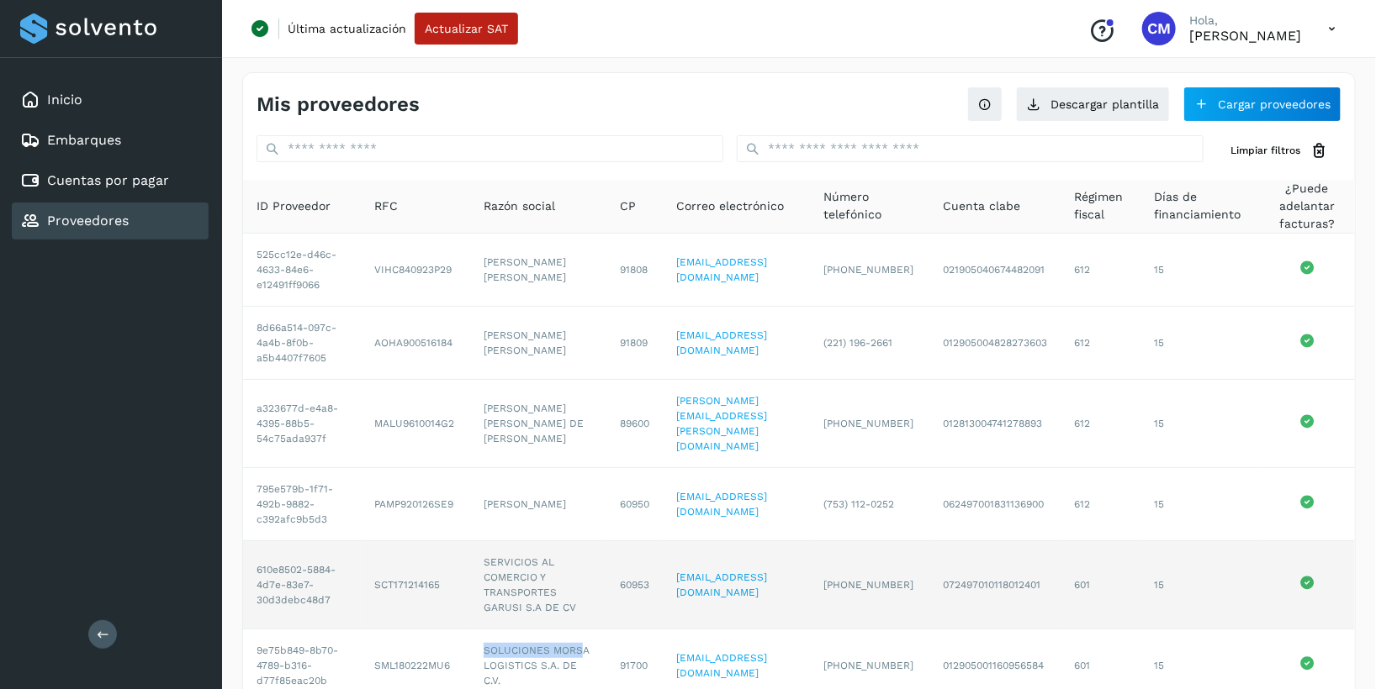
drag, startPoint x: 478, startPoint y: 631, endPoint x: 1086, endPoint y: 562, distance: 611.8
click at [510, 647] on td "SOLUCIONES MORSA LOGISTICS S.A. DE C.V." at bounding box center [538, 666] width 136 height 73
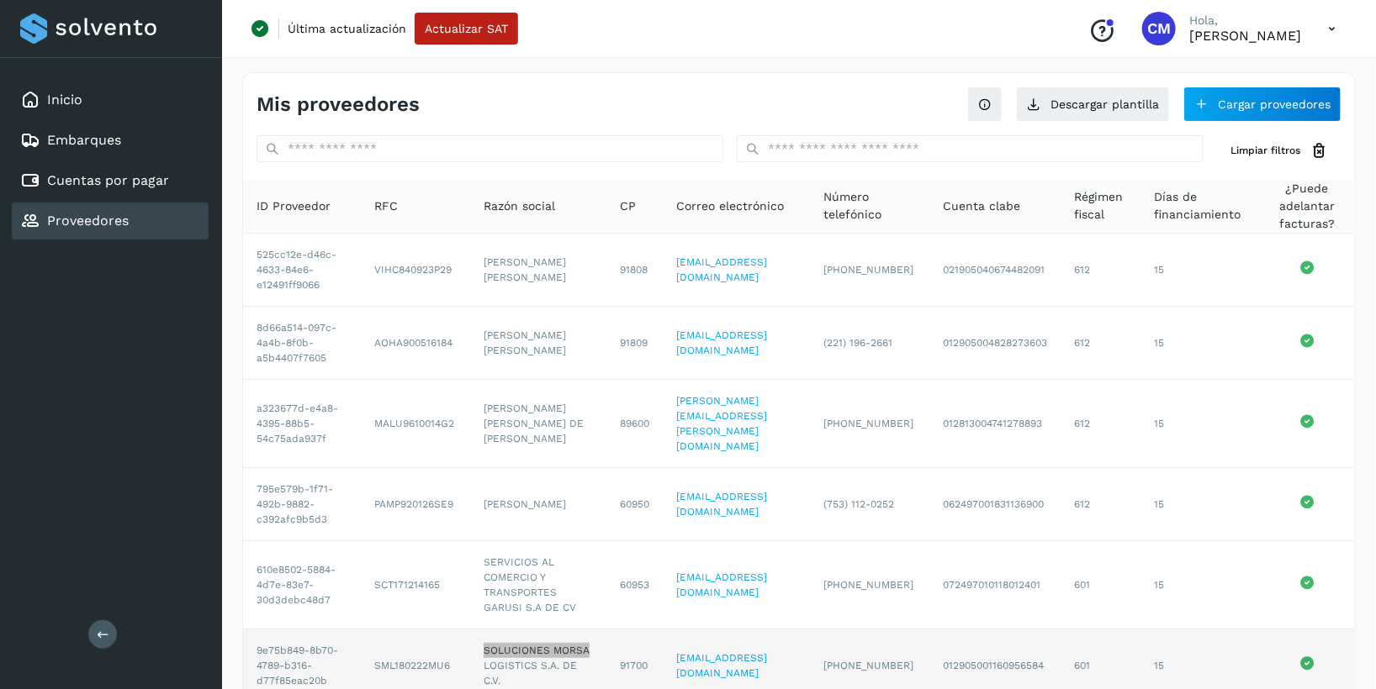
scroll to position [399, 0]
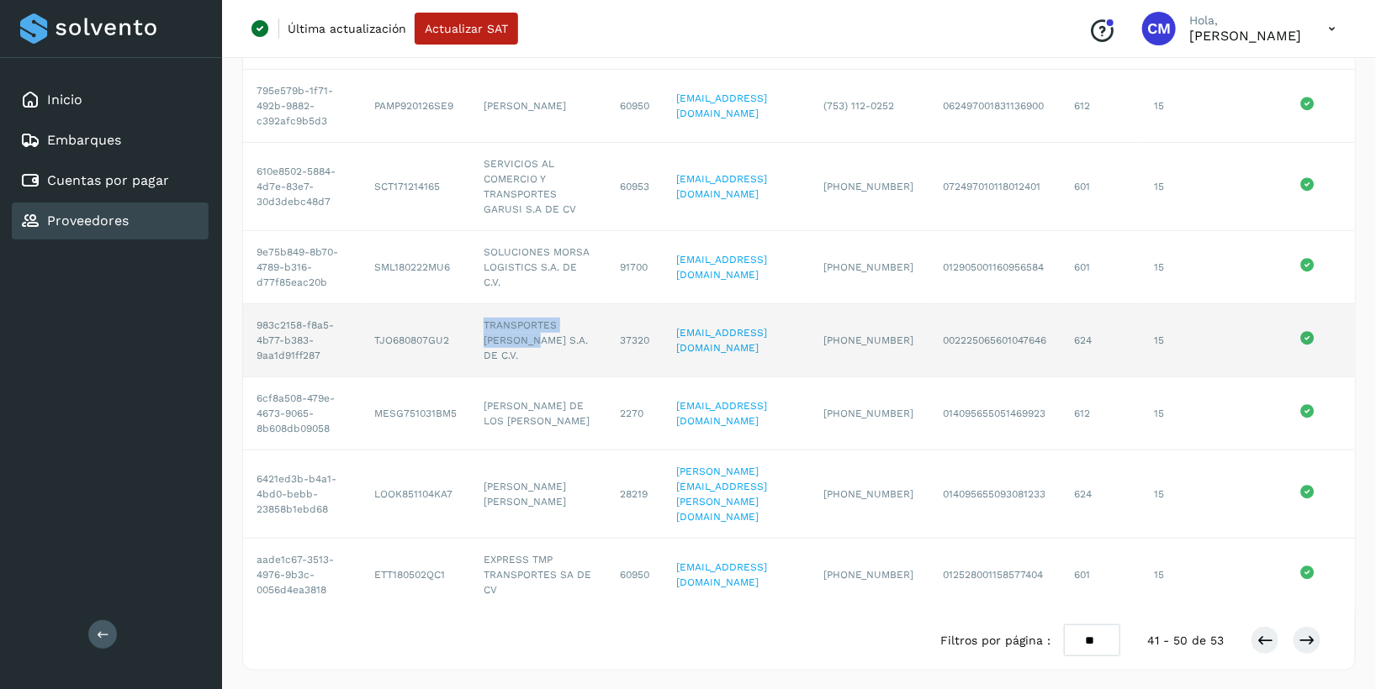
drag, startPoint x: 475, startPoint y: 322, endPoint x: 540, endPoint y: 340, distance: 67.1
click at [540, 340] on td "TRANSPORTES [PERSON_NAME] S.A. DE C.V." at bounding box center [538, 340] width 136 height 73
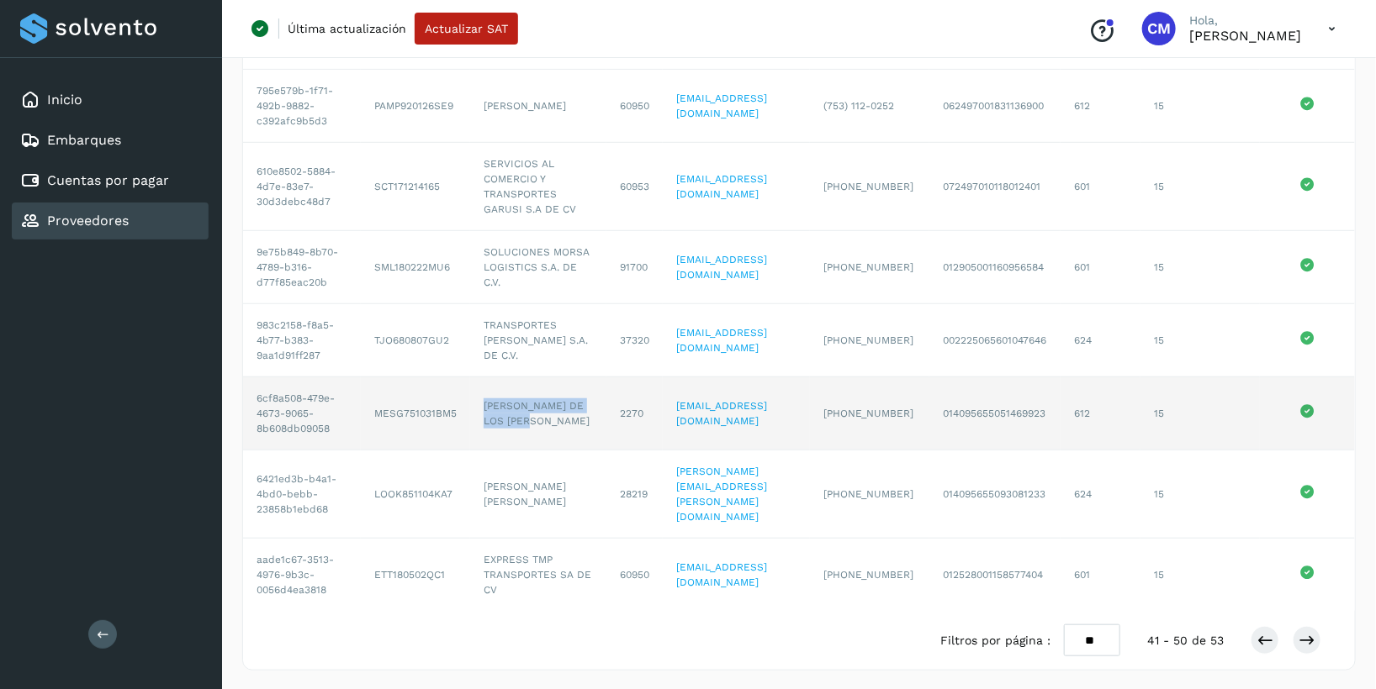
drag, startPoint x: 478, startPoint y: 409, endPoint x: 545, endPoint y: 426, distance: 69.5
click at [545, 426] on td "[PERSON_NAME] DE LOS [PERSON_NAME]" at bounding box center [538, 414] width 136 height 73
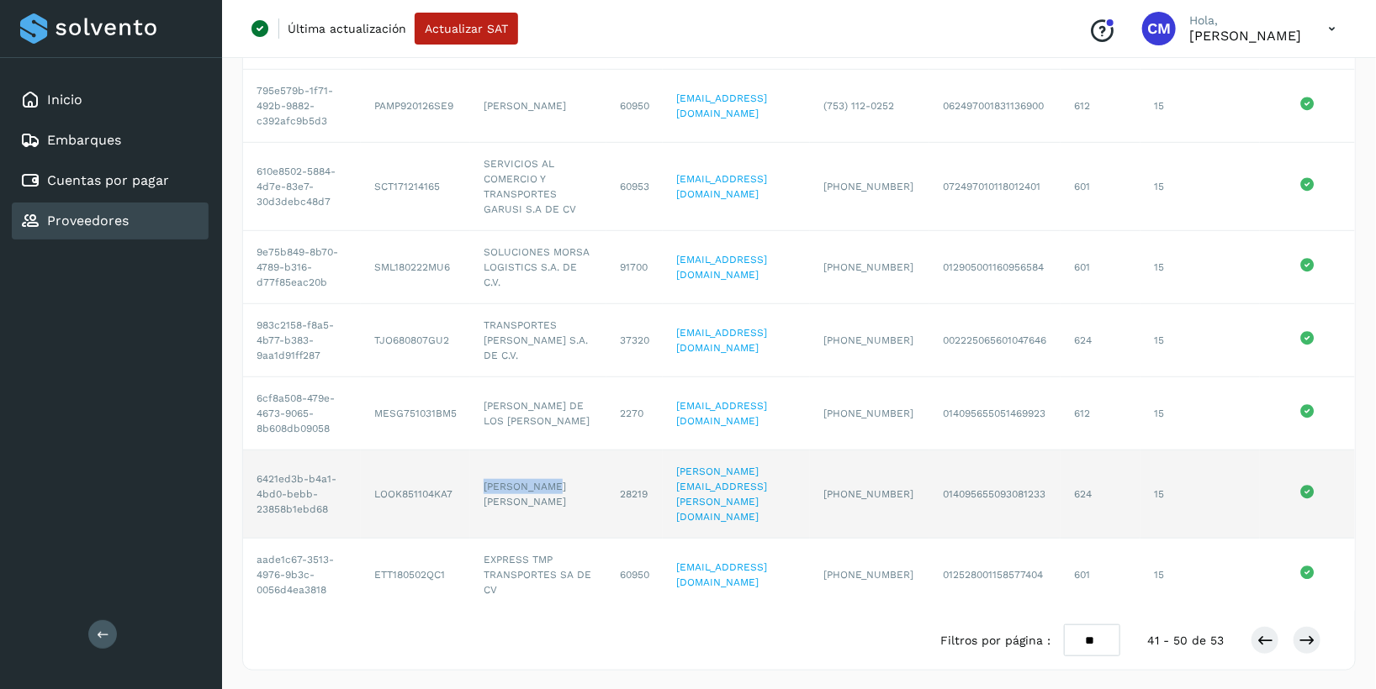
drag, startPoint x: 478, startPoint y: 491, endPoint x: 551, endPoint y: 491, distance: 73.2
click at [551, 491] on td "[PERSON_NAME] [PERSON_NAME]" at bounding box center [538, 495] width 136 height 88
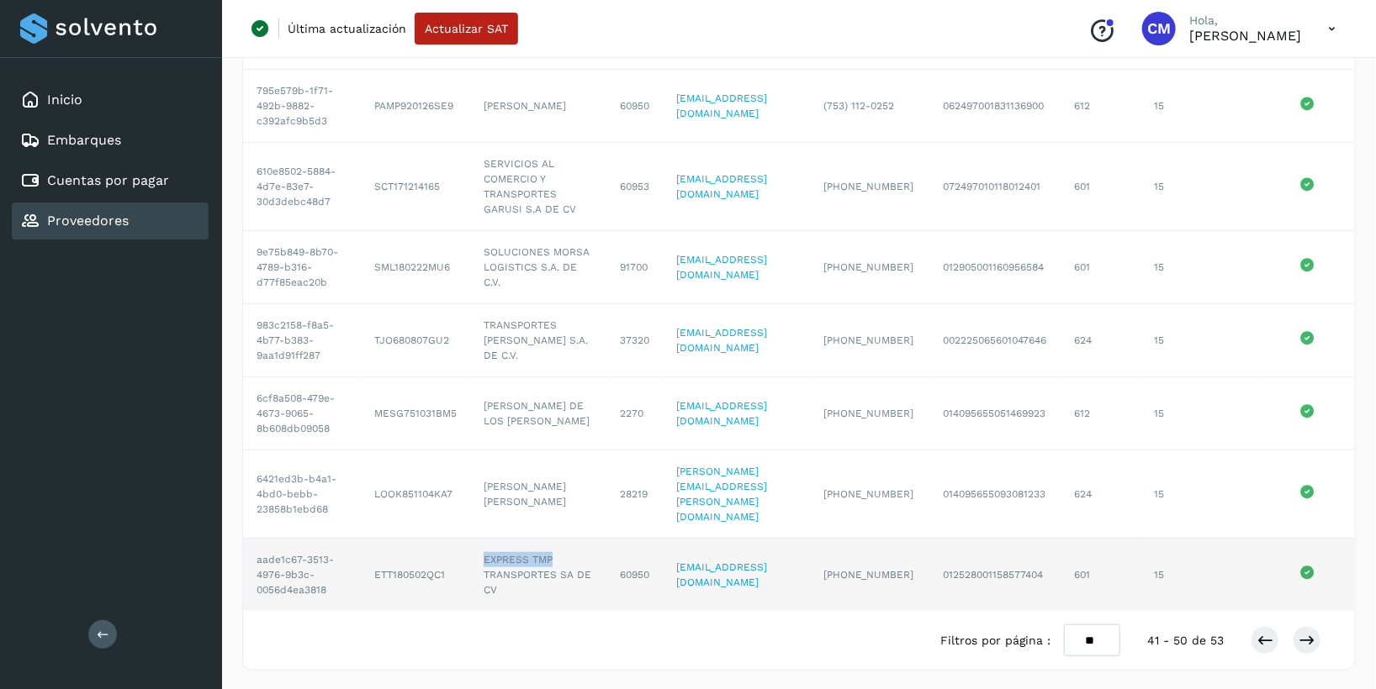
drag, startPoint x: 491, startPoint y: 562, endPoint x: 549, endPoint y: 565, distance: 58.1
click at [549, 565] on td "EXPRESS TMP TRANSPORTES SA DE CV" at bounding box center [538, 575] width 136 height 72
drag, startPoint x: 1311, startPoint y: 637, endPoint x: 1207, endPoint y: 600, distance: 109.6
click at [1311, 637] on icon at bounding box center [1306, 640] width 17 height 17
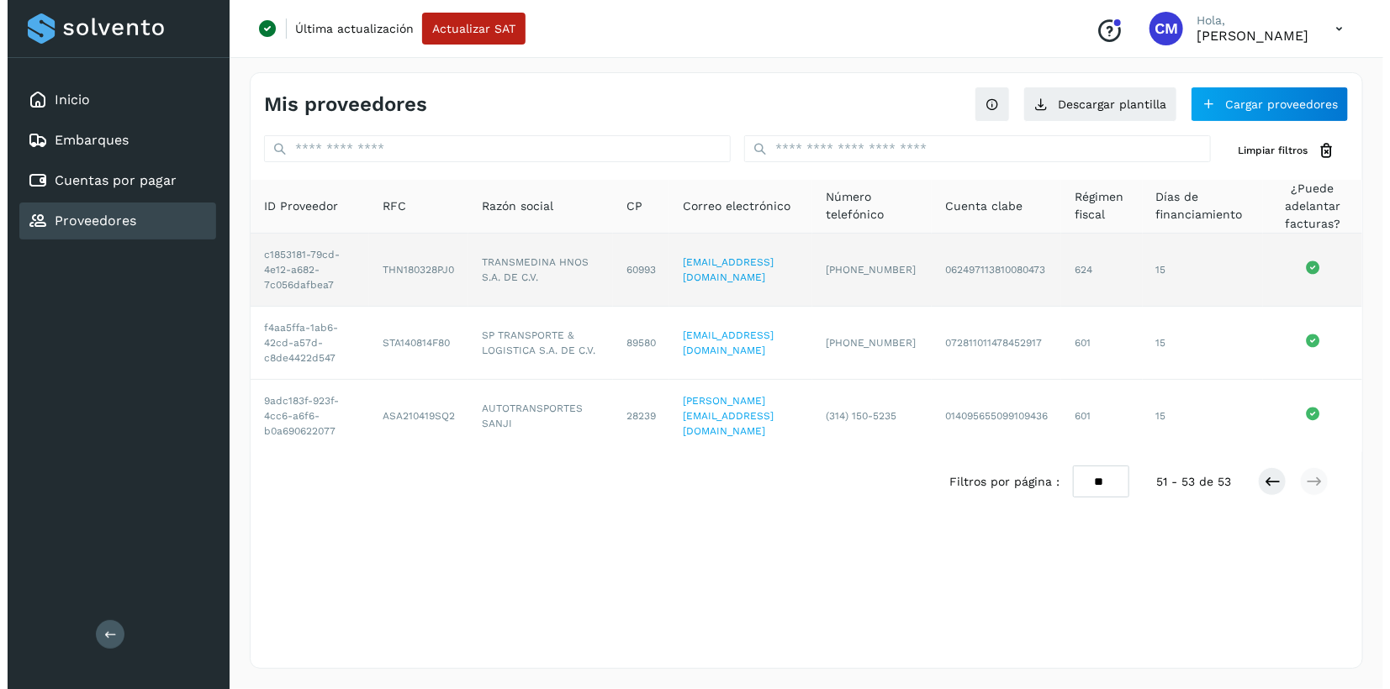
scroll to position [0, 0]
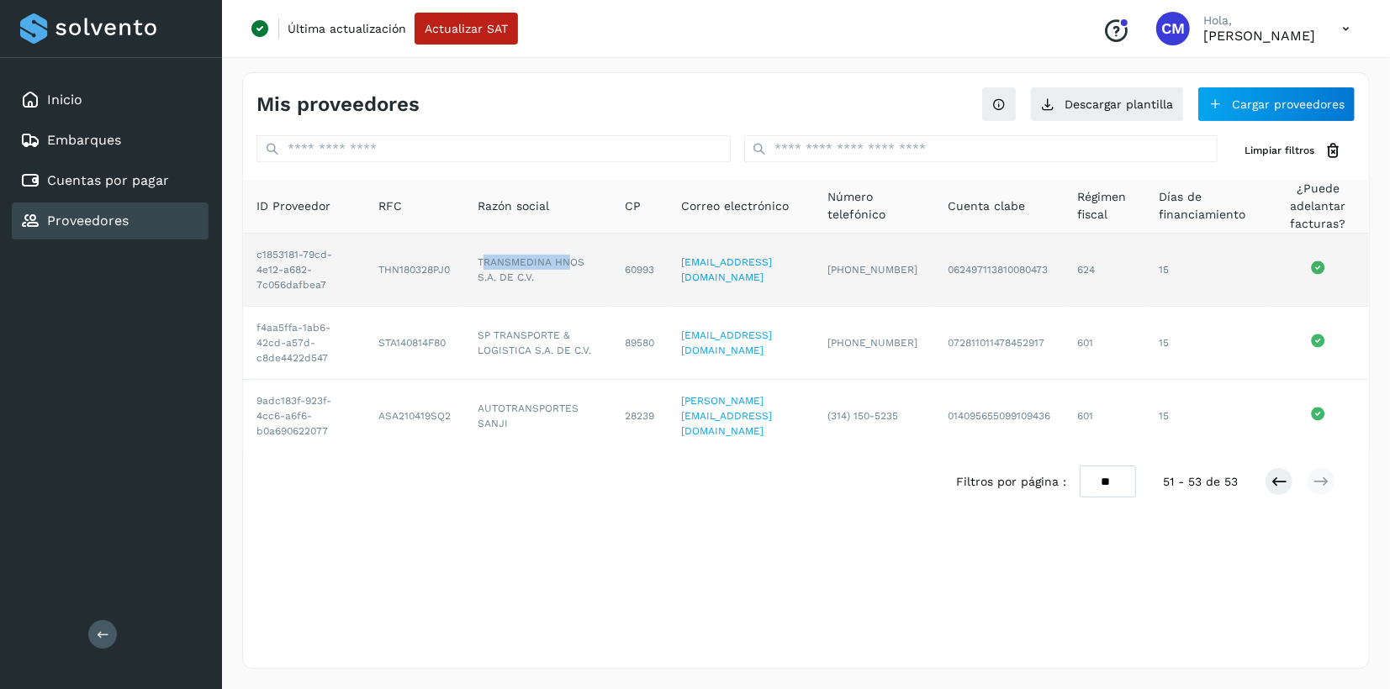
drag, startPoint x: 484, startPoint y: 261, endPoint x: 567, endPoint y: 261, distance: 82.4
click at [567, 261] on td "TRANSMEDINA HNOS S.A. DE C.V." at bounding box center [537, 270] width 147 height 73
drag, startPoint x: 478, startPoint y: 260, endPoint x: 536, endPoint y: 260, distance: 58.0
click at [536, 260] on td "TRANSMEDINA HNOS S.A. DE C.V." at bounding box center [537, 270] width 147 height 73
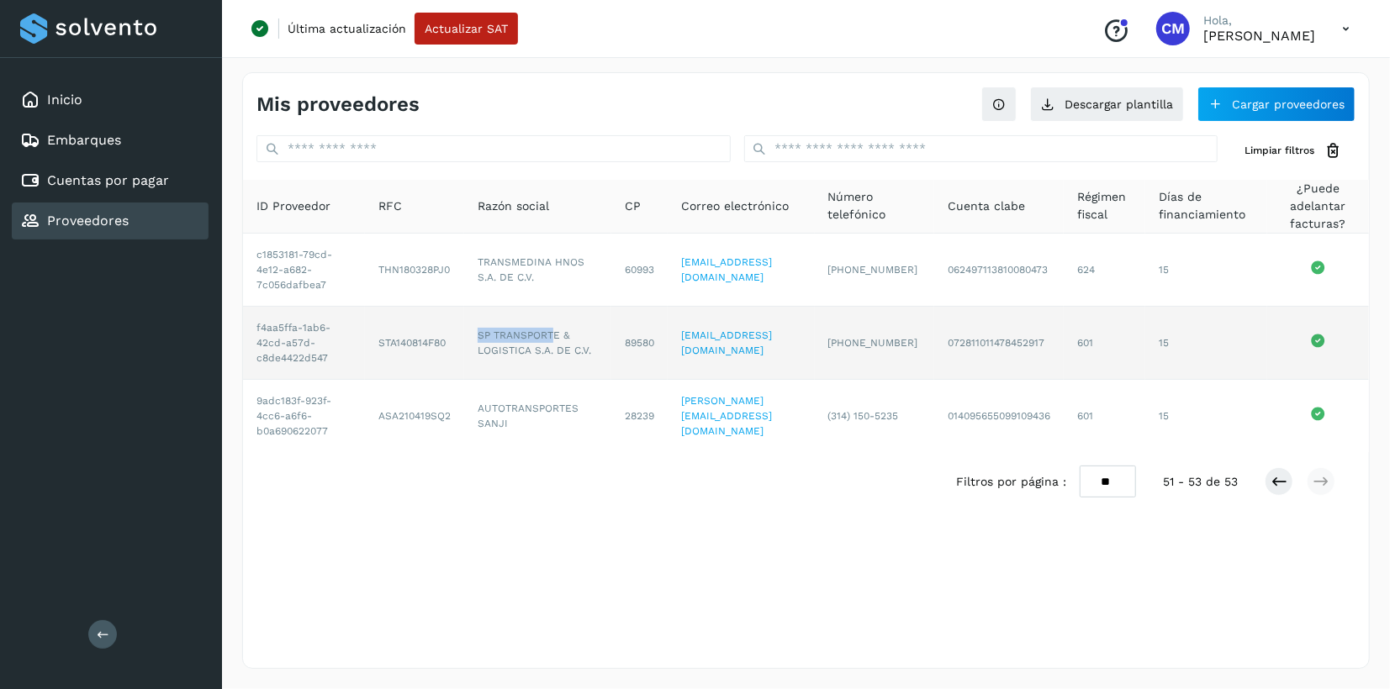
drag, startPoint x: 479, startPoint y: 335, endPoint x: 553, endPoint y: 336, distance: 74.0
click at [553, 336] on td "SP TRANSPORTE & LOGISTICA S.A. DE C.V." at bounding box center [537, 343] width 147 height 73
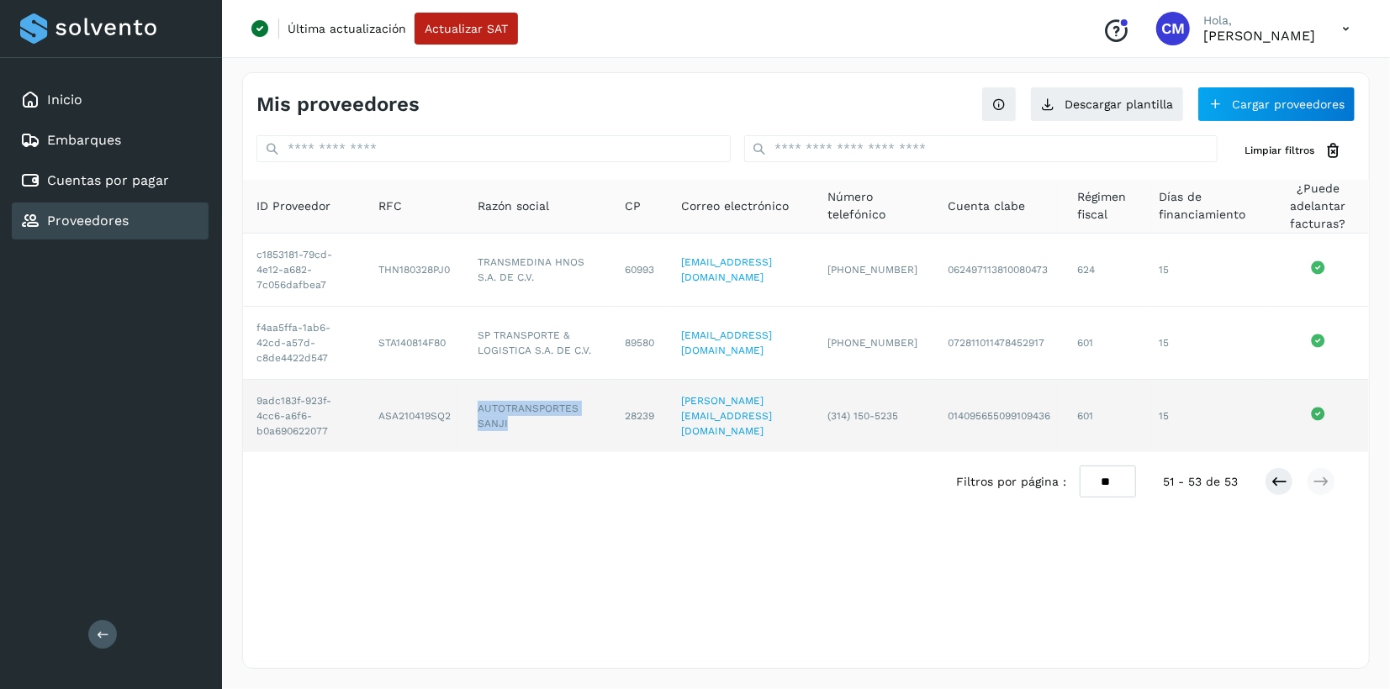
drag, startPoint x: 479, startPoint y: 404, endPoint x: 510, endPoint y: 421, distance: 35.0
click at [510, 421] on td "AUTOTRANSPORTES SANJI" at bounding box center [537, 416] width 147 height 72
